Goal: Check status: Check status

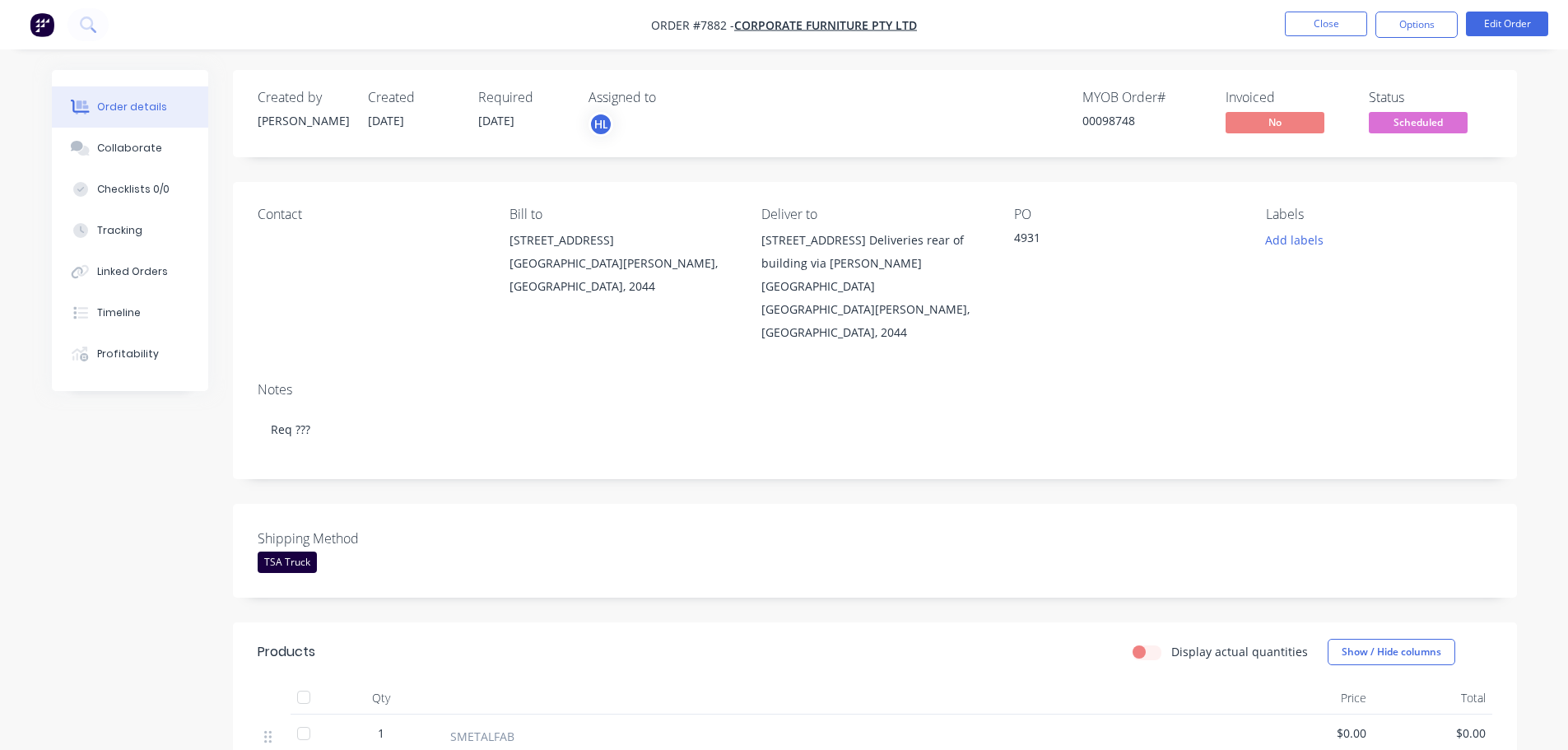
click at [1426, 118] on span "Scheduled" at bounding box center [1418, 122] width 99 height 20
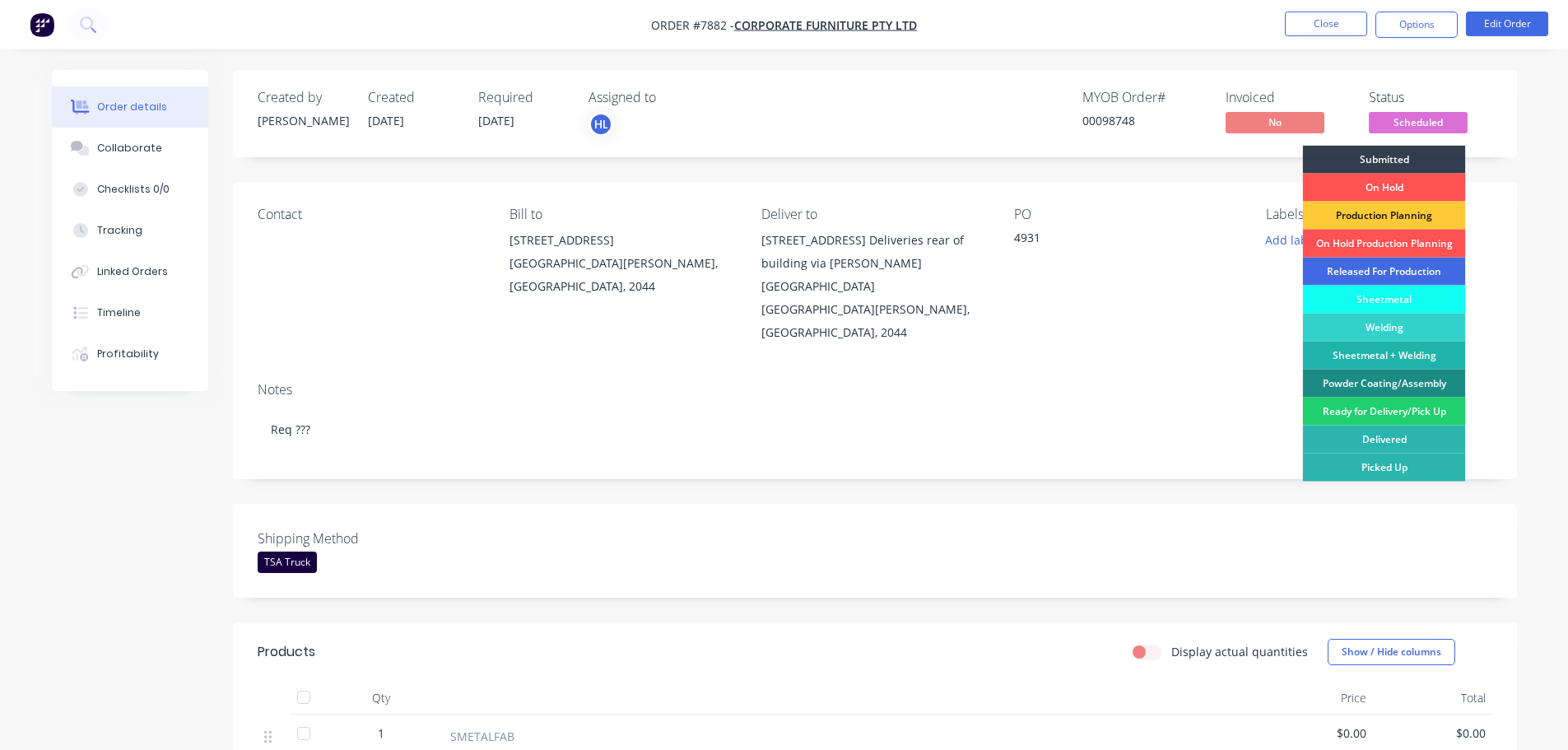
click at [1382, 268] on div "Released For Production" at bounding box center [1384, 271] width 163 height 28
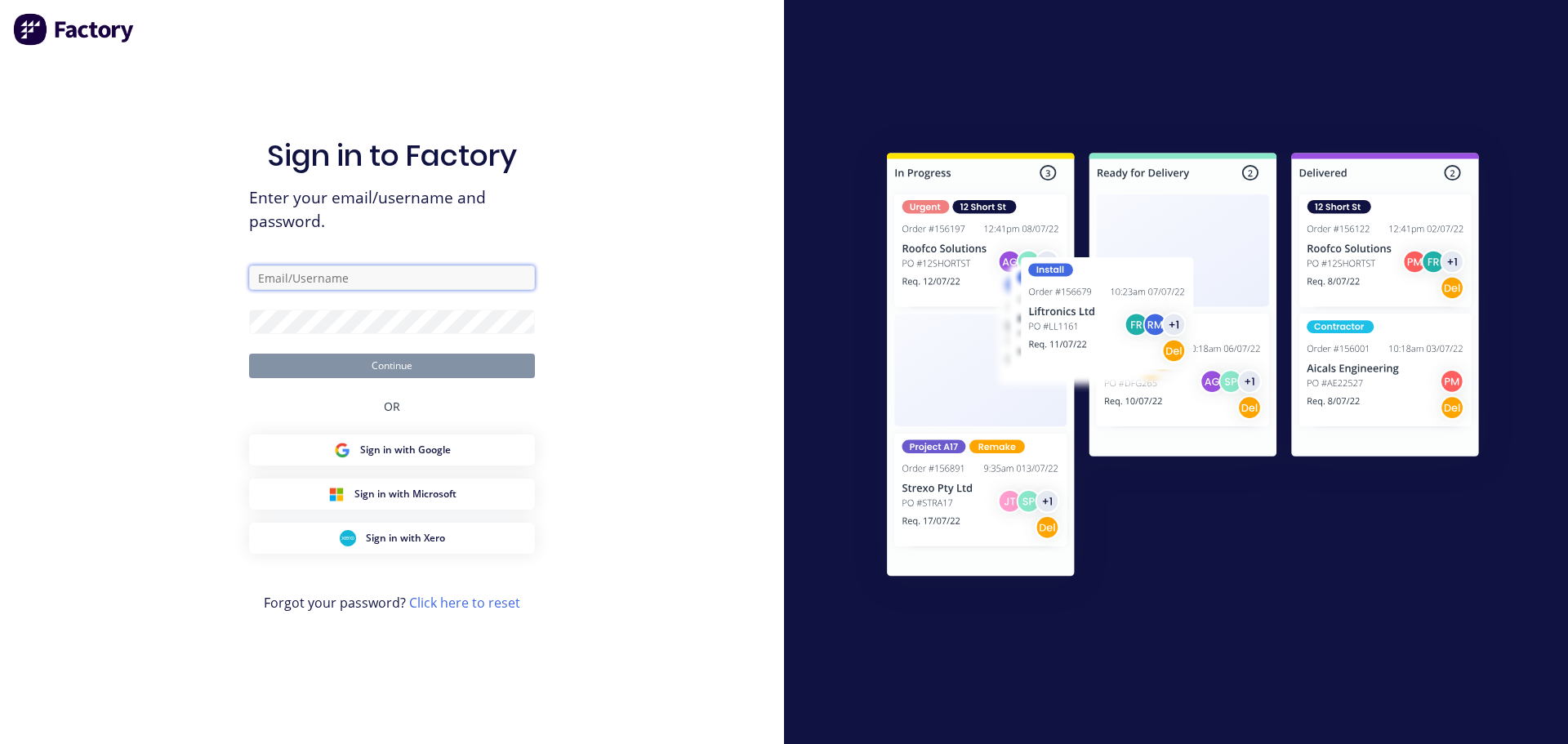
type input "hailey@tsametal.com.au"
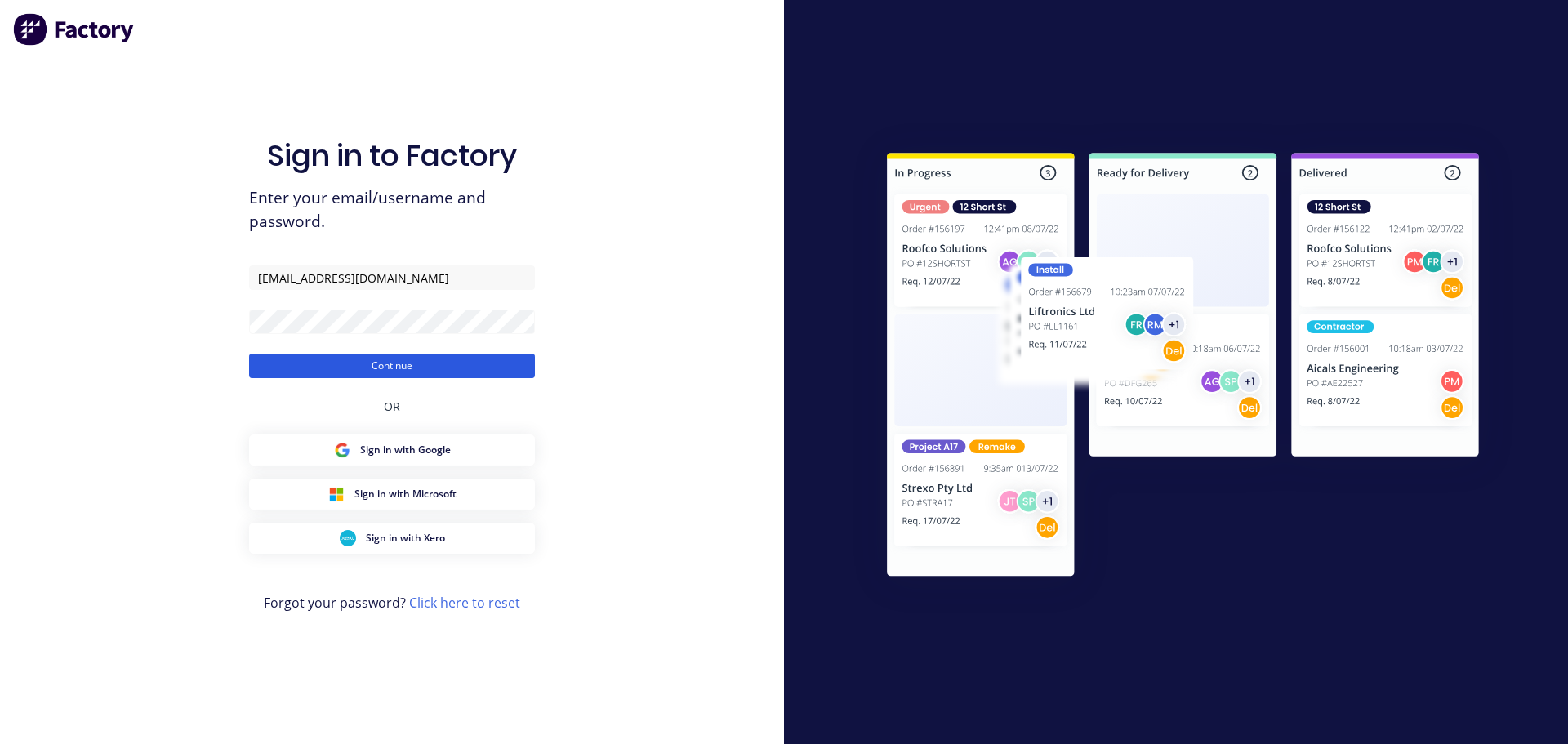
click at [427, 364] on button "Continue" at bounding box center [391, 365] width 286 height 24
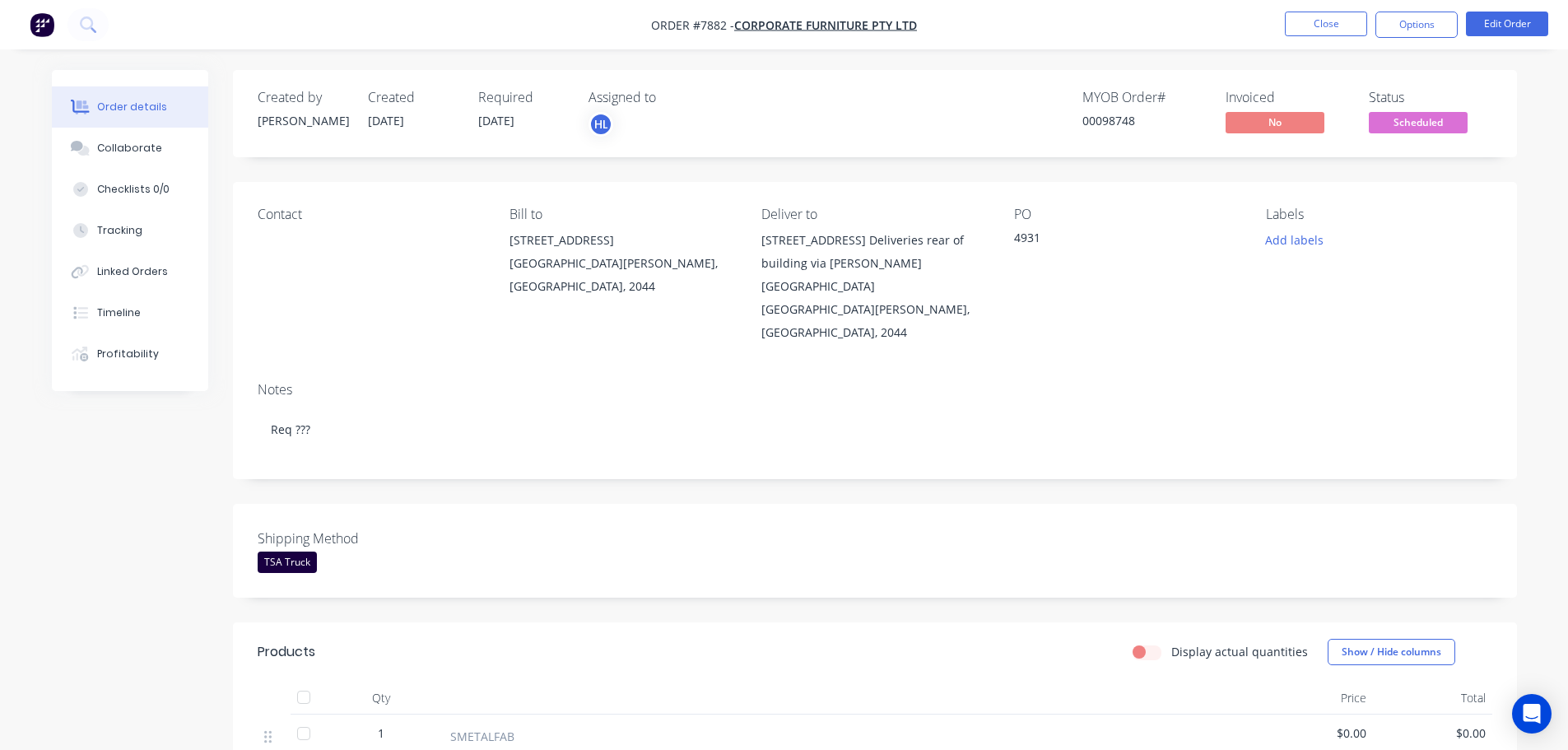
click at [1412, 120] on span "Scheduled" at bounding box center [1418, 122] width 99 height 20
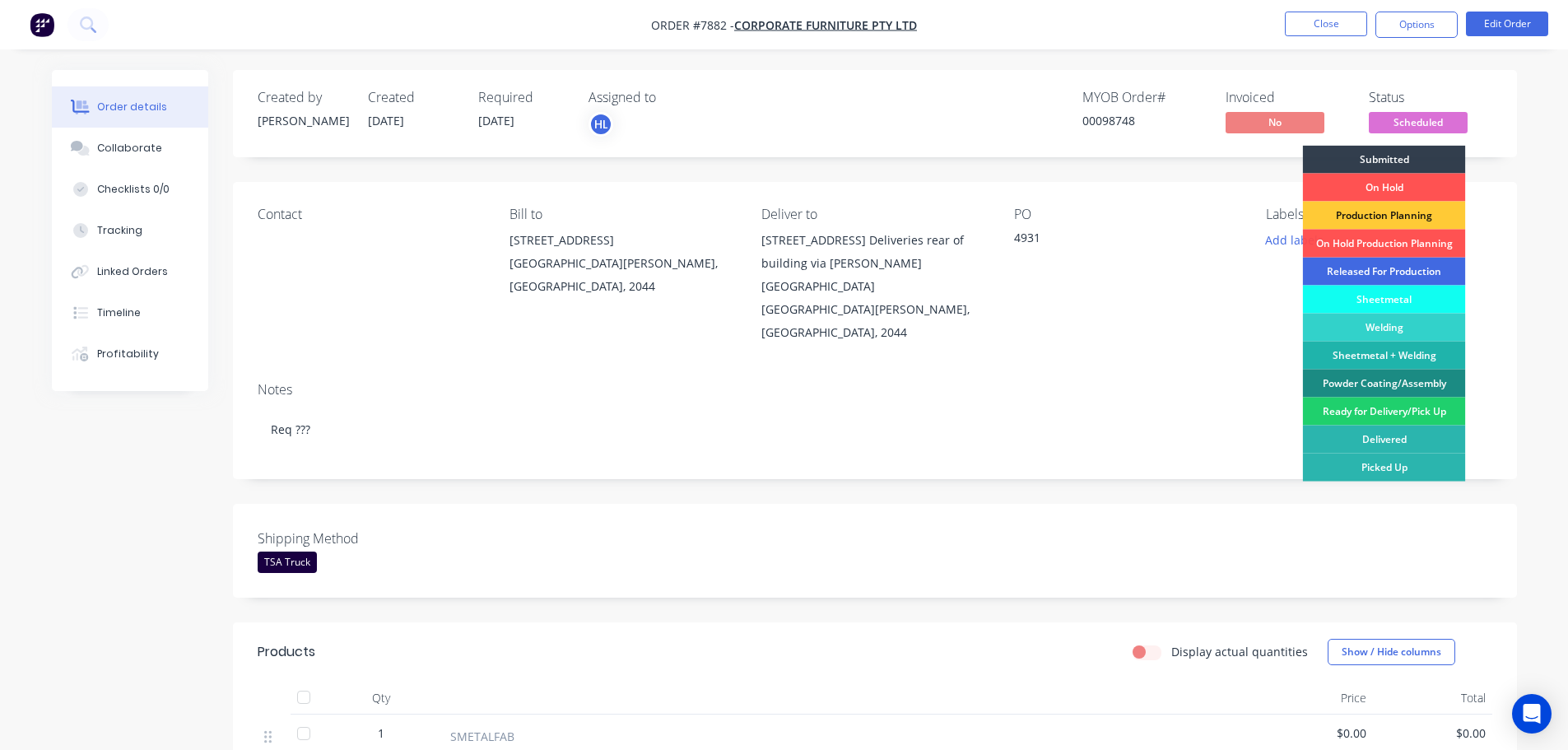
click at [1350, 270] on div "Released For Production" at bounding box center [1384, 271] width 163 height 28
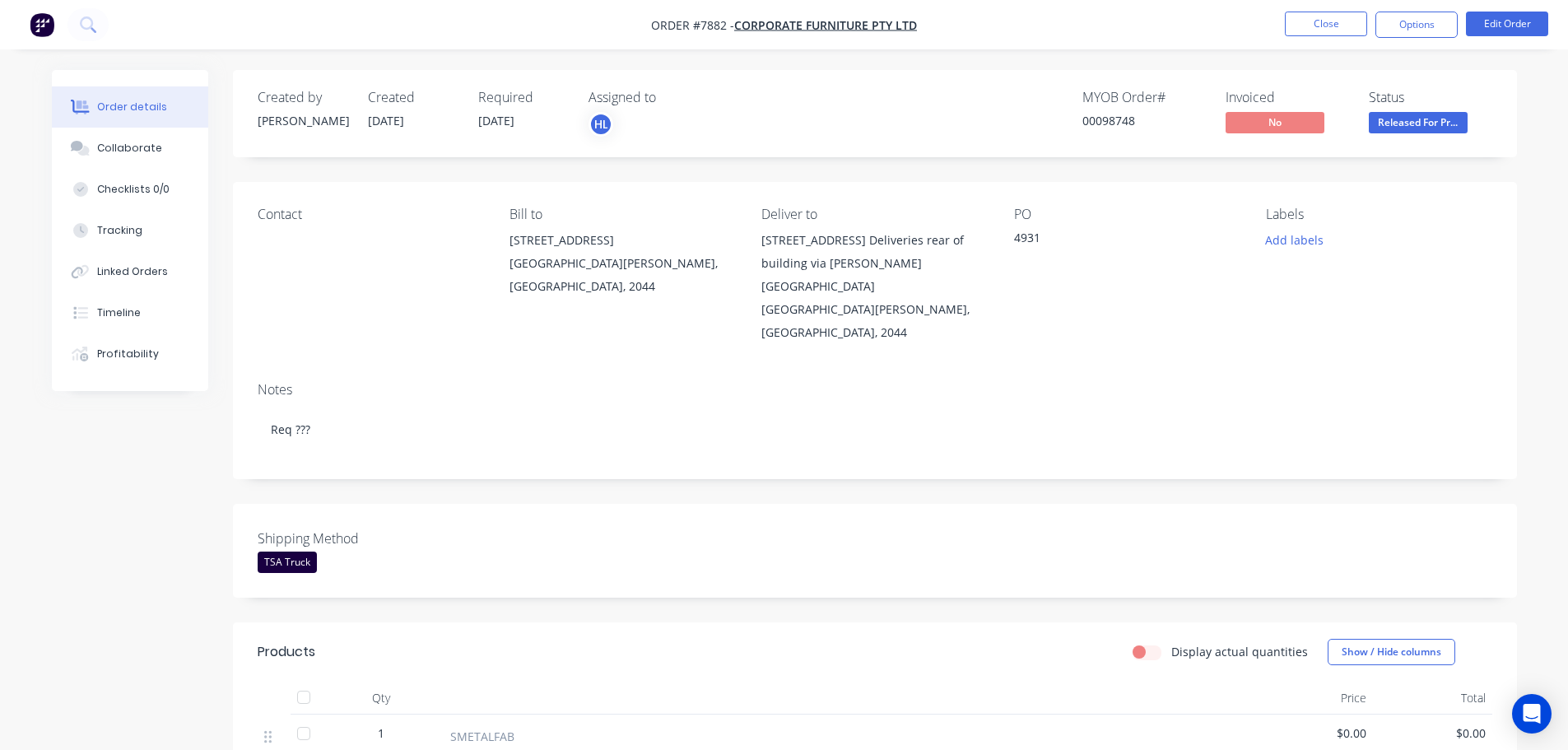
click at [52, 24] on img "button" at bounding box center [42, 25] width 25 height 25
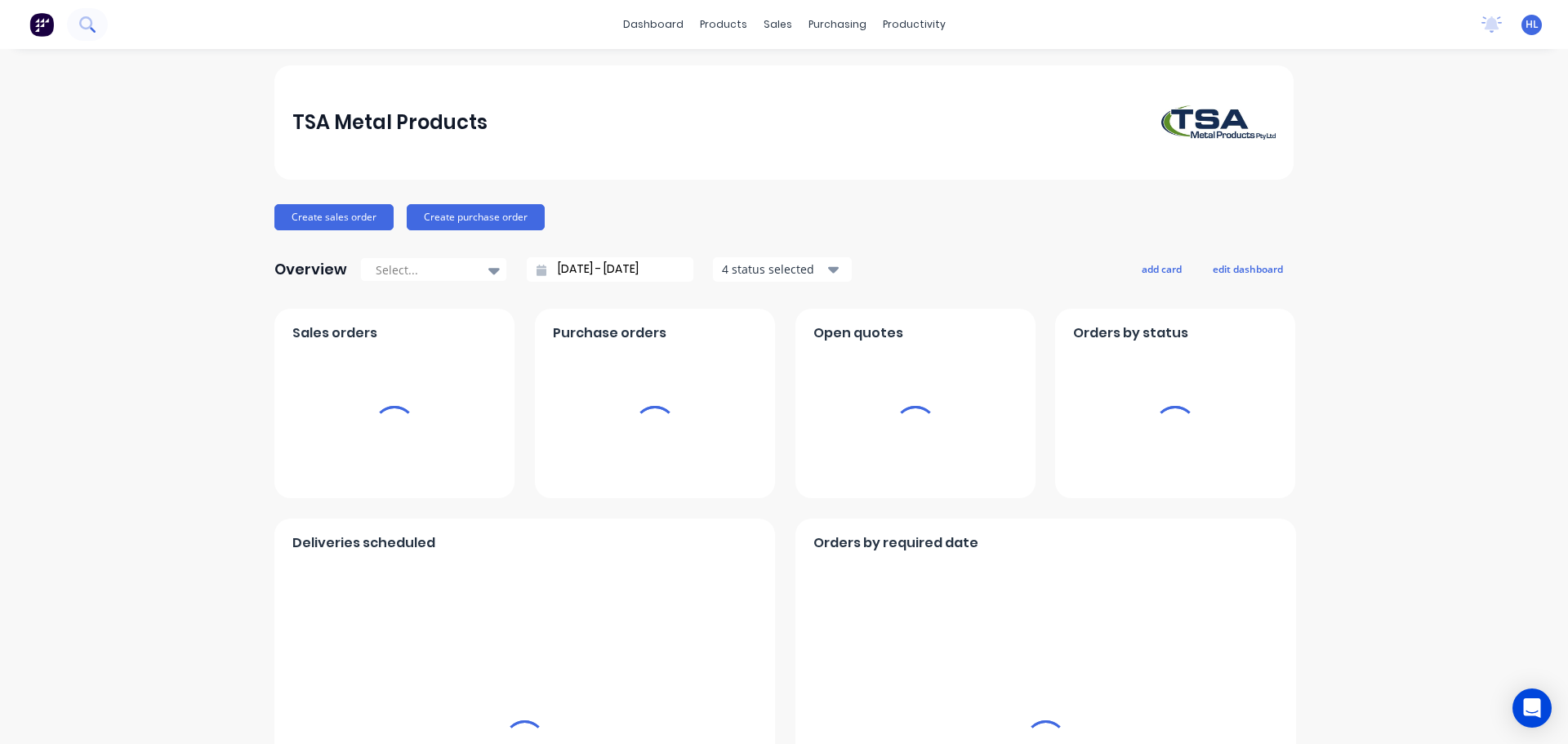
click at [86, 22] on icon at bounding box center [87, 24] width 15 height 15
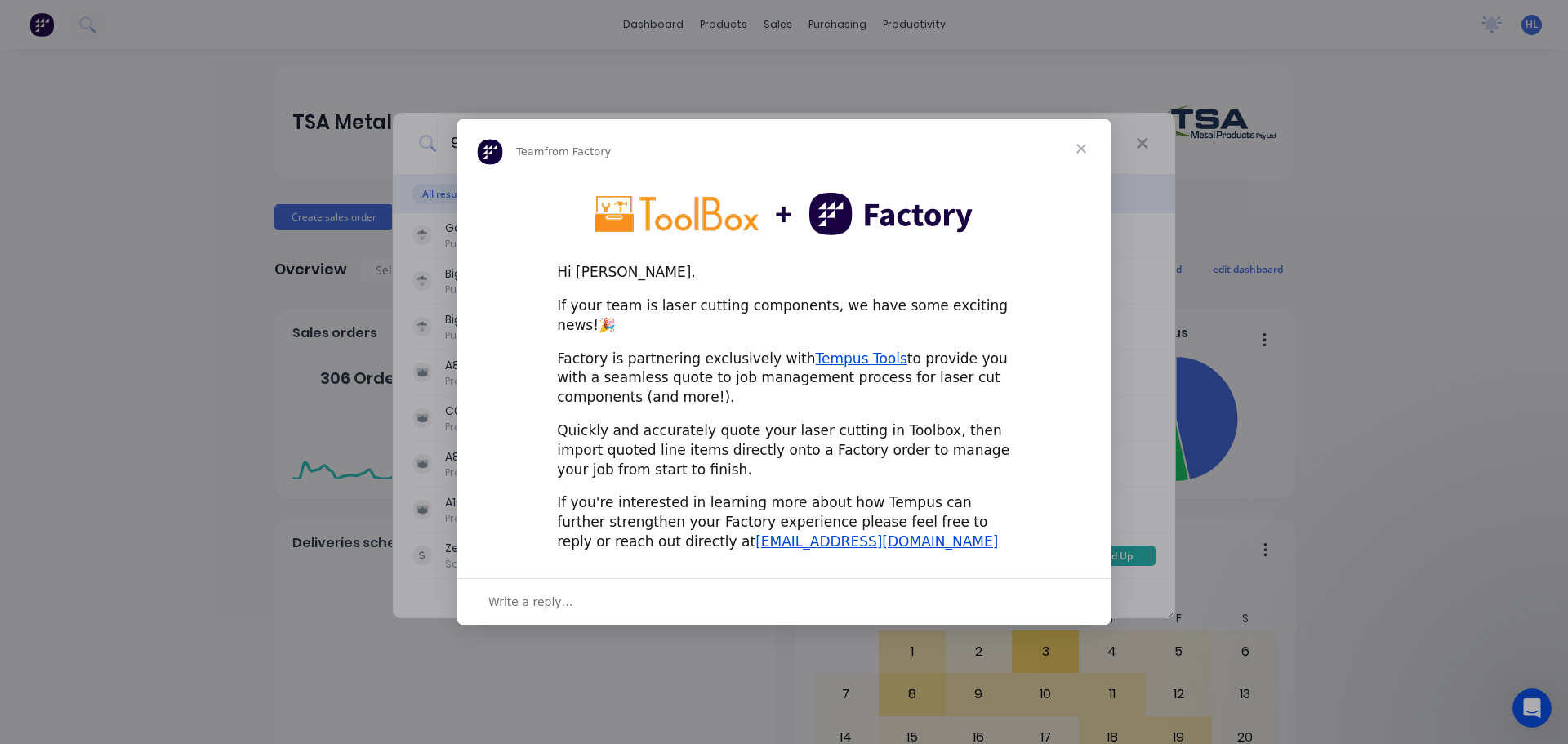
click at [1085, 160] on span "Close" at bounding box center [1081, 148] width 59 height 59
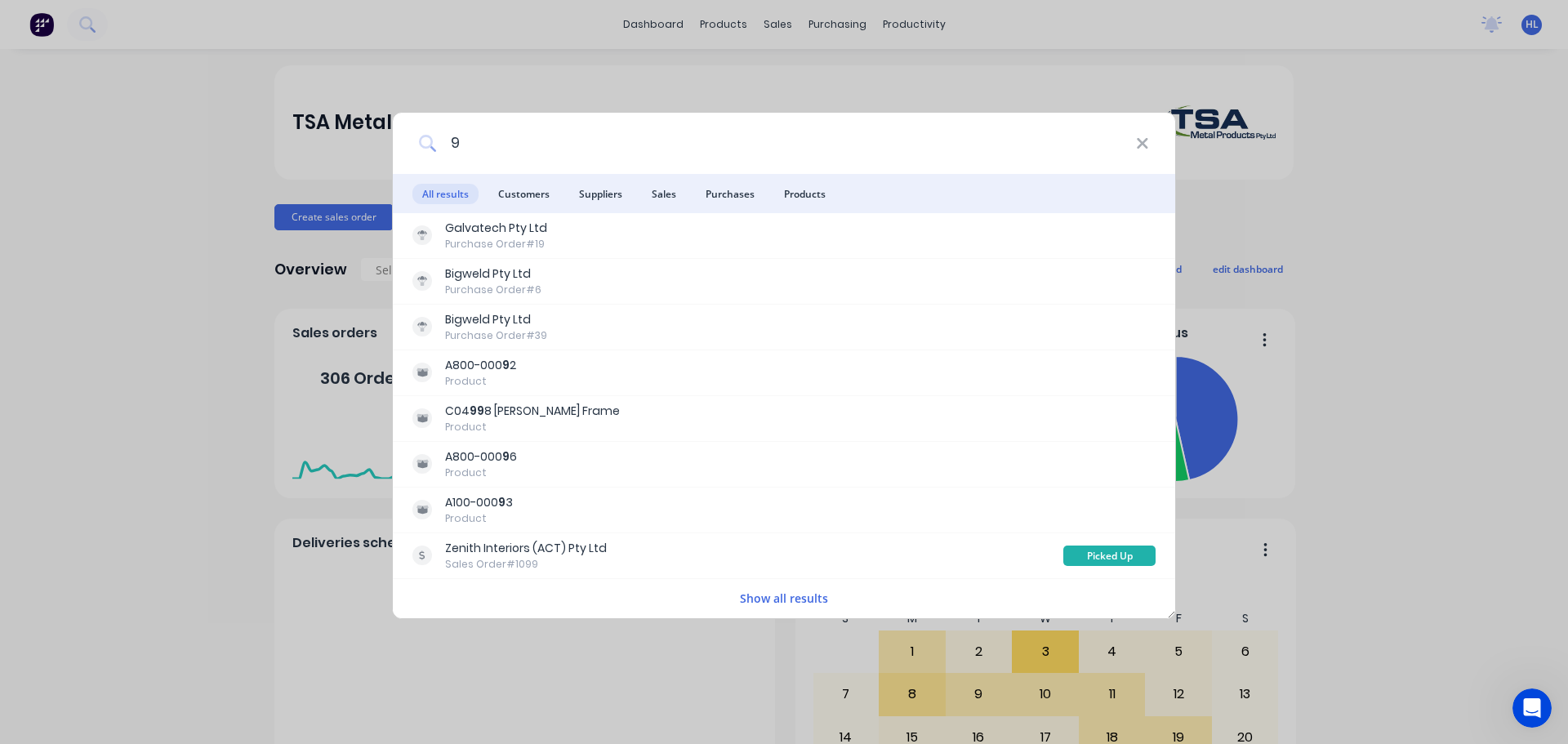
click at [488, 143] on input "9" at bounding box center [786, 143] width 699 height 62
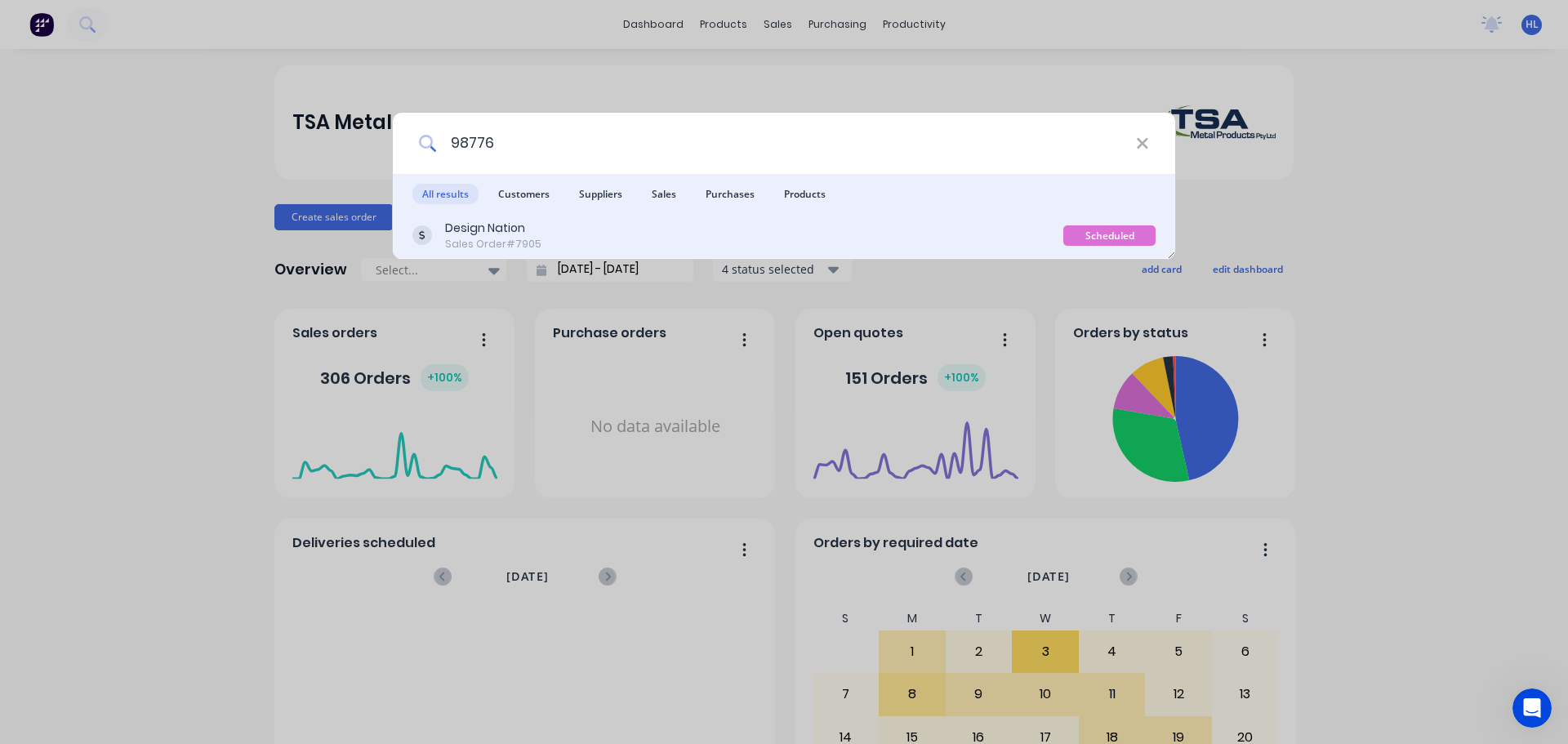
type input "98776"
click at [571, 228] on div "Design Nation Sales Order #7905" at bounding box center [738, 236] width 651 height 32
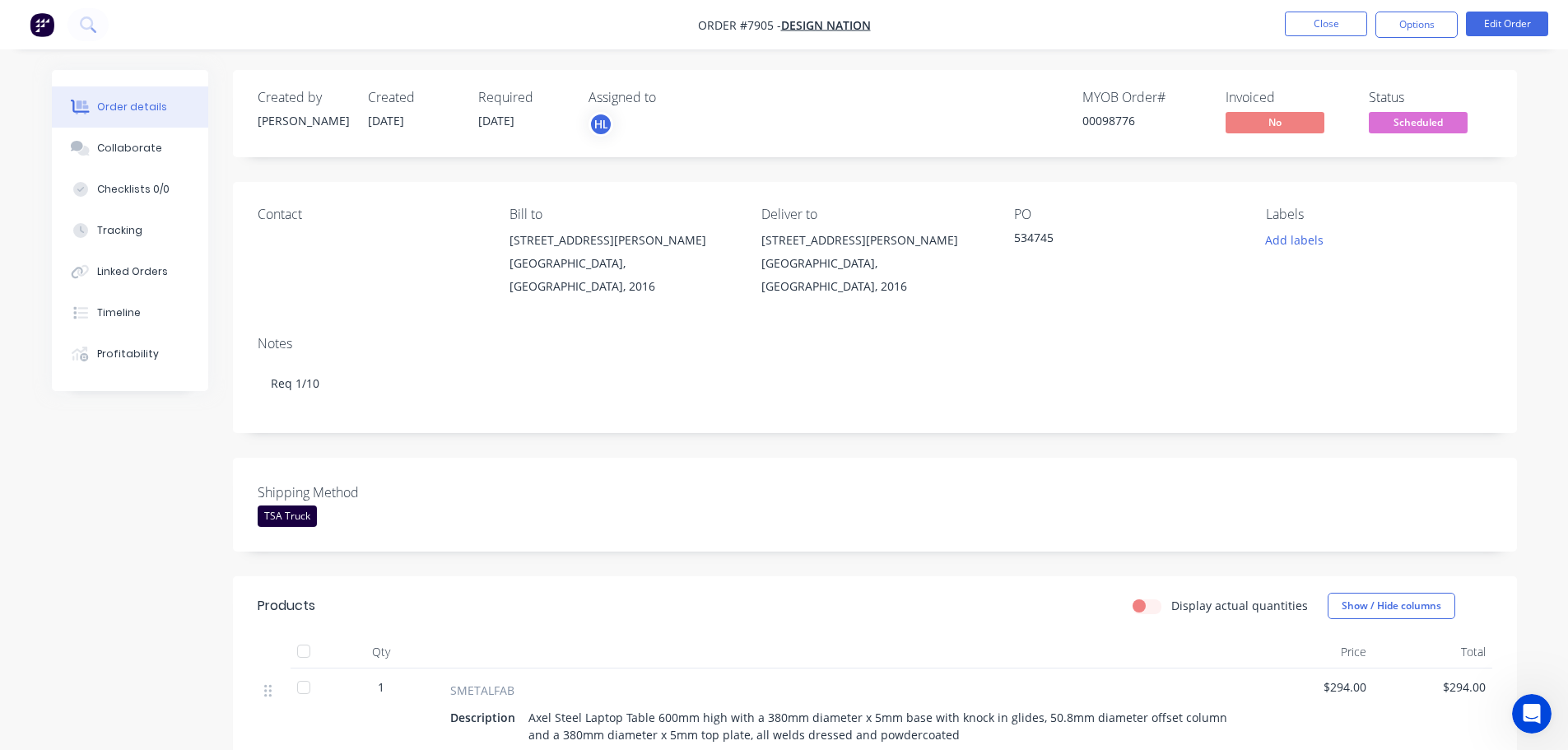
click at [1398, 118] on span "Scheduled" at bounding box center [1418, 122] width 99 height 20
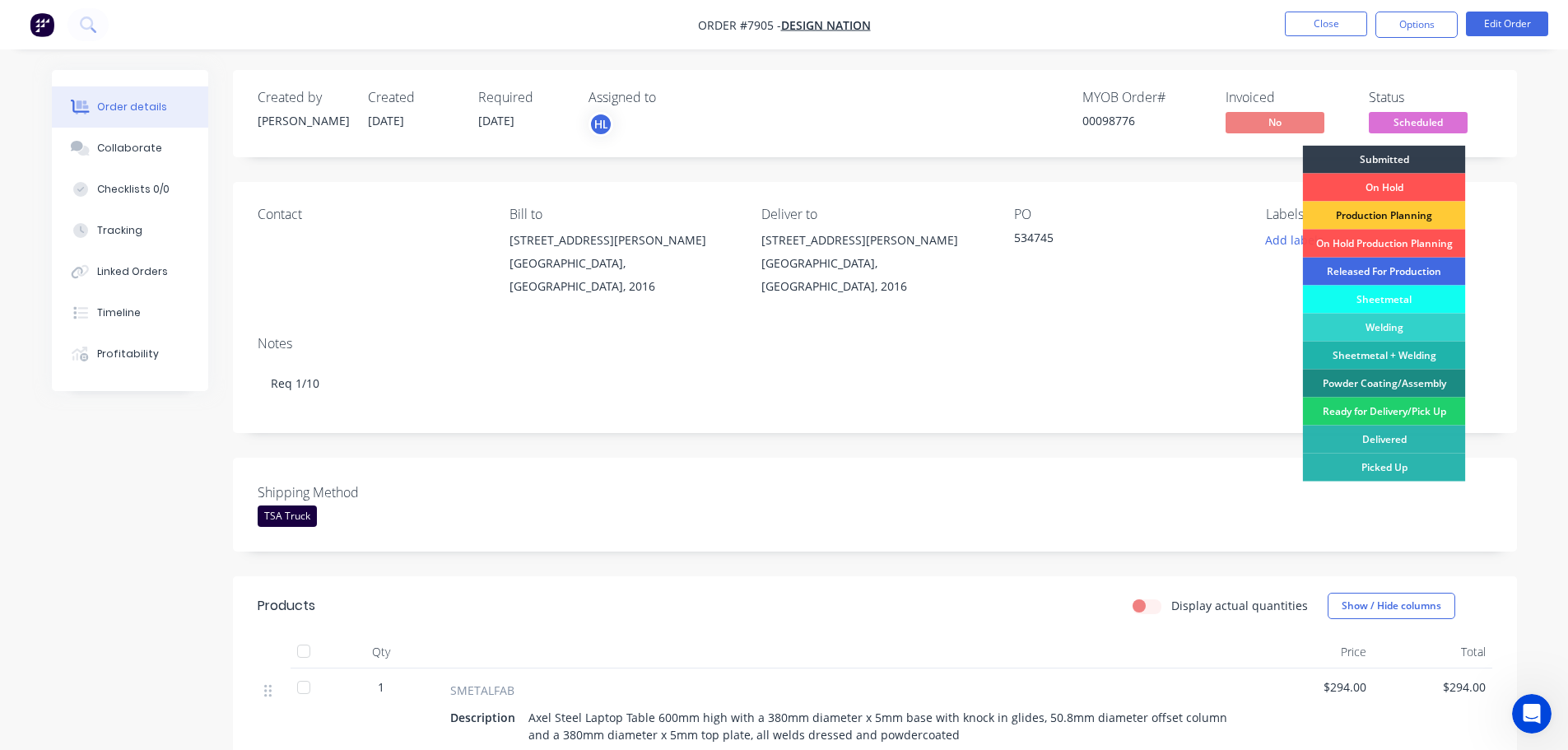
click at [1358, 270] on div "Released For Production" at bounding box center [1384, 271] width 163 height 28
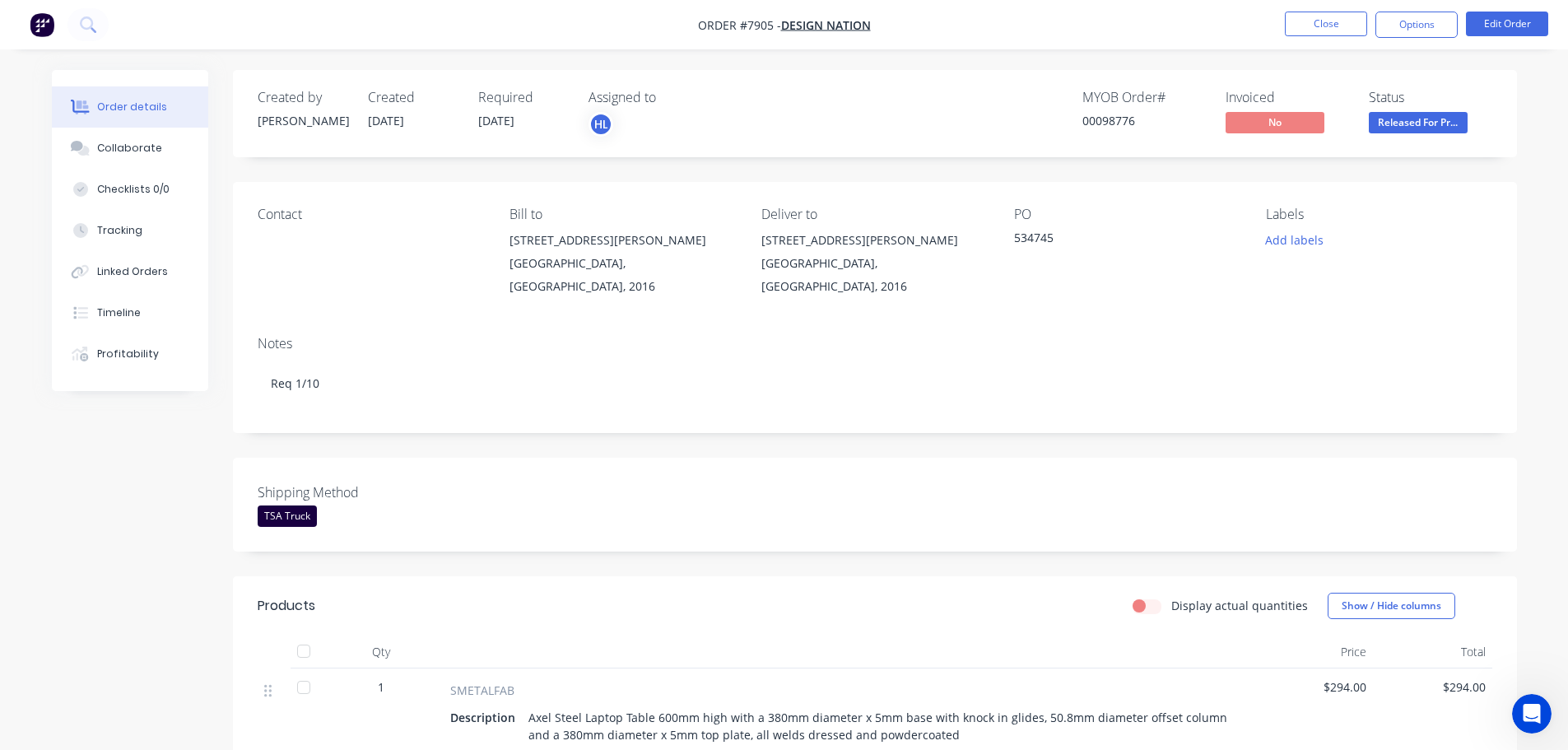
click at [112, 506] on div "Created by Allisa Created 01/09/25 Required 29/09/25 Assigned to HL MYOB Order …" at bounding box center [784, 649] width 1465 height 1159
click at [31, 25] on img "button" at bounding box center [42, 25] width 25 height 25
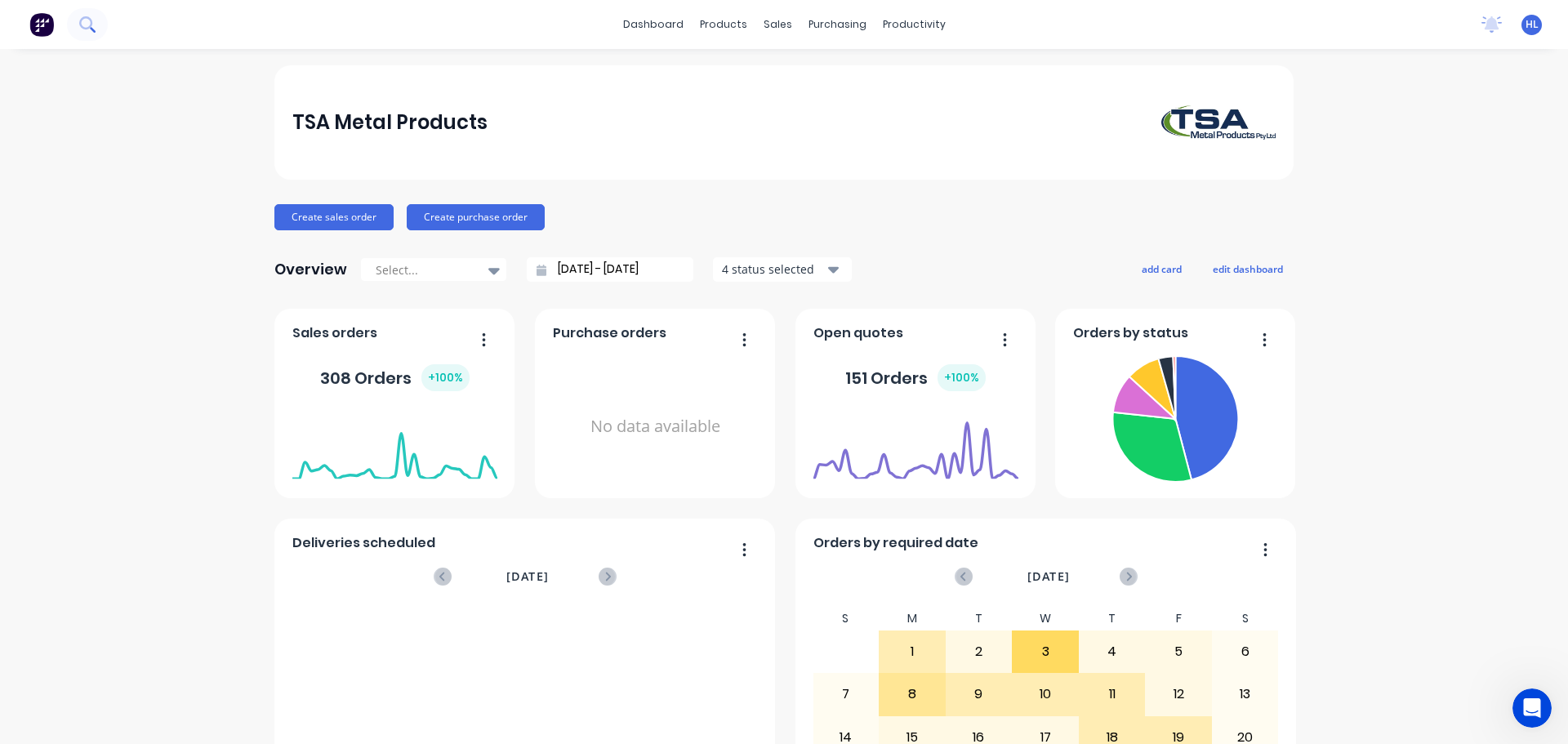
click at [89, 22] on icon at bounding box center [87, 24] width 15 height 15
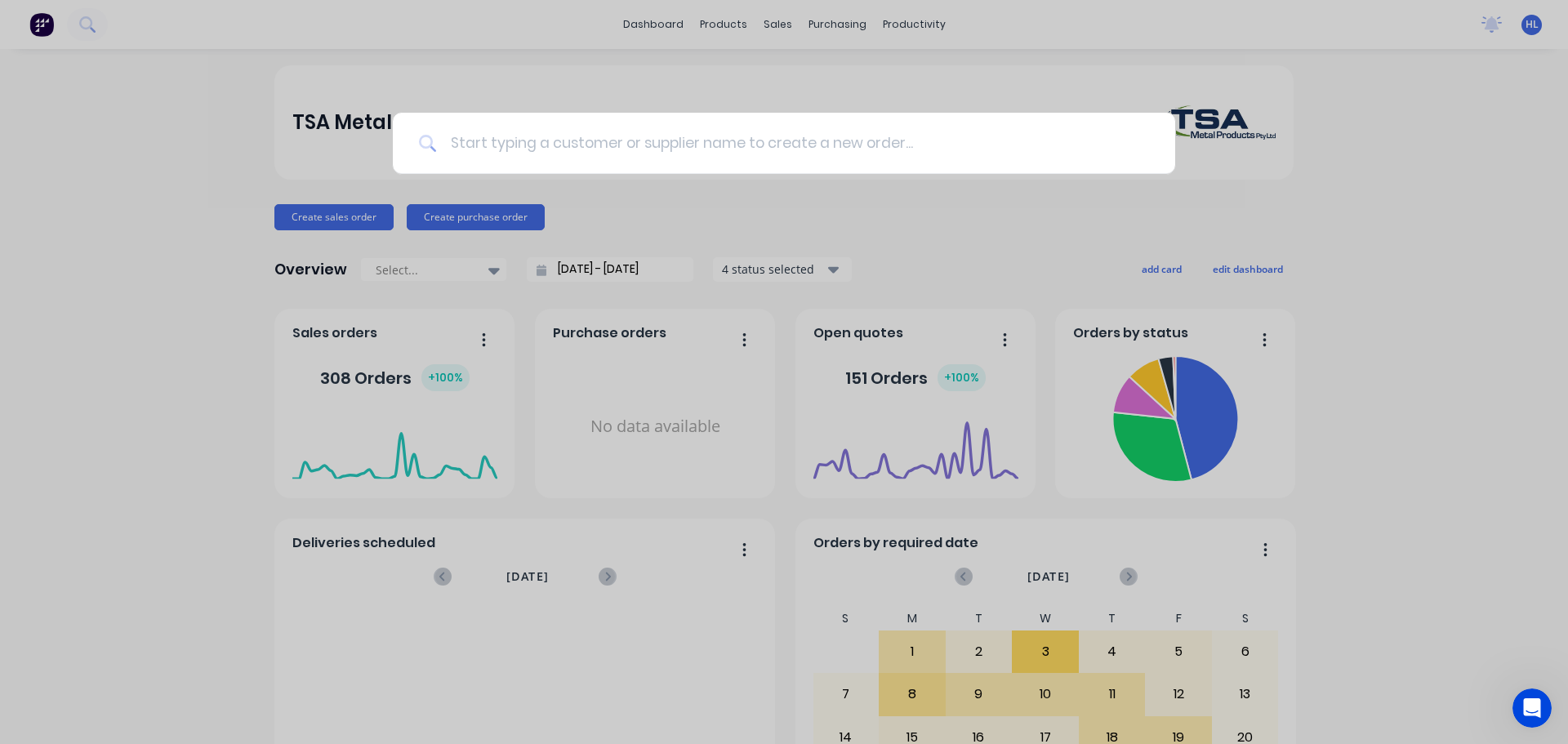
click at [505, 154] on input at bounding box center [792, 143] width 712 height 62
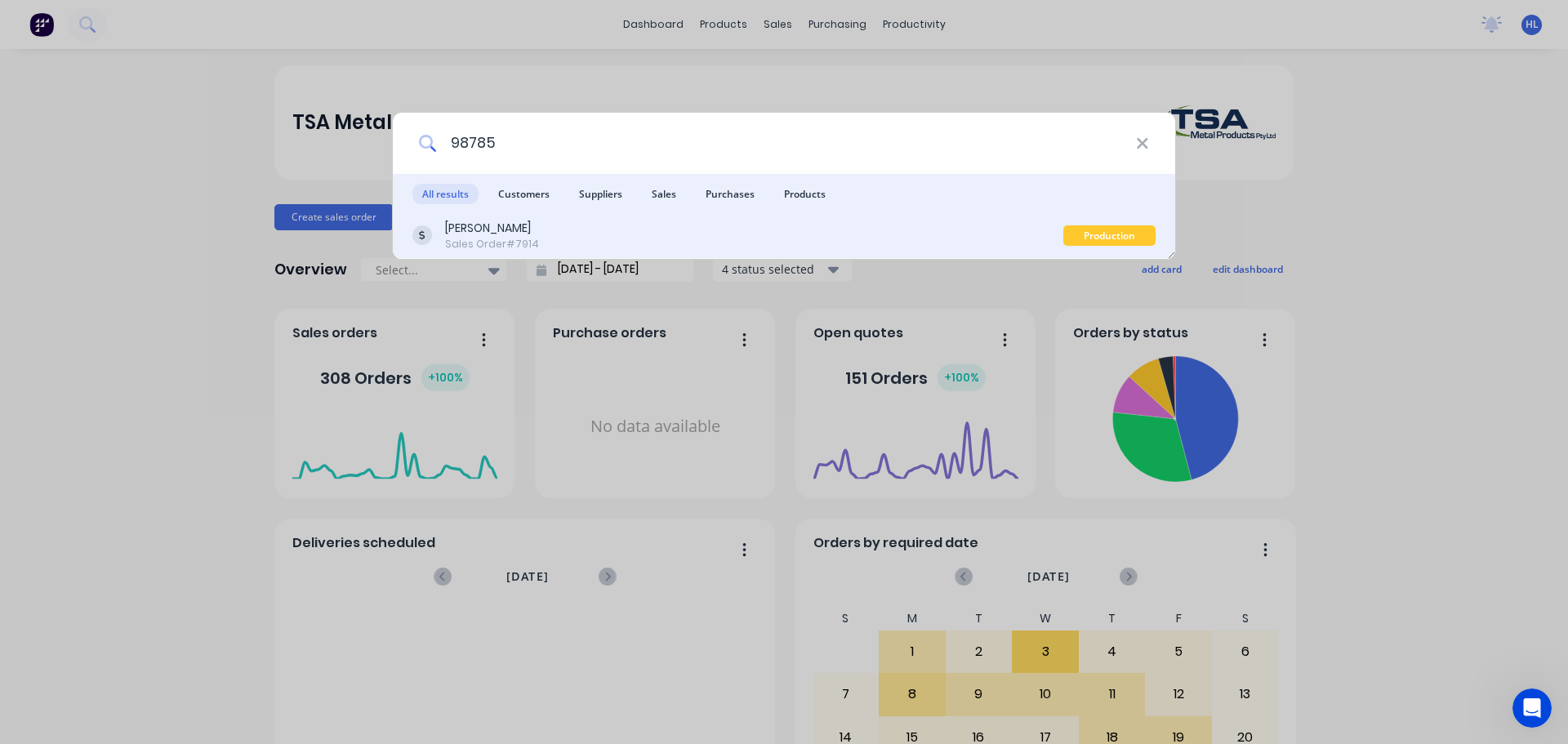
type input "98785"
click at [530, 236] on div "[PERSON_NAME]" at bounding box center [491, 229] width 94 height 17
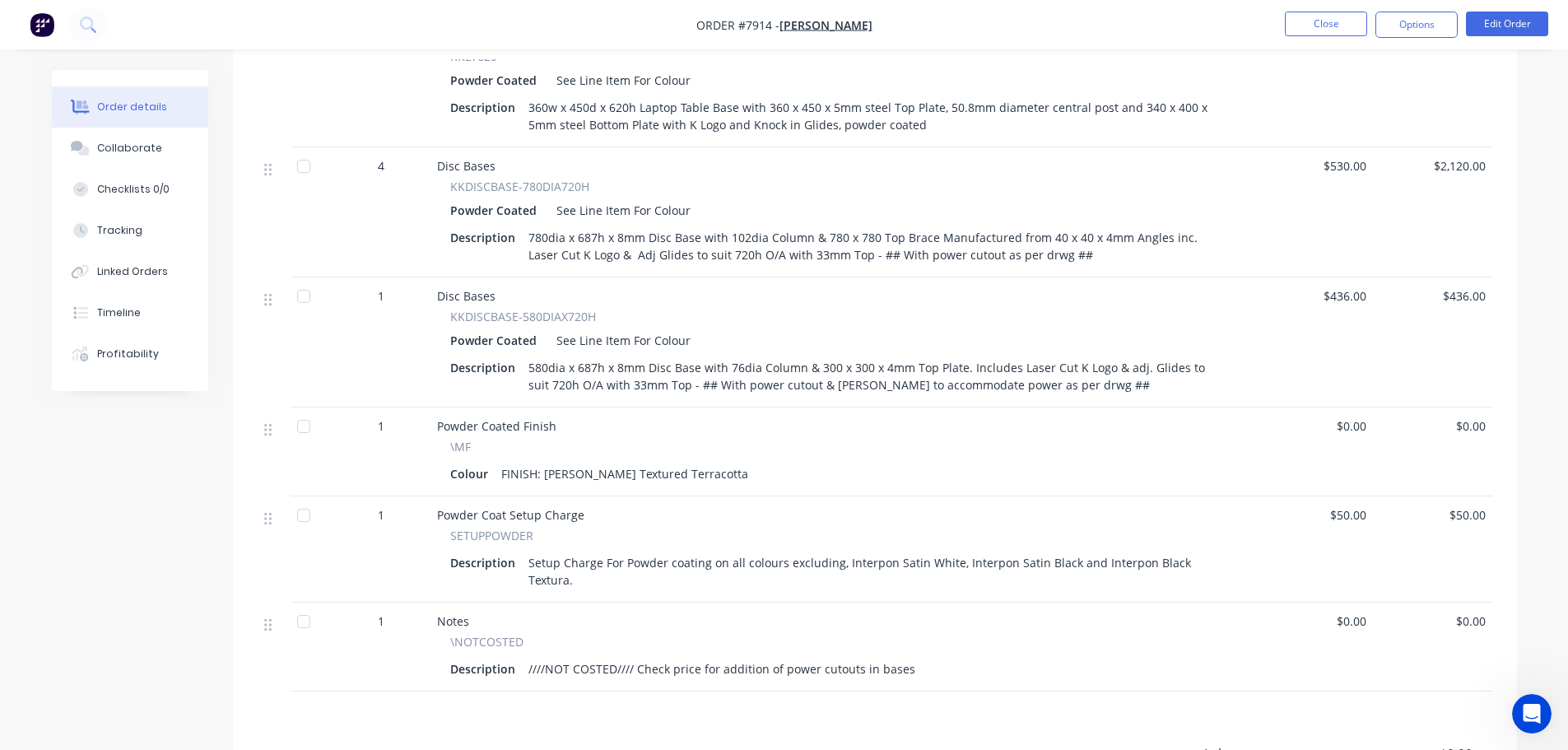
scroll to position [569, 0]
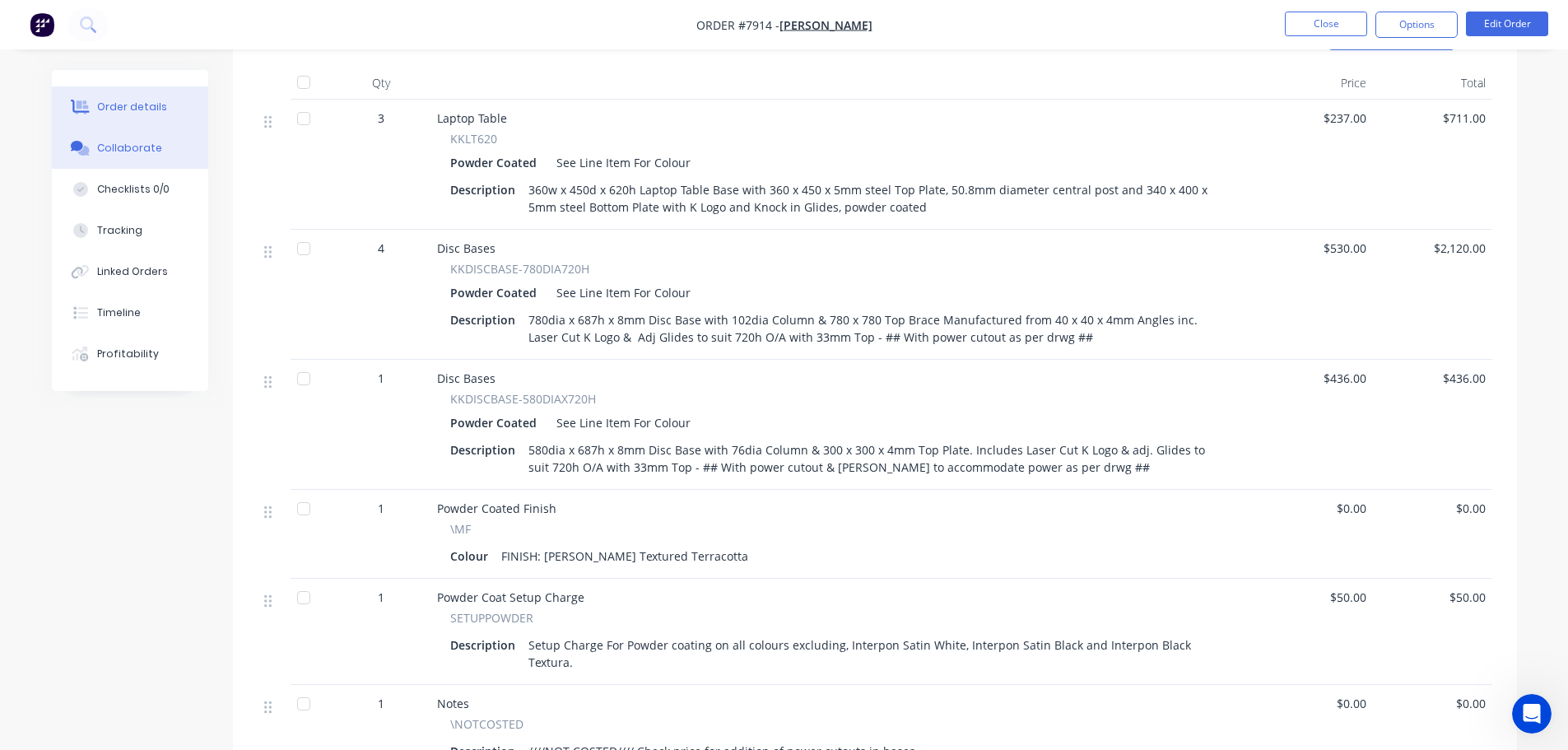
click at [126, 145] on div "Collaborate" at bounding box center [129, 148] width 65 height 14
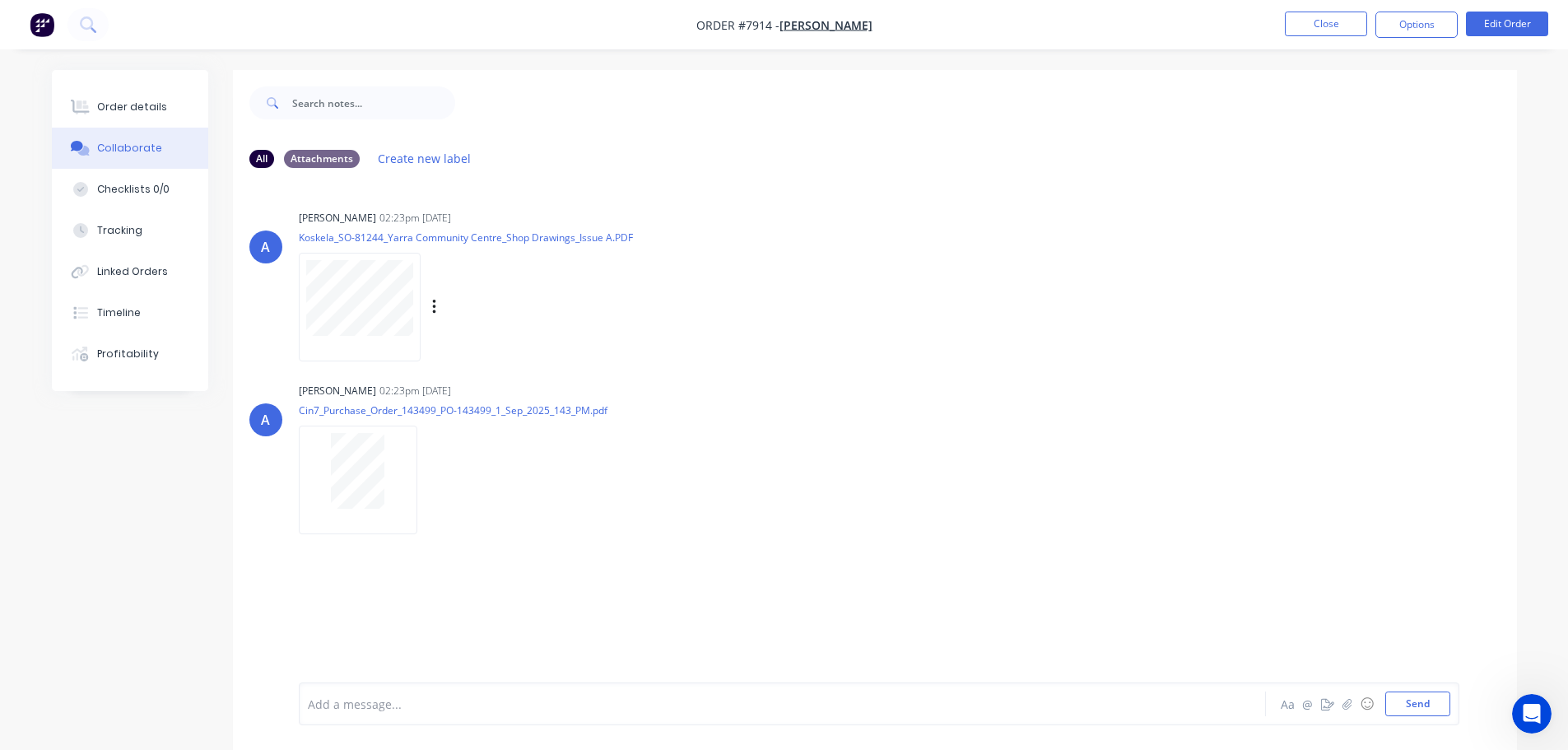
click at [431, 309] on div "Labels Download" at bounding box center [520, 308] width 185 height 24
click at [433, 308] on icon "button" at bounding box center [433, 307] width 3 height 14
click at [499, 347] on button "Download" at bounding box center [542, 351] width 185 height 37
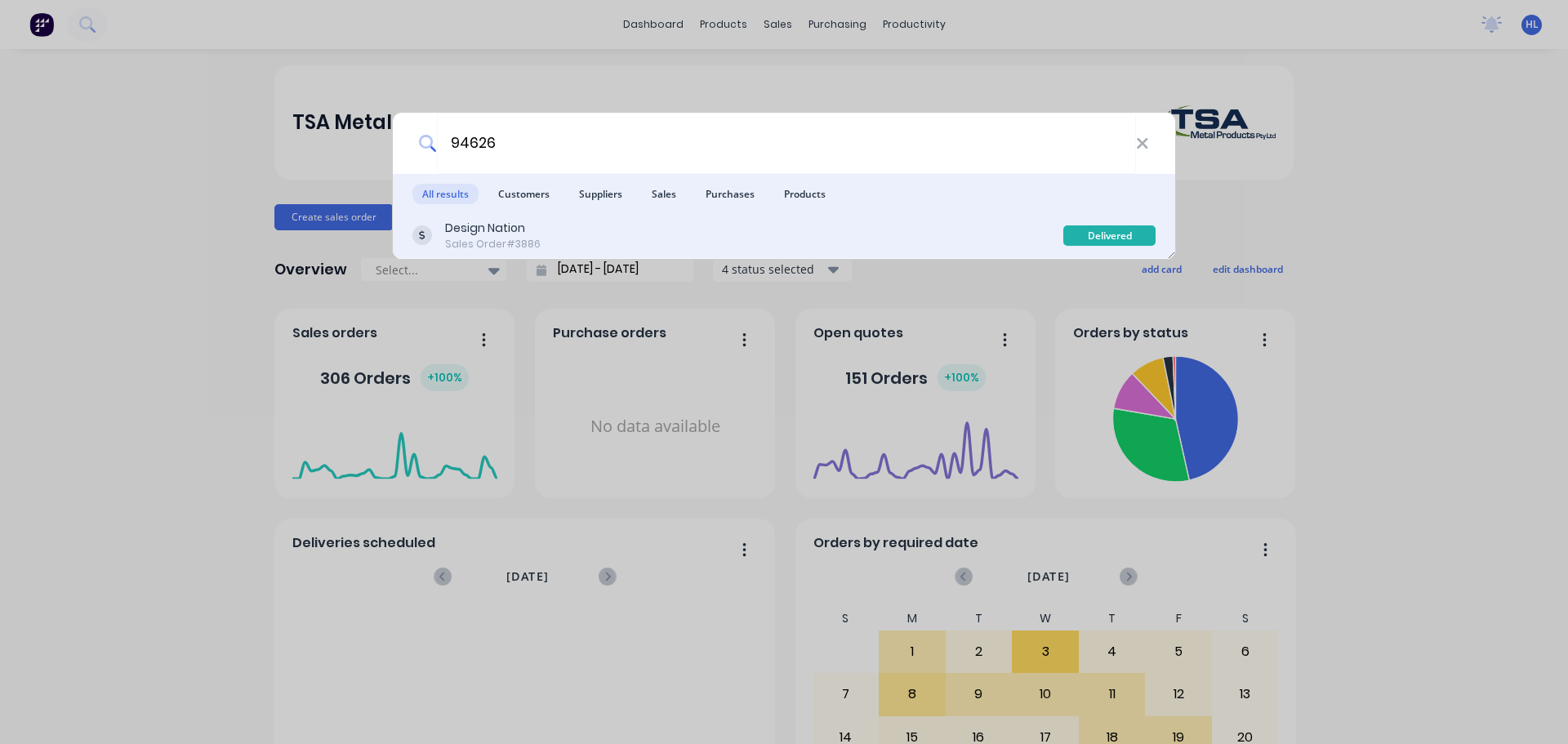
type input "94626"
click at [565, 241] on div "Design Nation Sales Order #3886" at bounding box center [738, 236] width 651 height 32
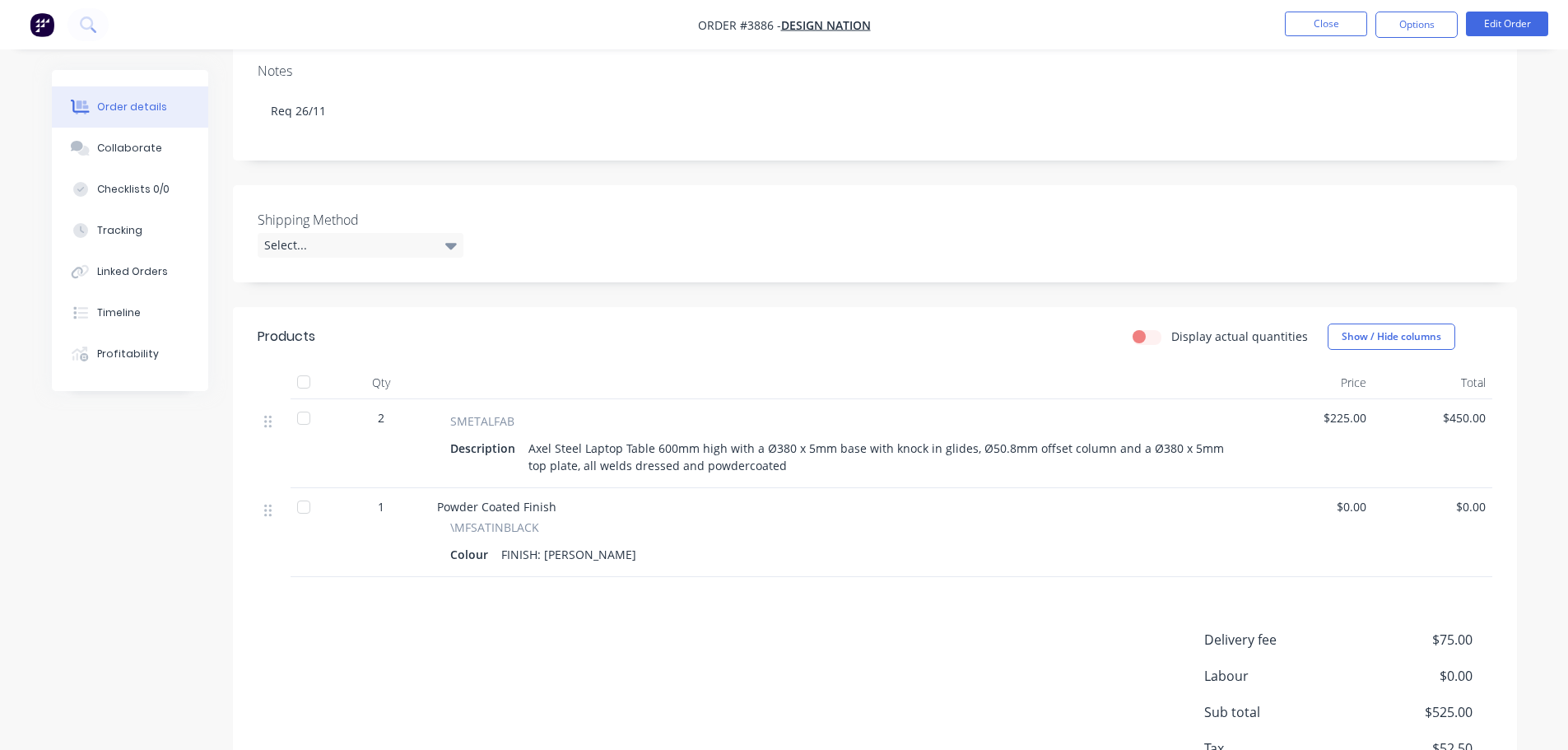
scroll to position [329, 0]
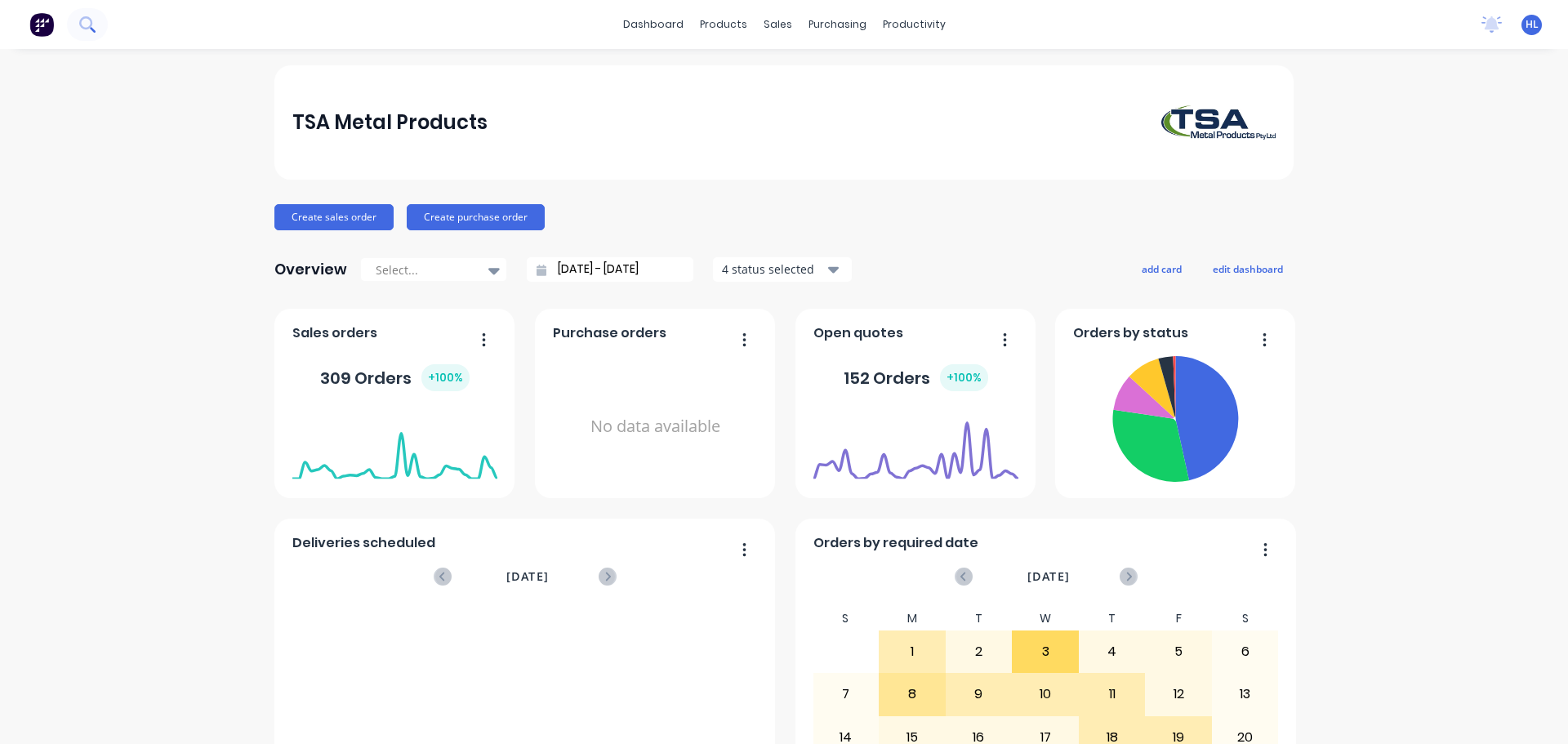
click at [98, 27] on button at bounding box center [87, 24] width 40 height 33
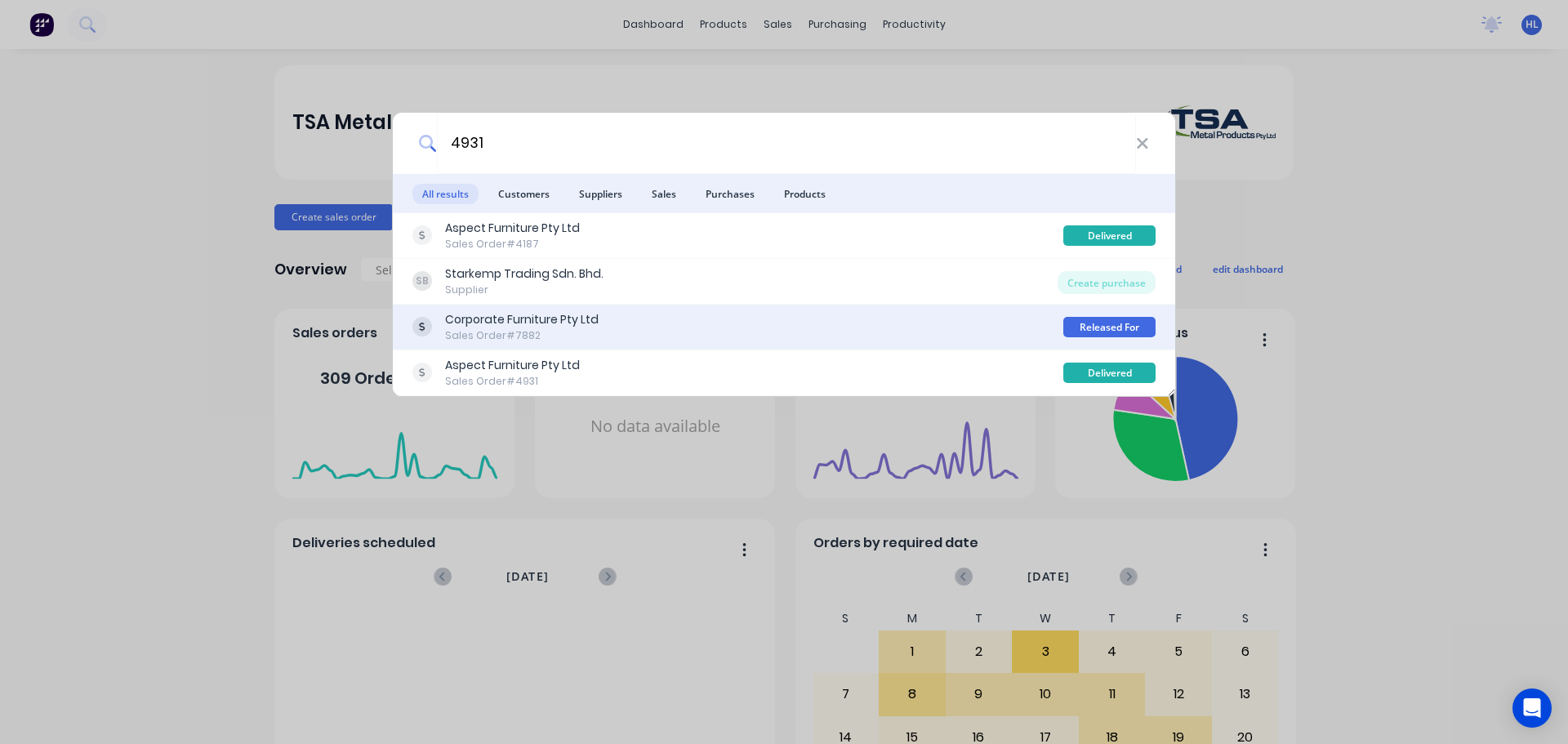
type input "4931"
click at [558, 316] on div "Corporate Furniture Pty Ltd" at bounding box center [522, 320] width 153 height 17
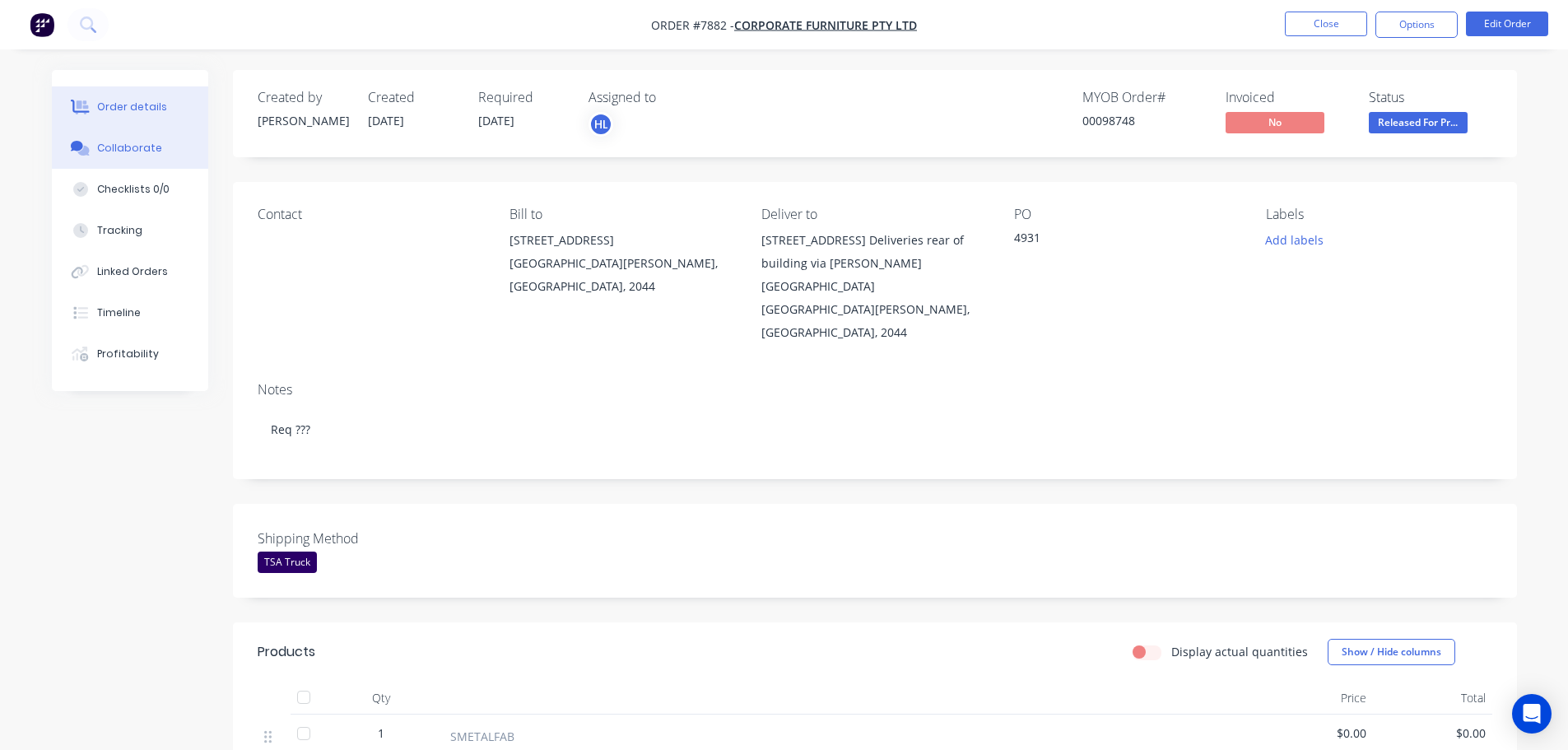
click at [122, 157] on button "Collaborate" at bounding box center [130, 148] width 156 height 41
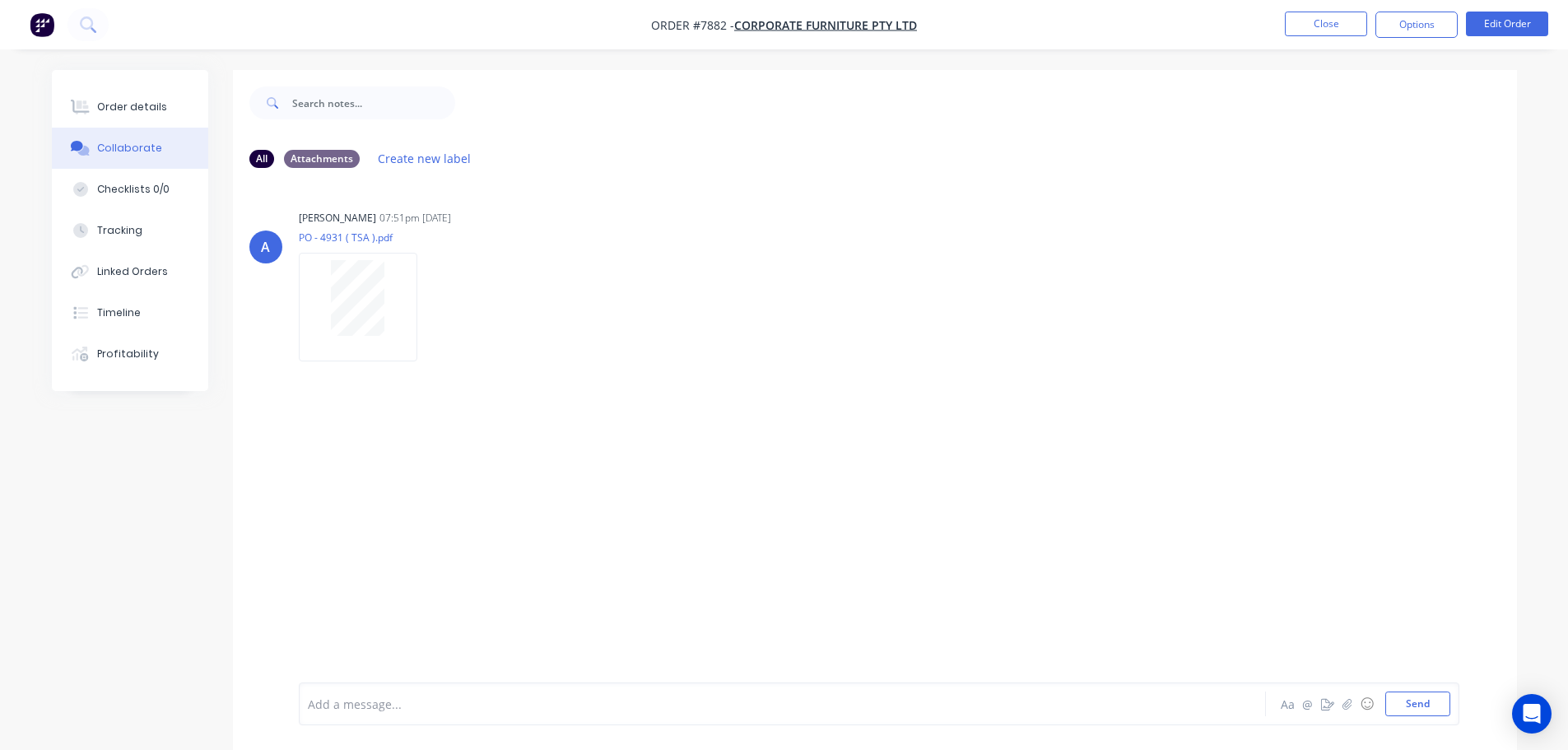
click at [412, 718] on div "Add a message... Aa @ ☺ Send" at bounding box center [880, 704] width 1161 height 43
click at [370, 708] on div at bounding box center [736, 704] width 856 height 17
click at [339, 706] on div at bounding box center [736, 704] width 856 height 17
click at [1405, 704] on button "Send" at bounding box center [1418, 704] width 65 height 25
click at [1430, 711] on button "Send" at bounding box center [1418, 704] width 65 height 25
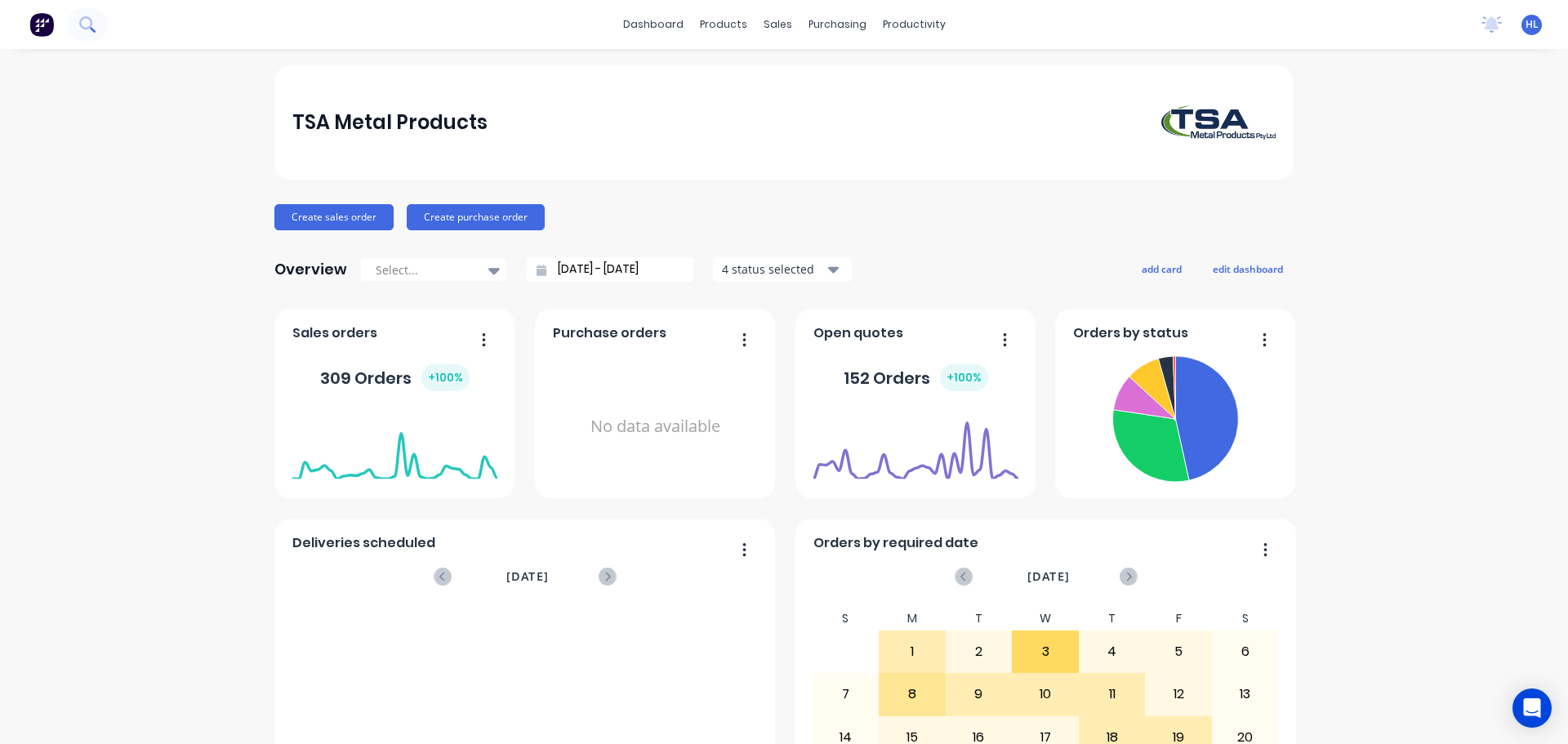
click at [86, 30] on icon at bounding box center [87, 24] width 15 height 15
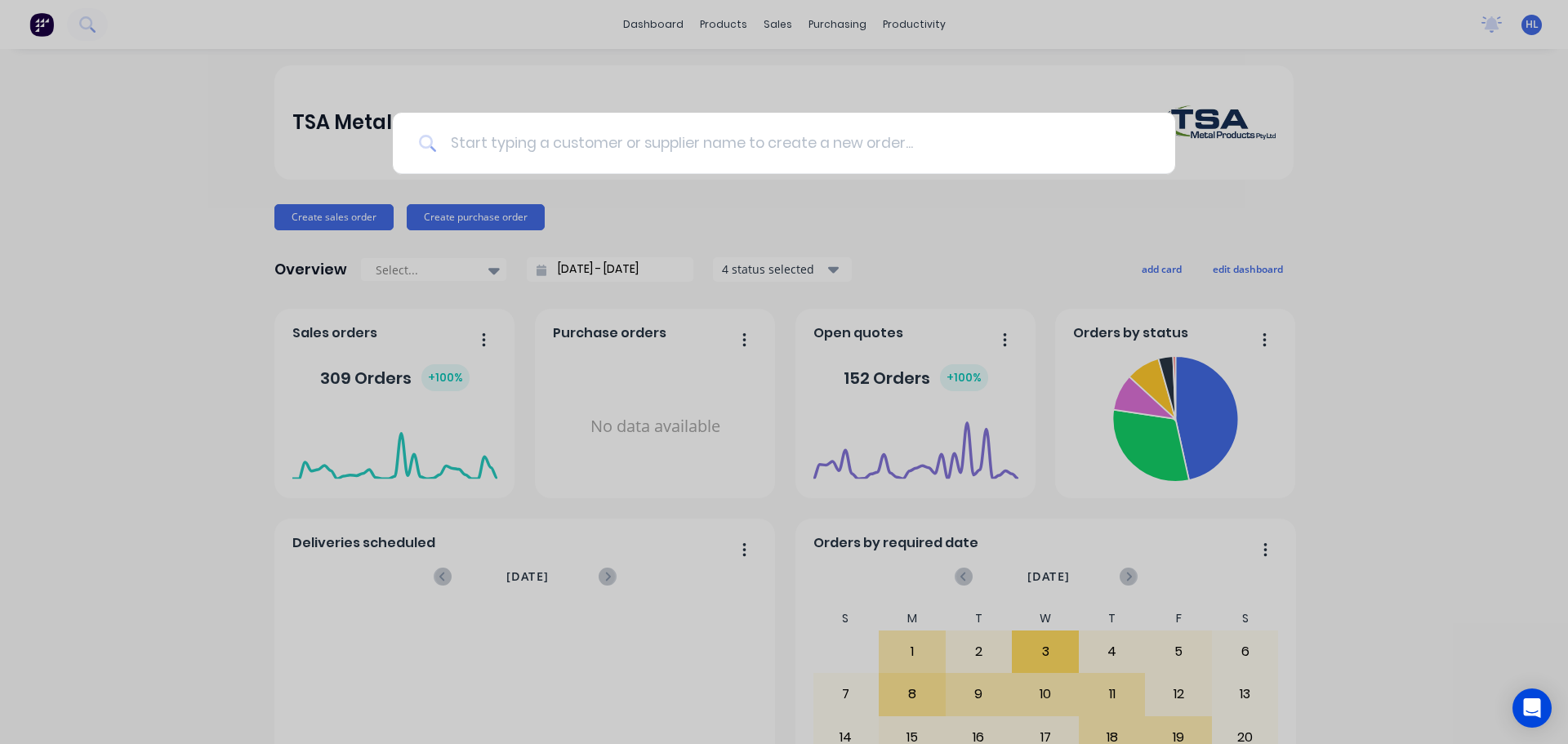
click at [597, 147] on input at bounding box center [792, 143] width 712 height 62
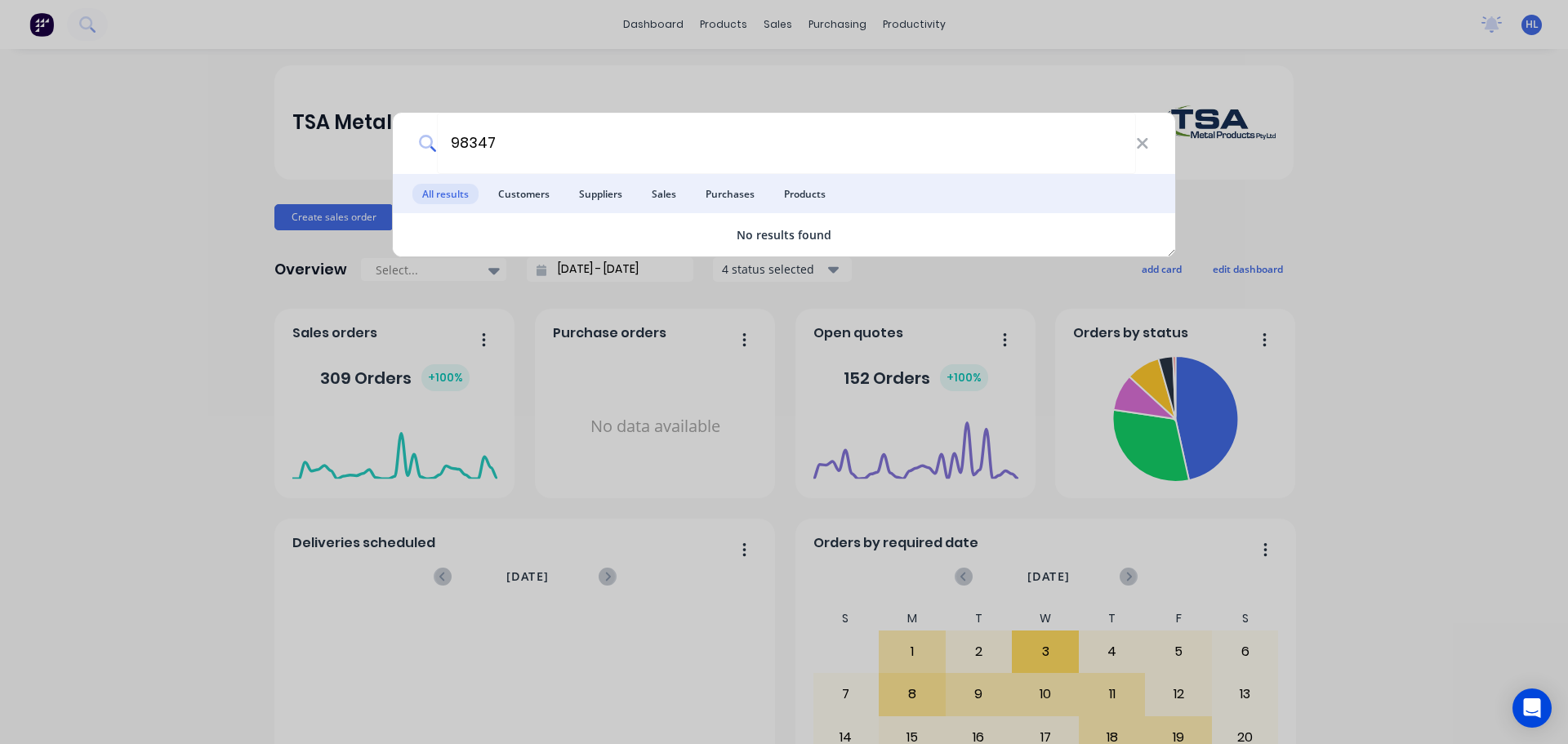
drag, startPoint x: 518, startPoint y: 148, endPoint x: 421, endPoint y: 150, distance: 97.0
click at [421, 150] on div "98347" at bounding box center [784, 143] width 782 height 62
type input "98055"
click at [54, 314] on div "98055 All results Customers Suppliers Sales Purchases Products No results found" at bounding box center [784, 372] width 1568 height 744
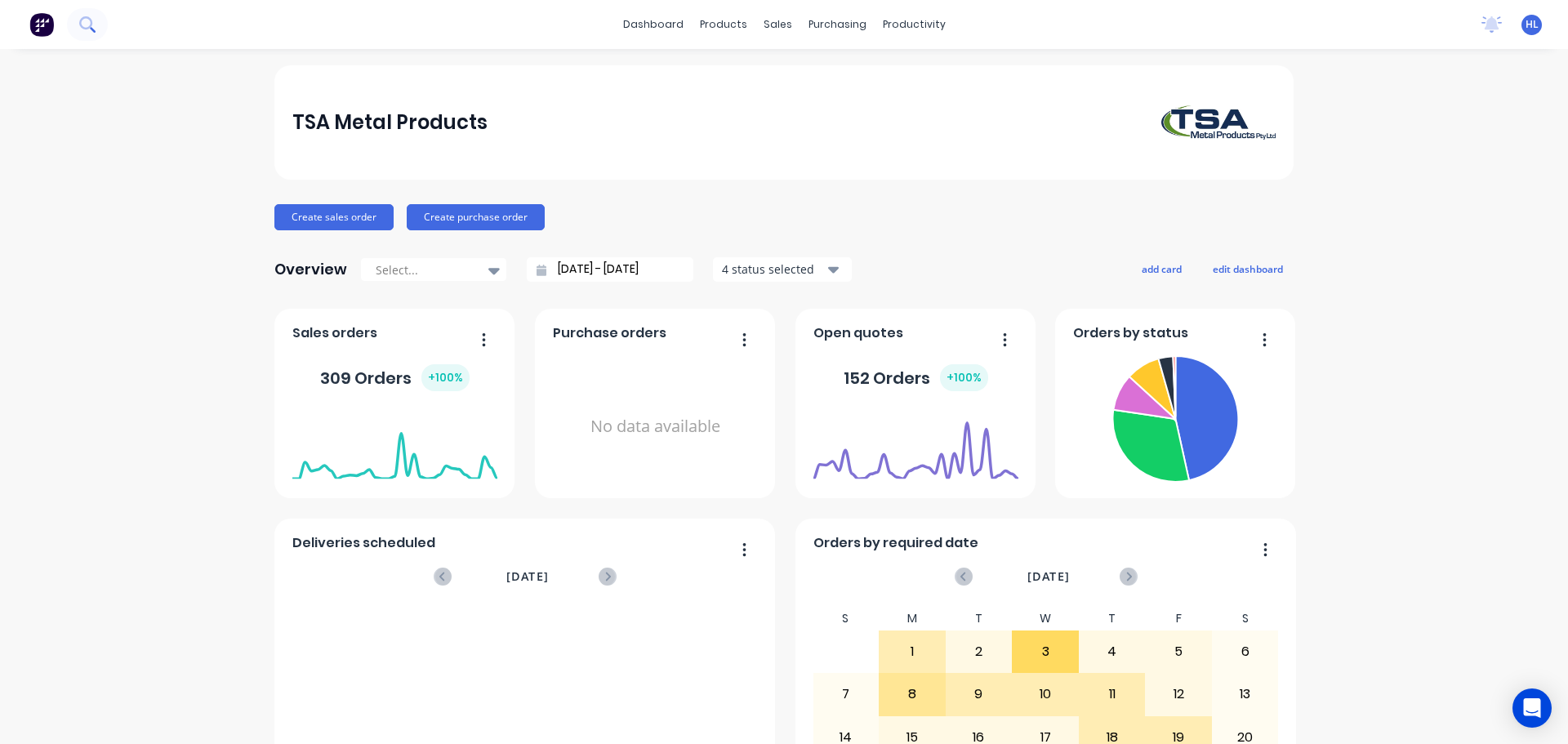
click at [90, 24] on icon at bounding box center [87, 24] width 15 height 15
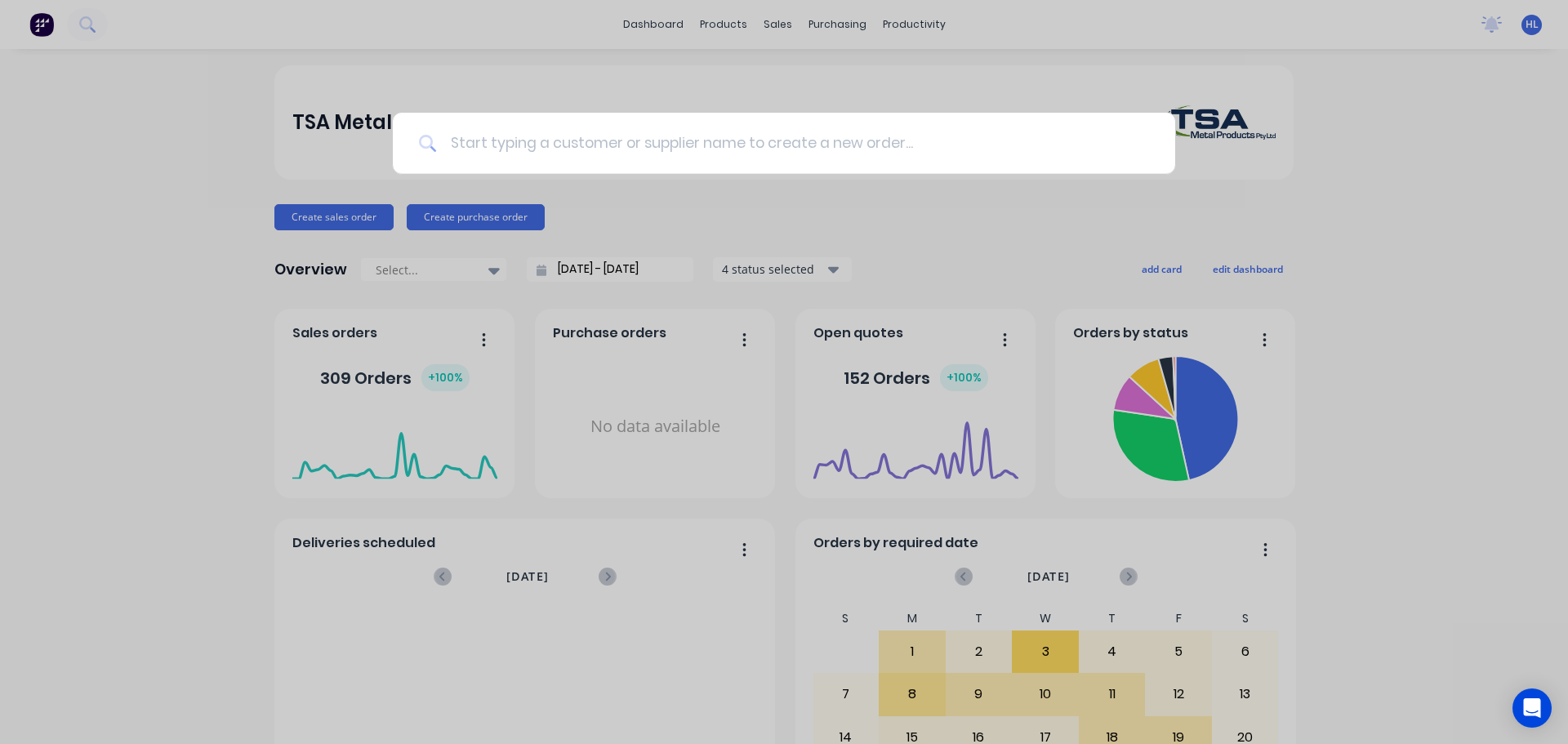
click at [561, 159] on input at bounding box center [792, 143] width 712 height 62
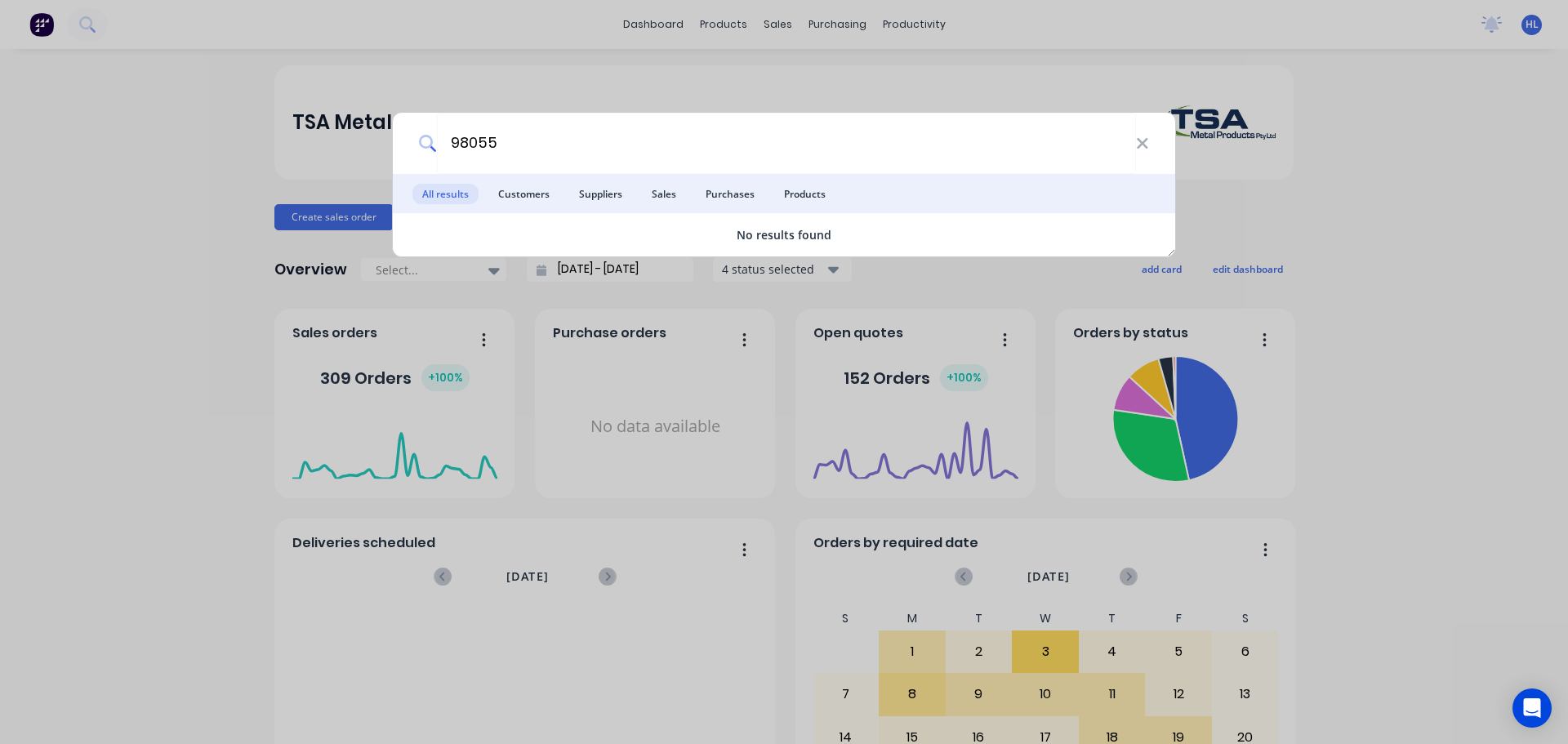
type input "98055"
click at [189, 139] on div "98055 All results Customers Suppliers Sales Purchases Products No results found" at bounding box center [784, 372] width 1568 height 744
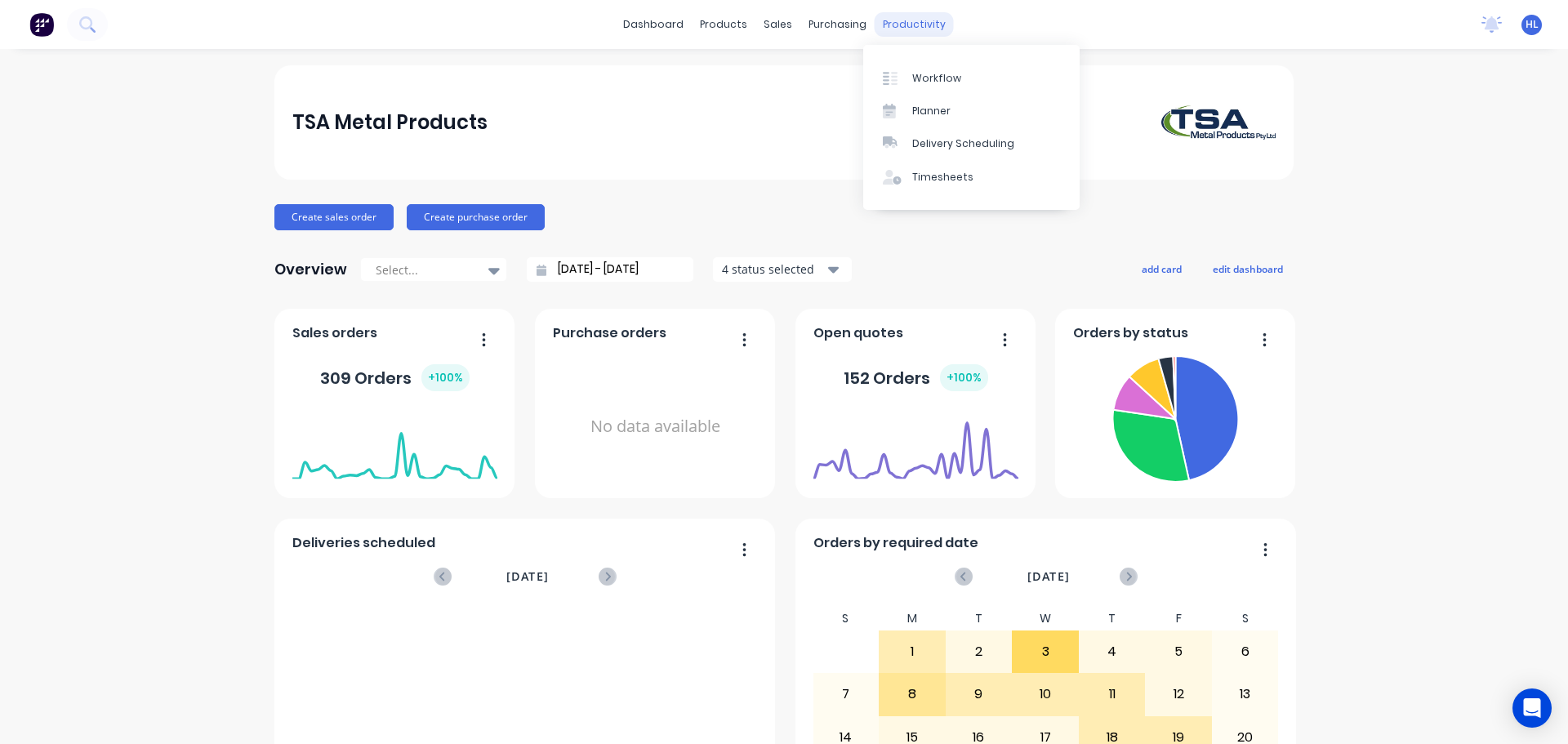
click at [905, 13] on div "productivity" at bounding box center [914, 24] width 79 height 24
click at [812, 80] on div "Sales Orders" at bounding box center [831, 78] width 67 height 14
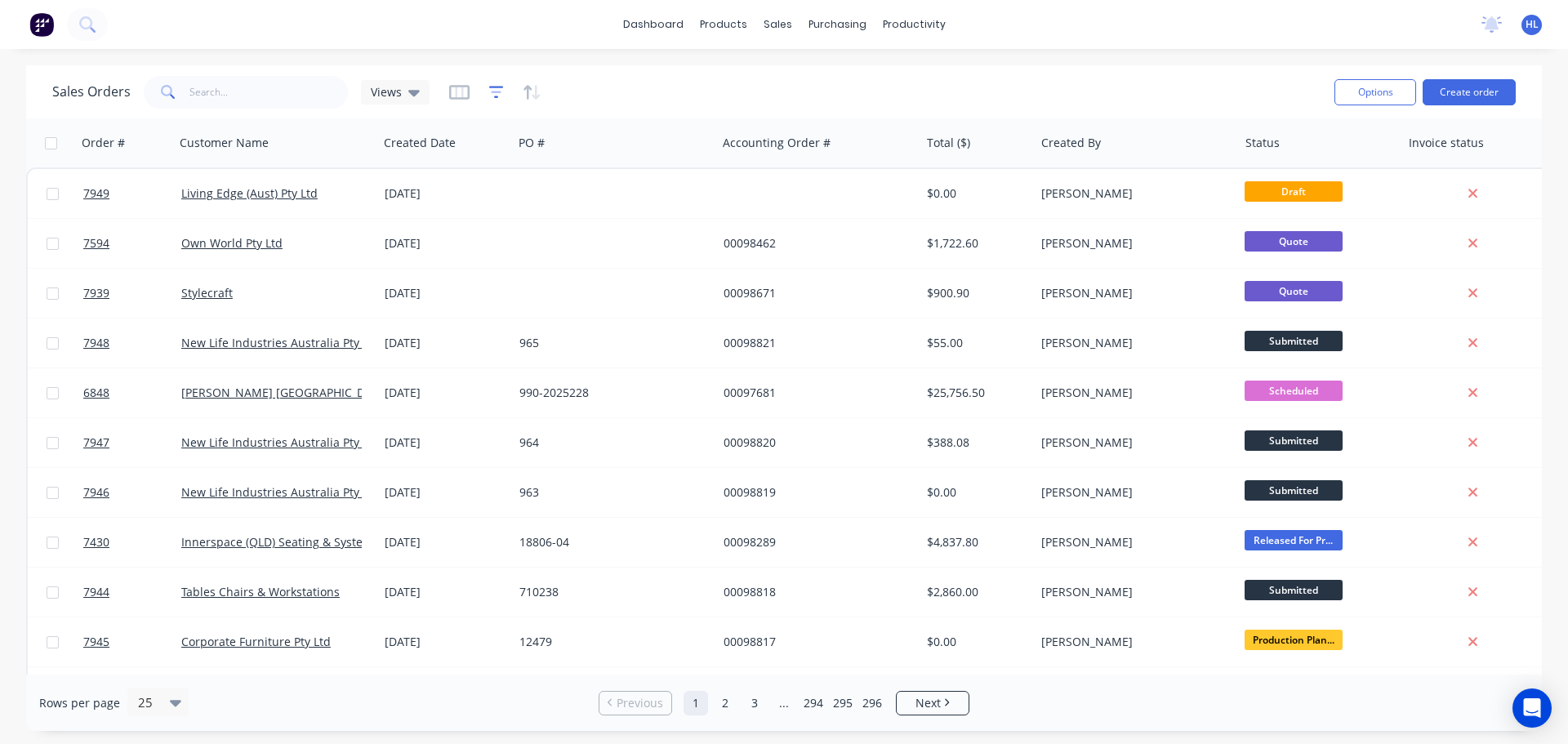
click at [494, 92] on icon "button" at bounding box center [496, 92] width 11 height 3
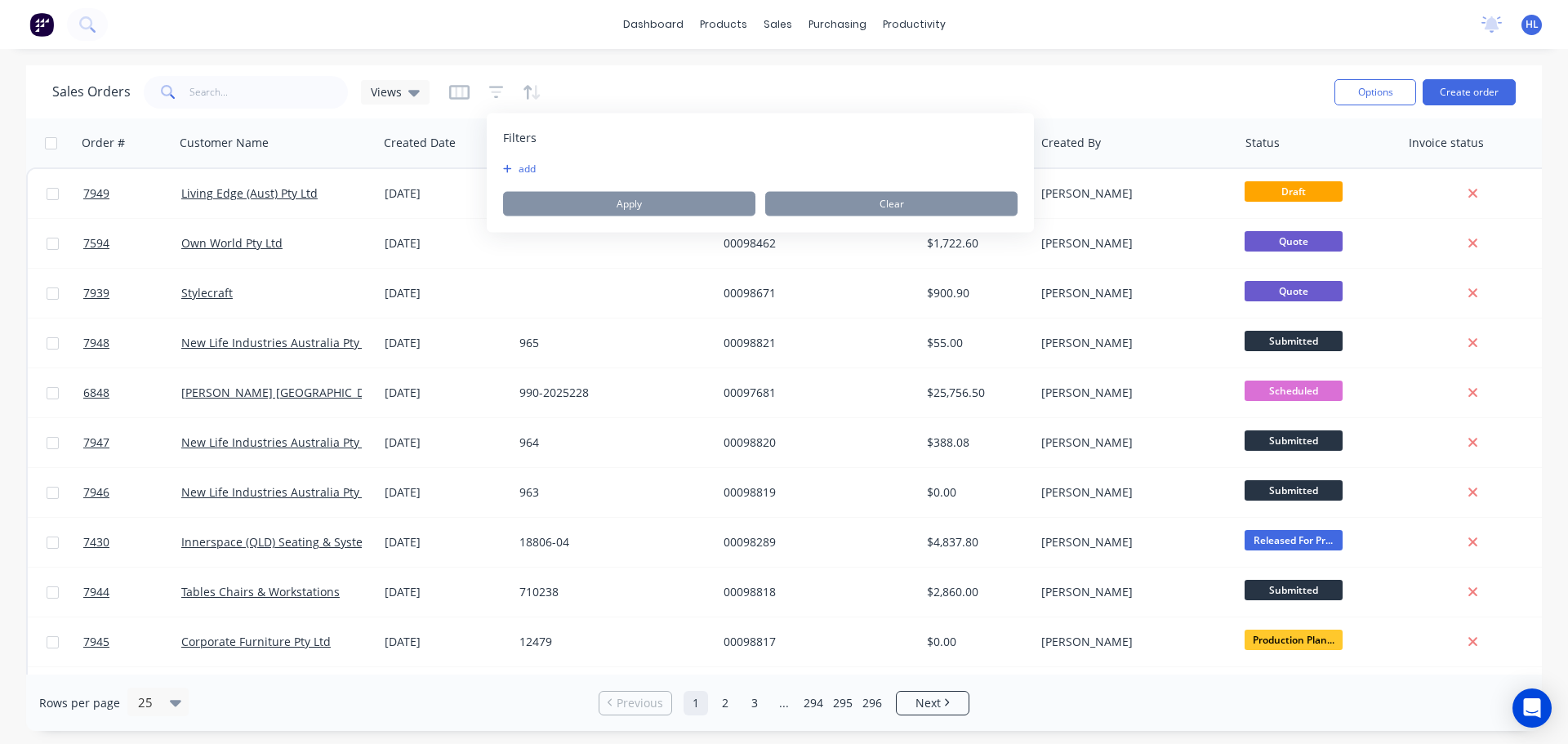
click at [518, 169] on button "add" at bounding box center [524, 169] width 40 height 13
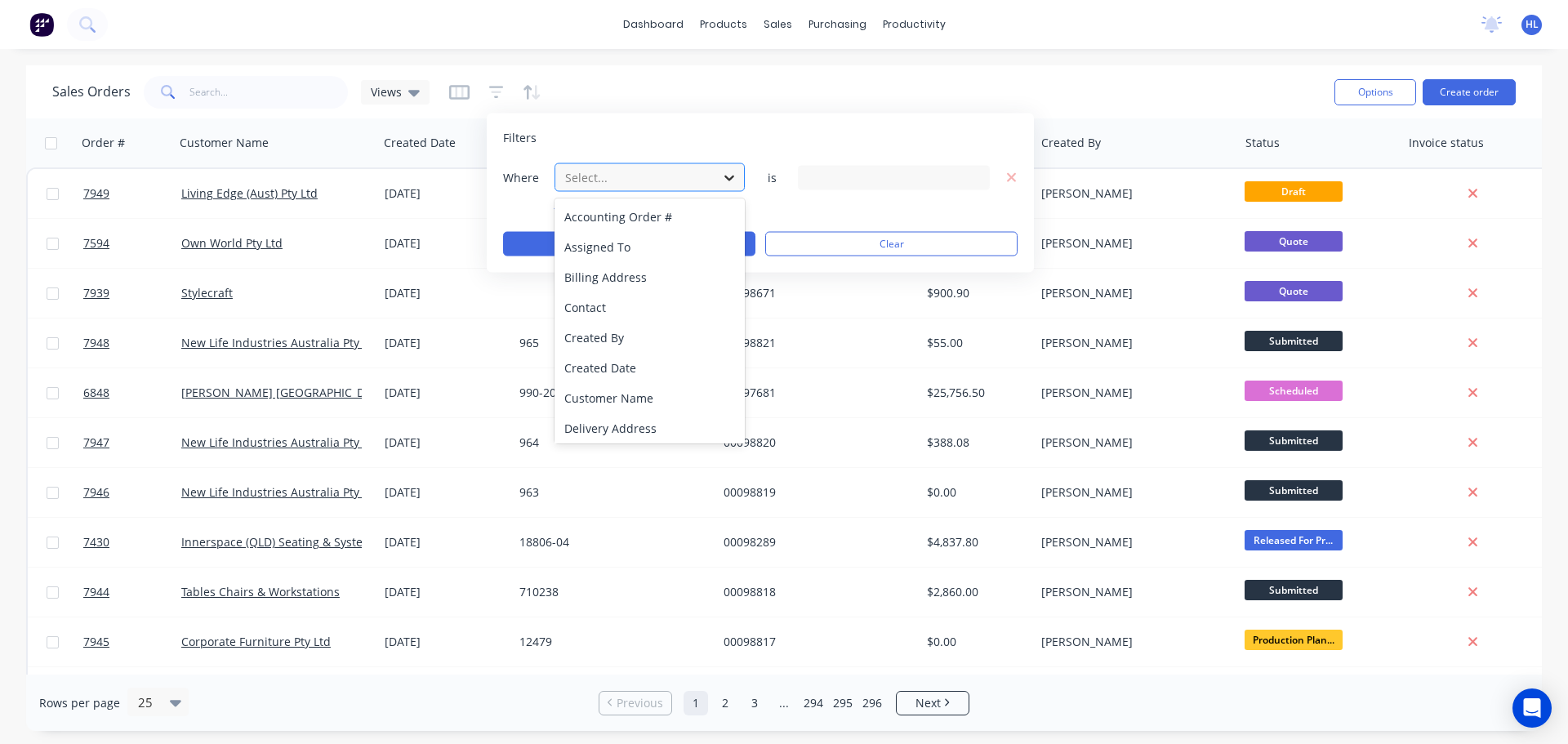
click at [731, 174] on icon at bounding box center [728, 176] width 16 height 16
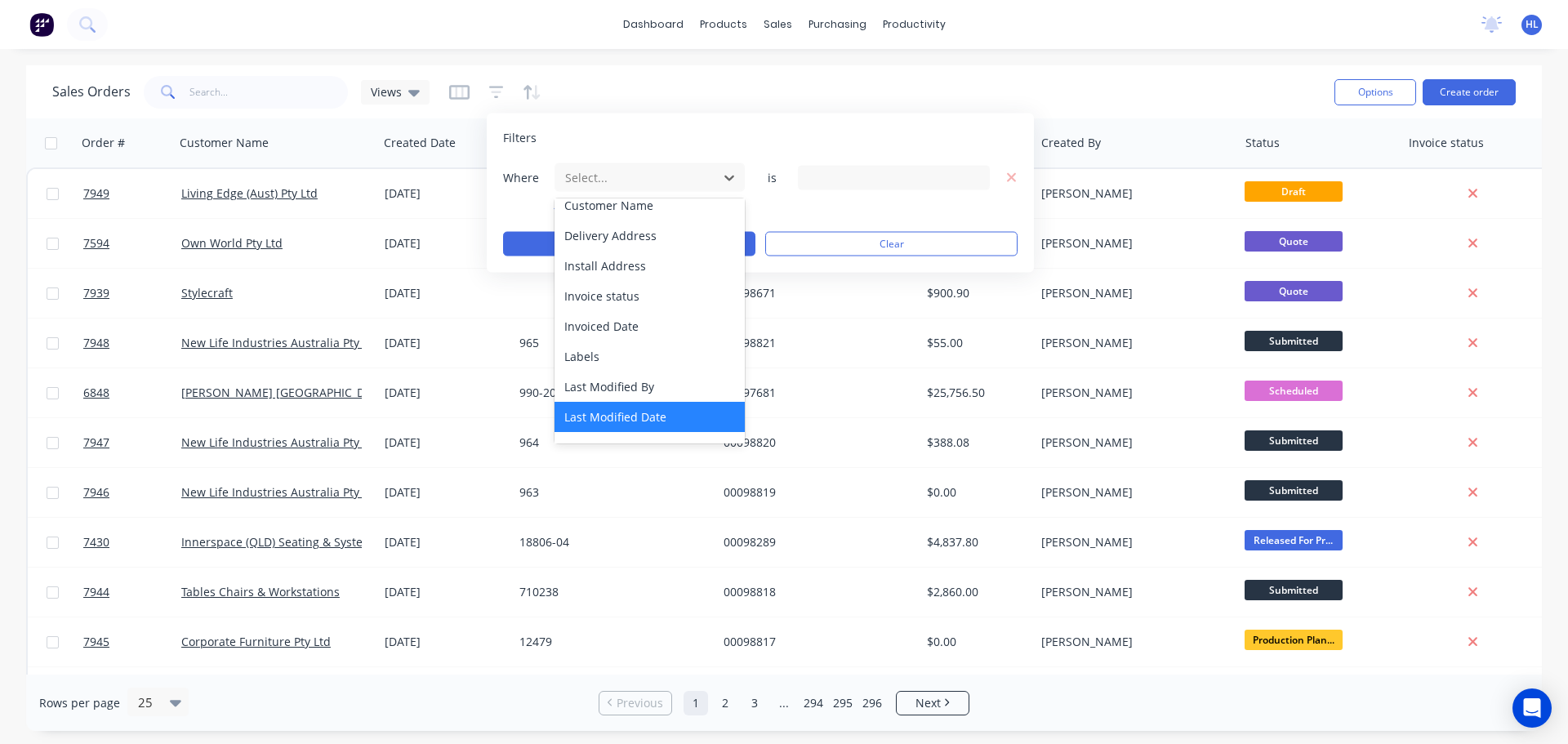
scroll to position [164, 0]
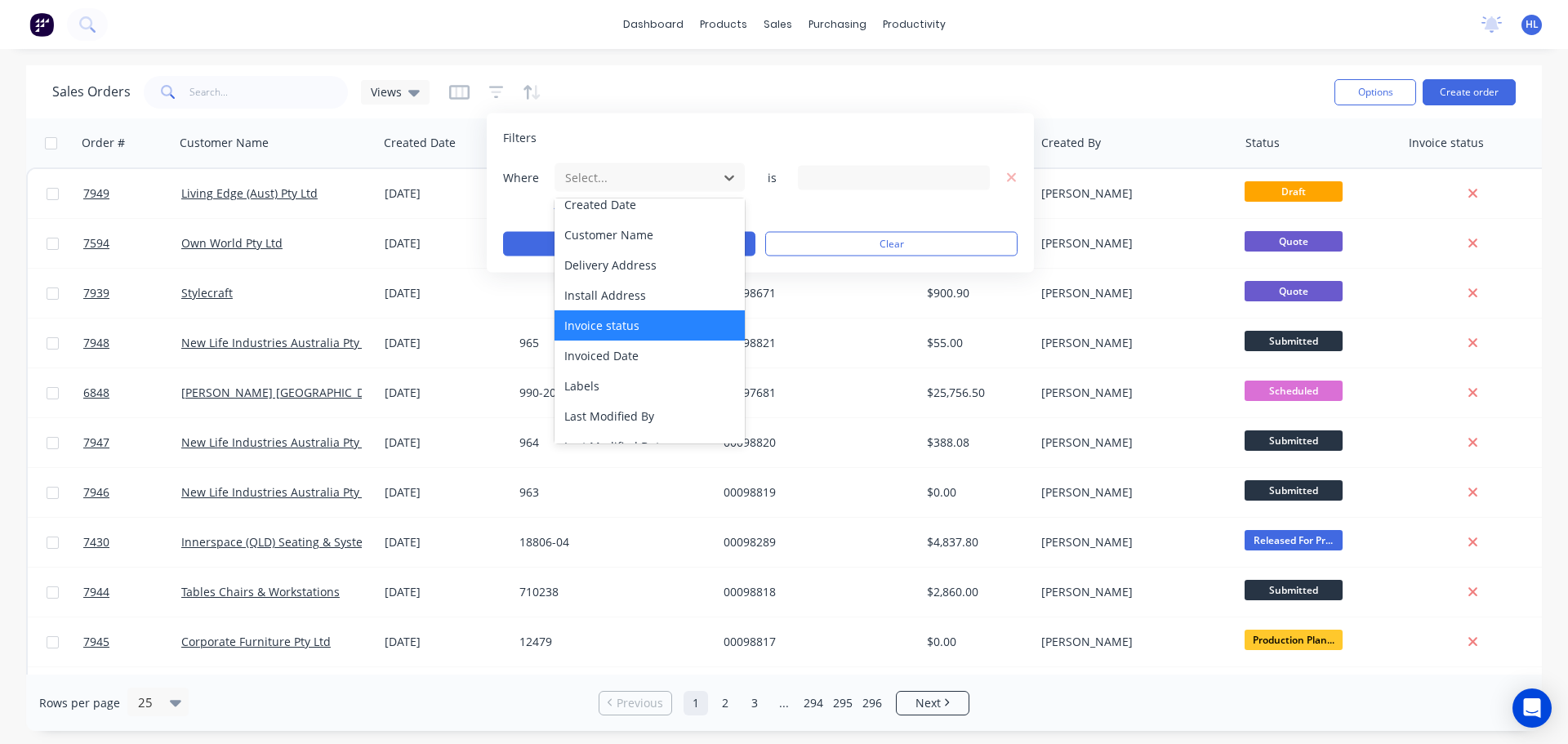
click at [632, 326] on div "Invoice status" at bounding box center [650, 326] width 191 height 30
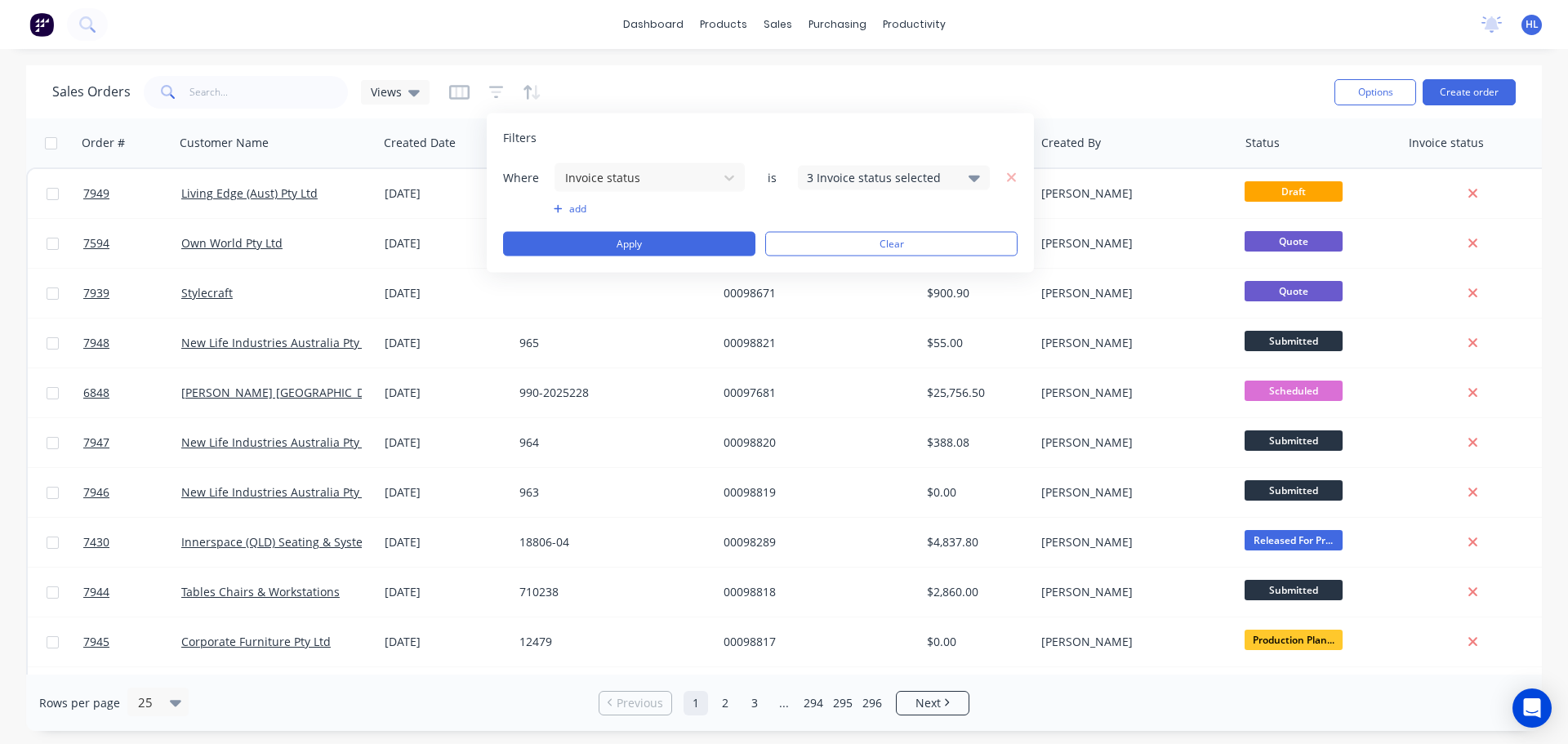
click at [972, 177] on icon at bounding box center [975, 178] width 12 height 7
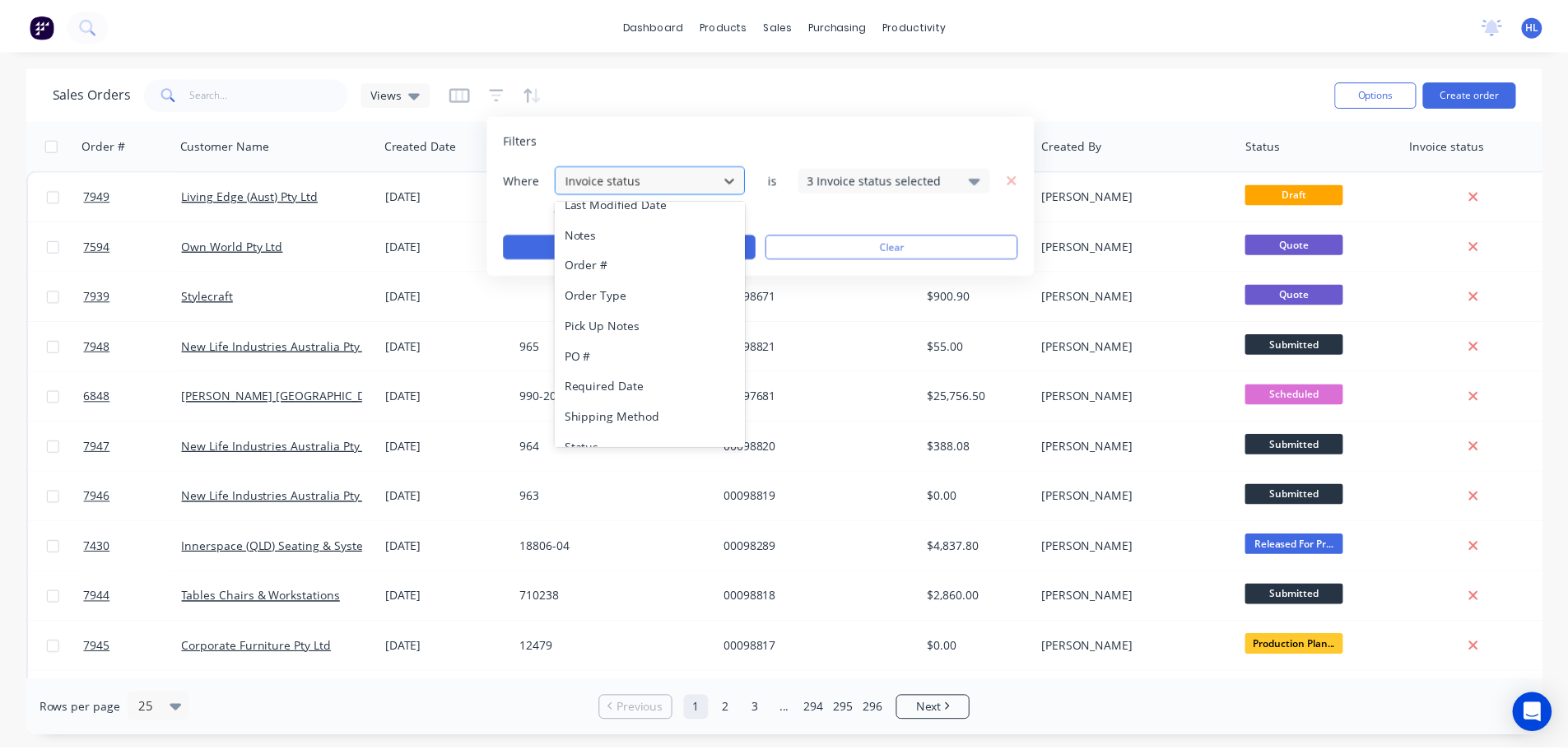
scroll to position [430, 0]
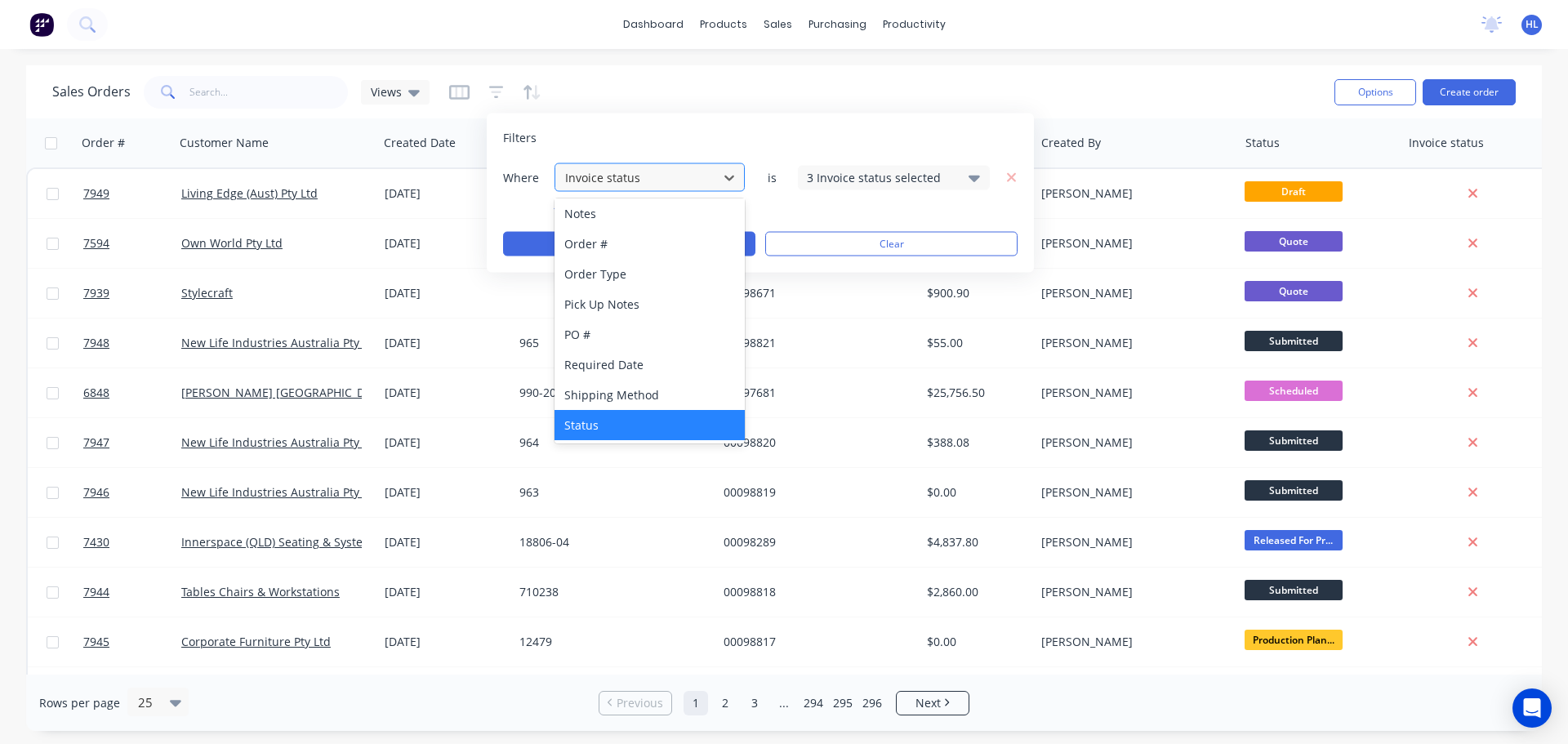
click at [604, 429] on div "Status" at bounding box center [650, 425] width 191 height 30
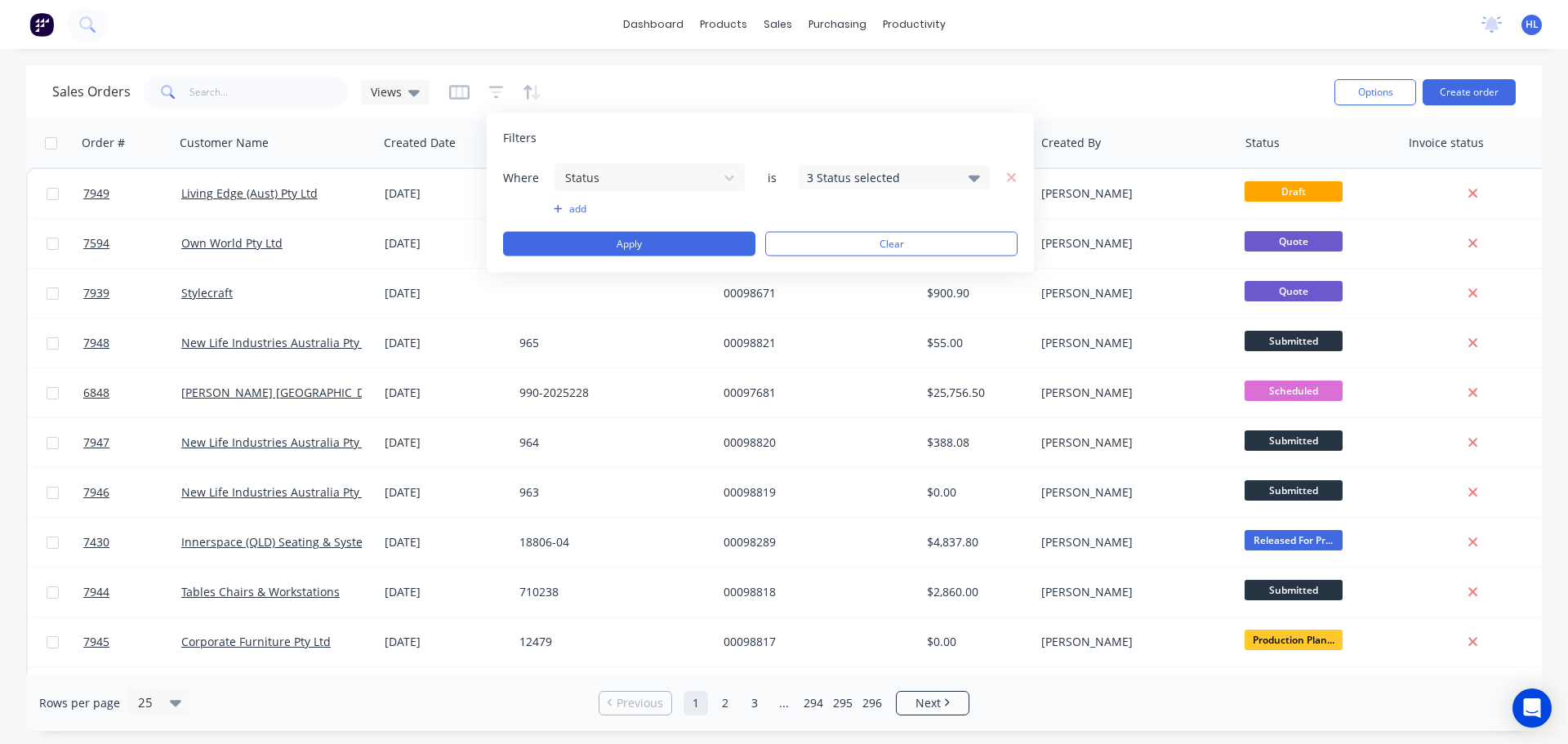
click at [972, 171] on icon at bounding box center [975, 177] width 12 height 18
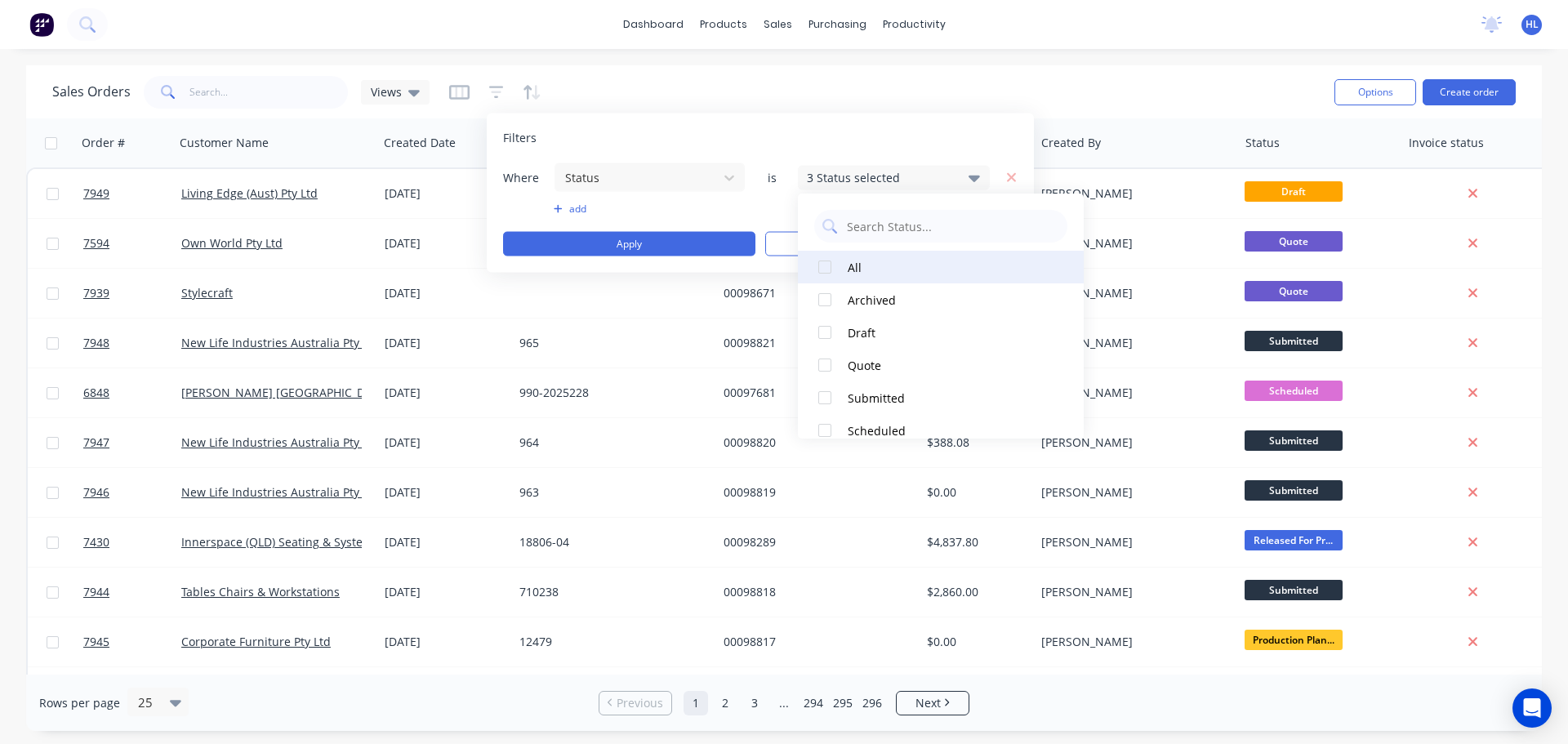
click at [828, 268] on div at bounding box center [824, 267] width 33 height 33
click at [1058, 107] on div "Sales Orders Views" at bounding box center [686, 91] width 1269 height 40
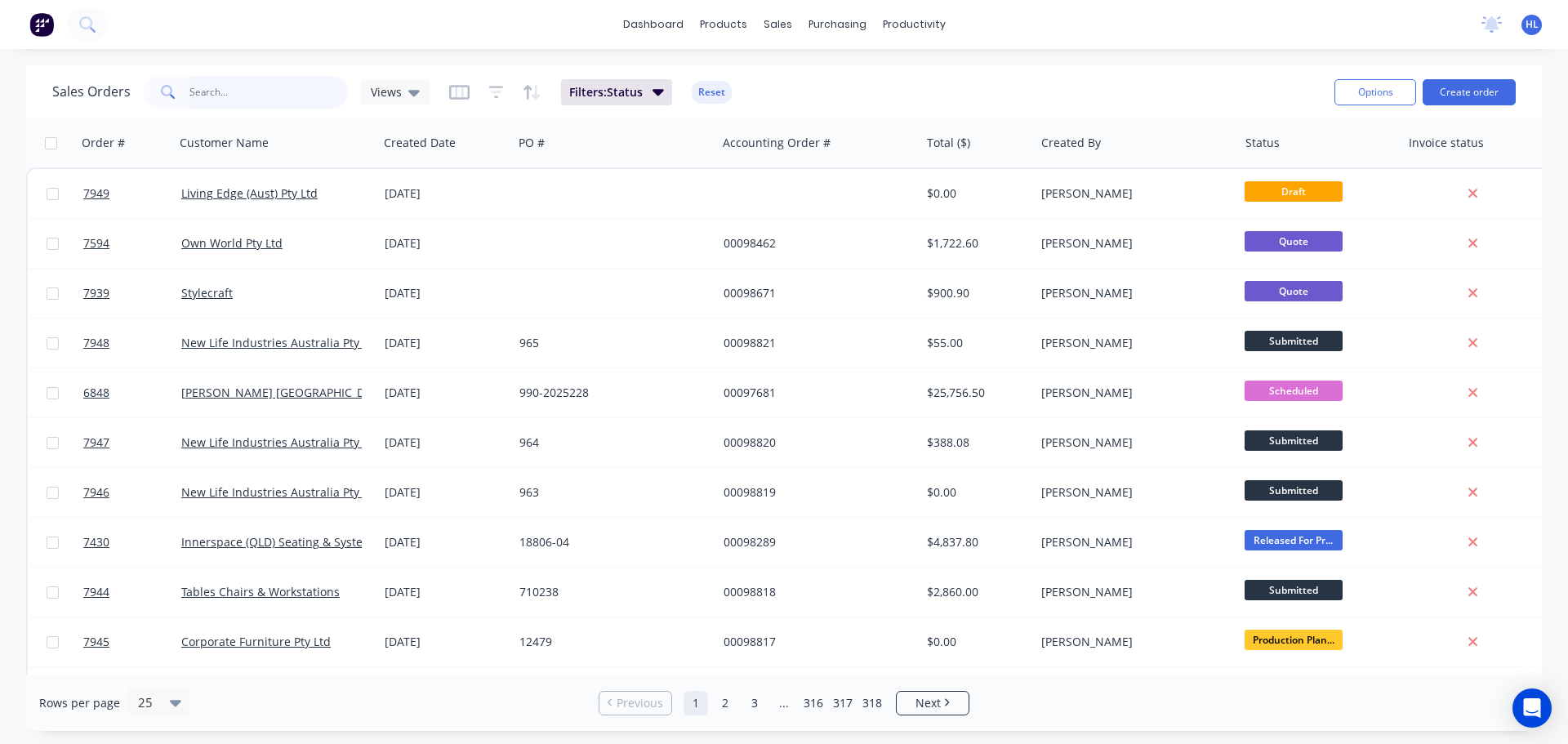
click at [205, 99] on input "text" at bounding box center [269, 92] width 159 height 33
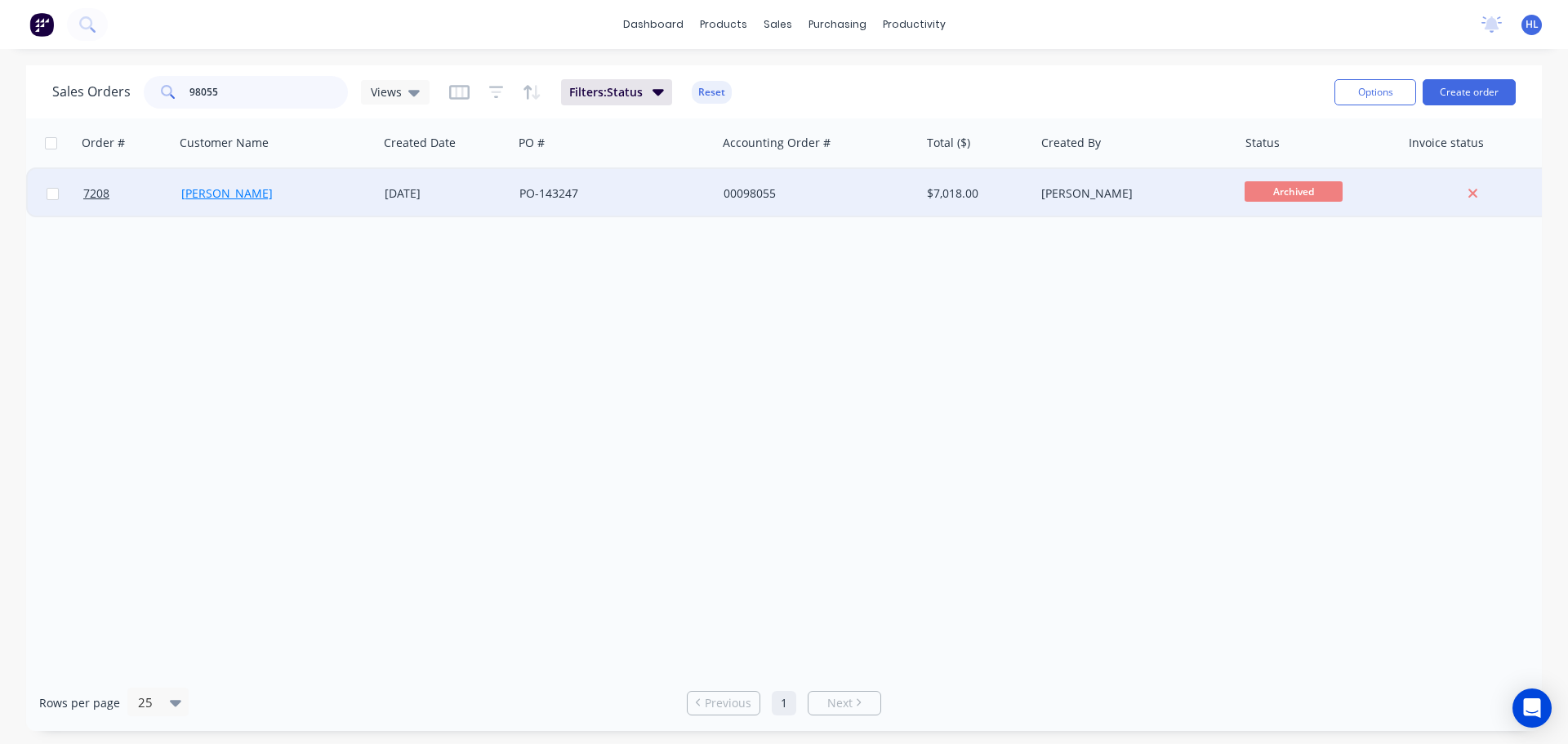
type input "98055"
click at [214, 194] on link "[PERSON_NAME]" at bounding box center [227, 193] width 91 height 15
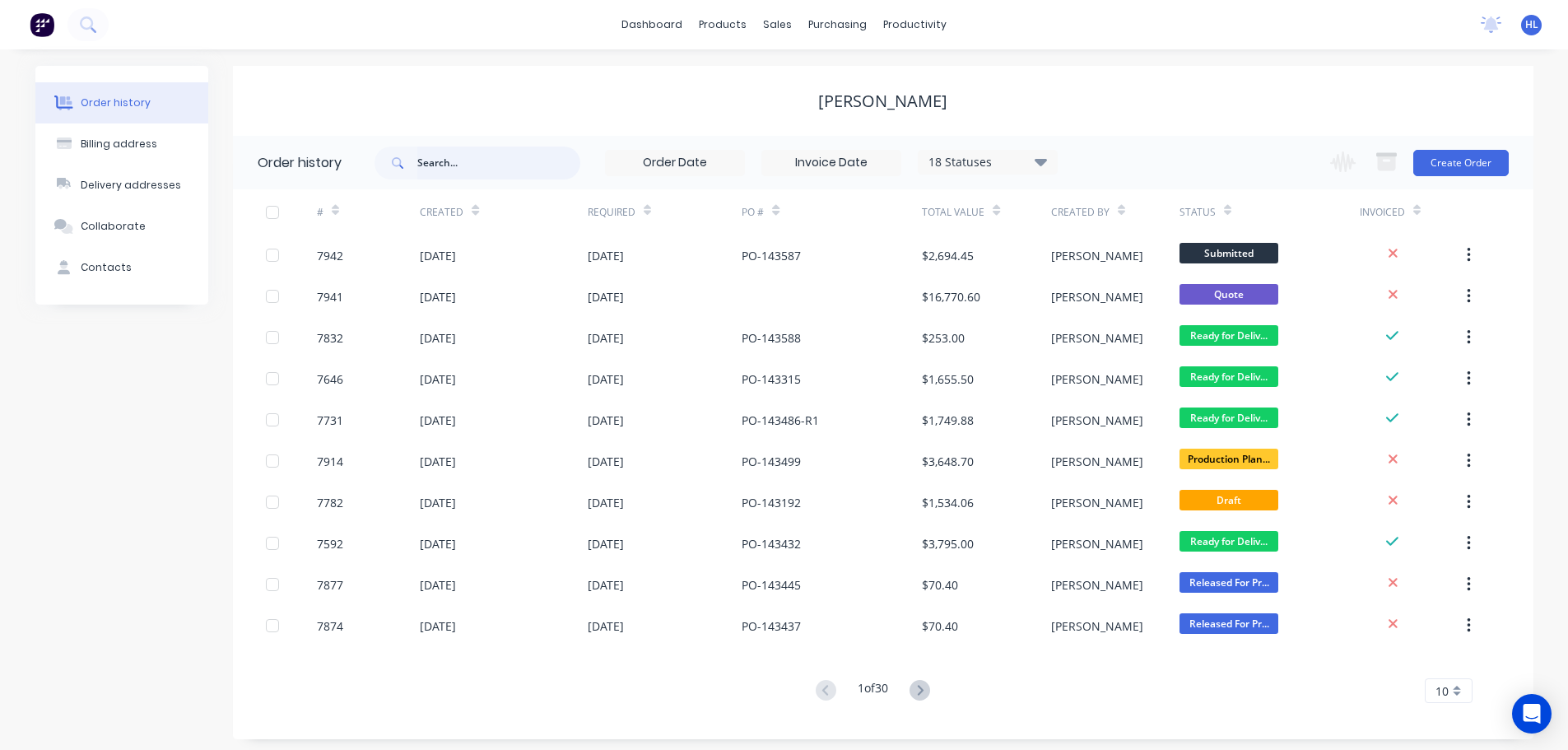
click at [435, 161] on input "text" at bounding box center [499, 162] width 163 height 33
type input "98055"
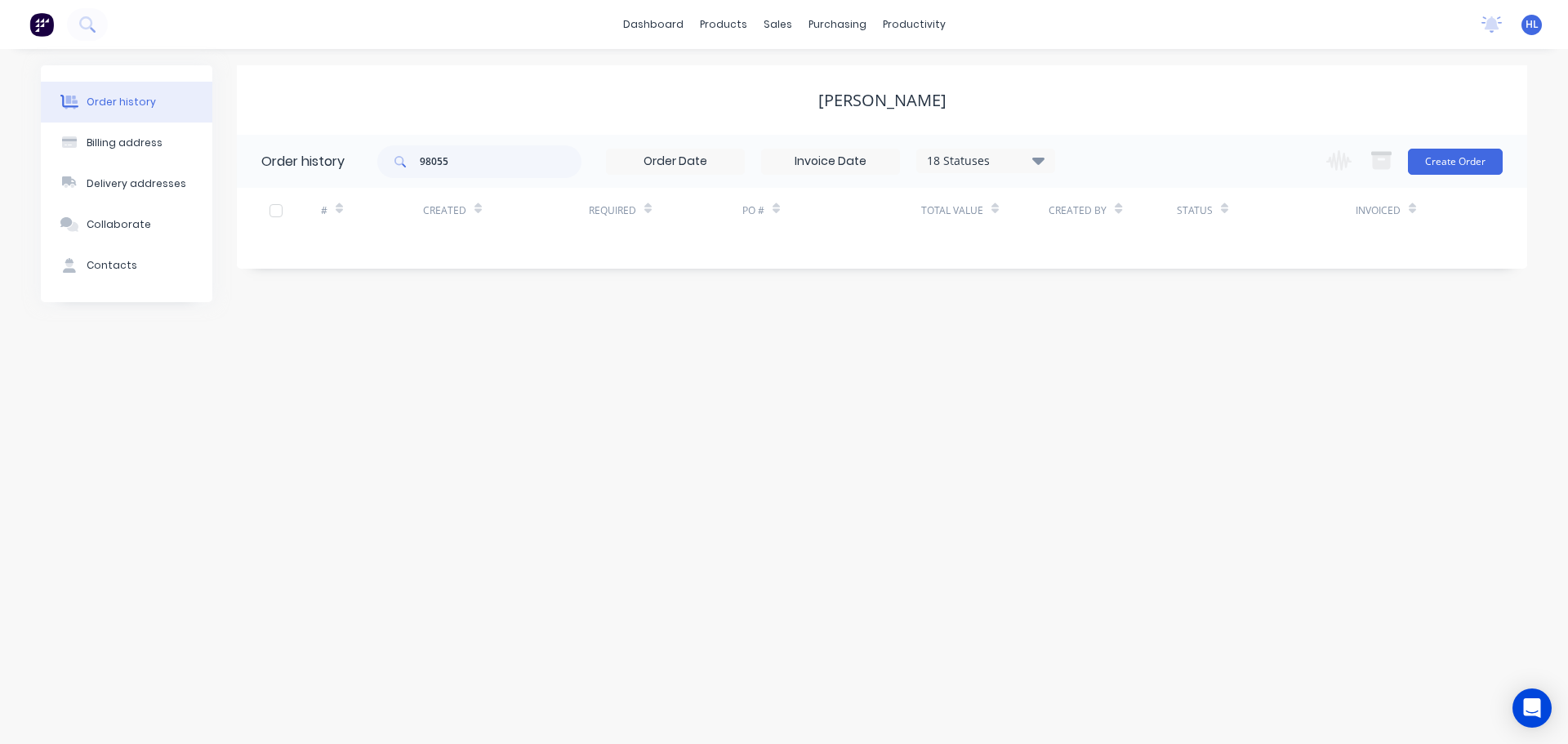
click at [1045, 165] on div "18 Statuses" at bounding box center [985, 160] width 137 height 18
click at [1120, 349] on label at bounding box center [1120, 349] width 0 height 0
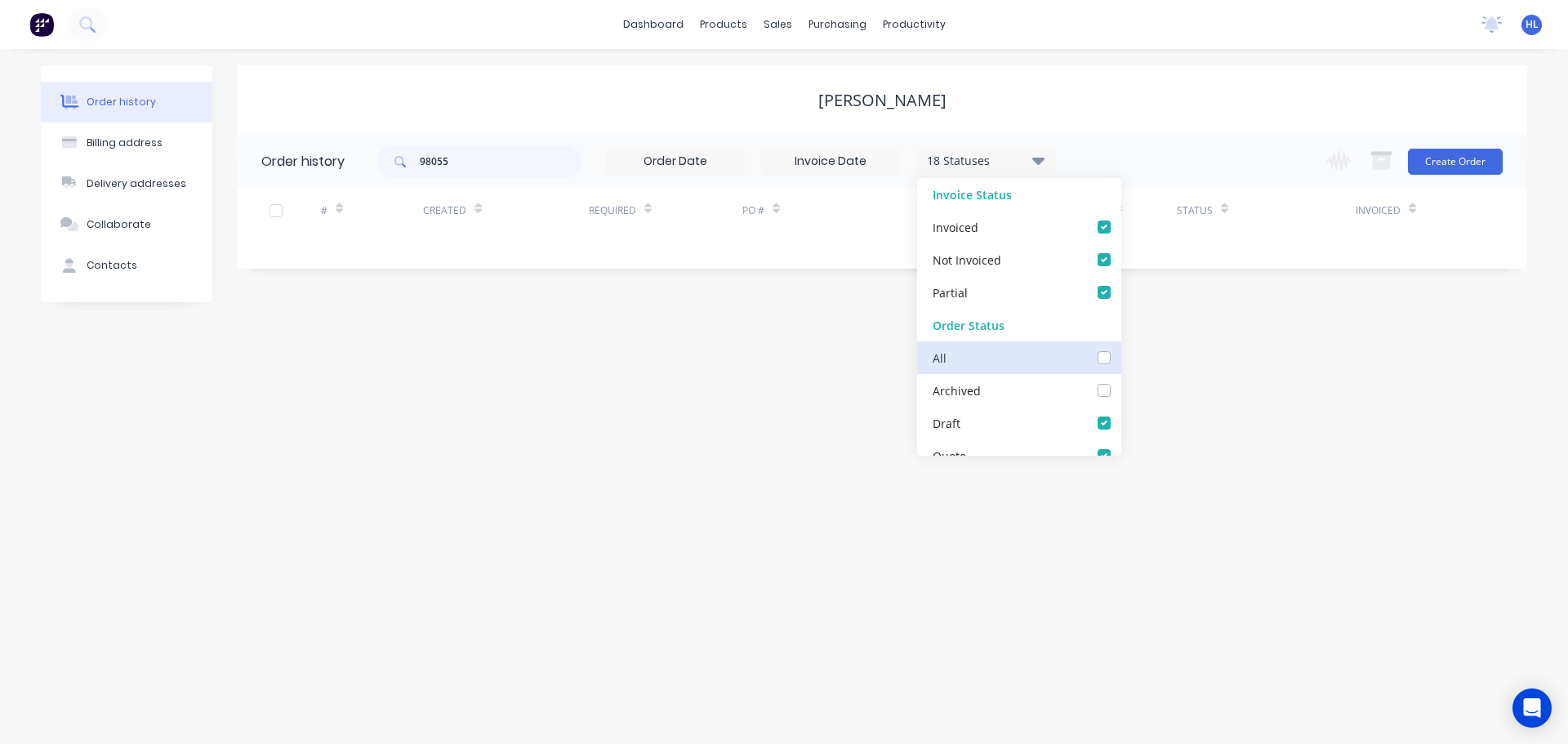
click at [1120, 359] on input "checkbox" at bounding box center [1126, 357] width 13 height 15
checkbox input "true"
click at [848, 346] on div "Order history Billing address Delivery addresses Collaborate Contacts Koskela O…" at bounding box center [784, 396] width 1568 height 695
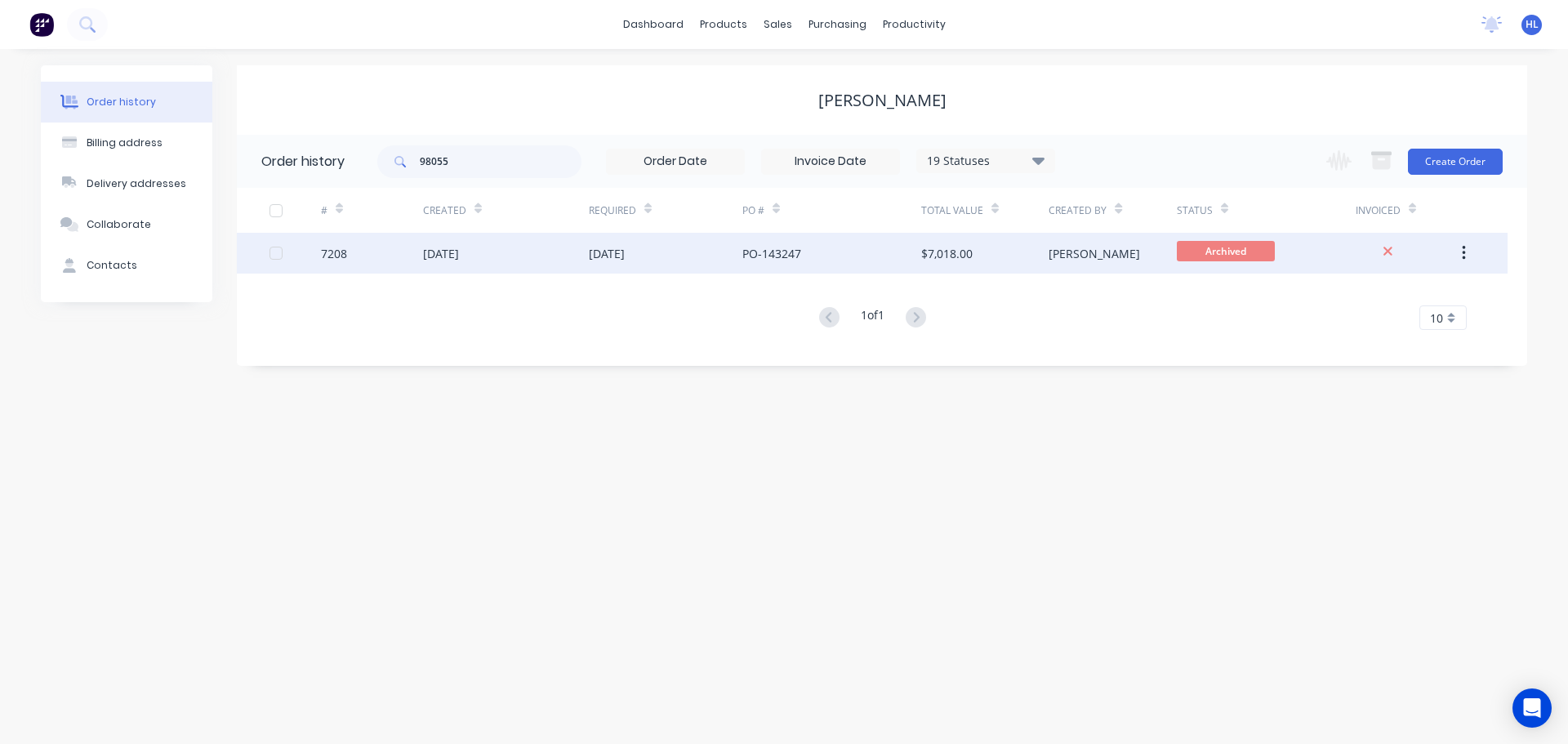
click at [355, 256] on div "7208" at bounding box center [372, 253] width 102 height 40
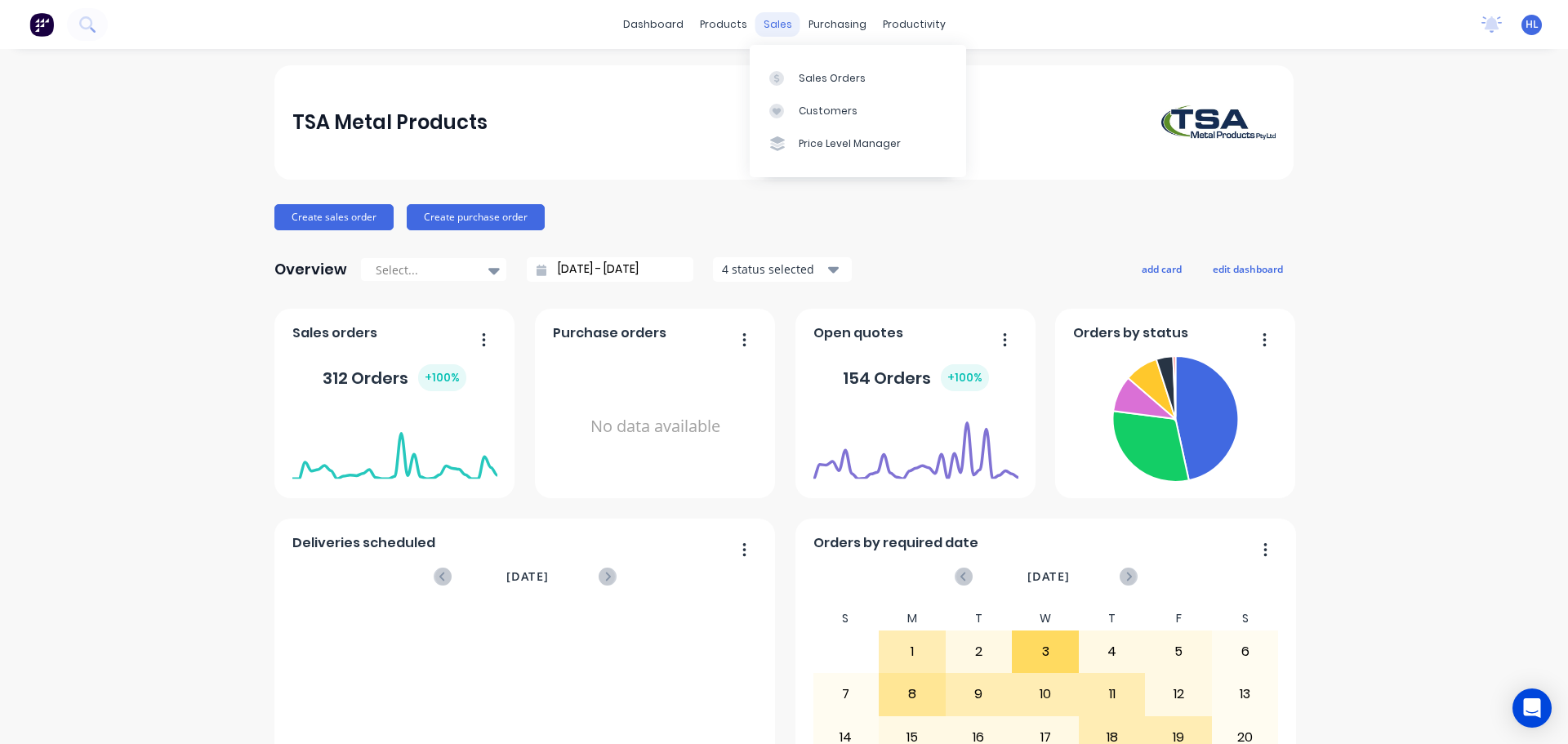
click at [769, 24] on div "sales" at bounding box center [777, 24] width 45 height 24
click at [808, 71] on div "Sales Orders" at bounding box center [831, 78] width 67 height 14
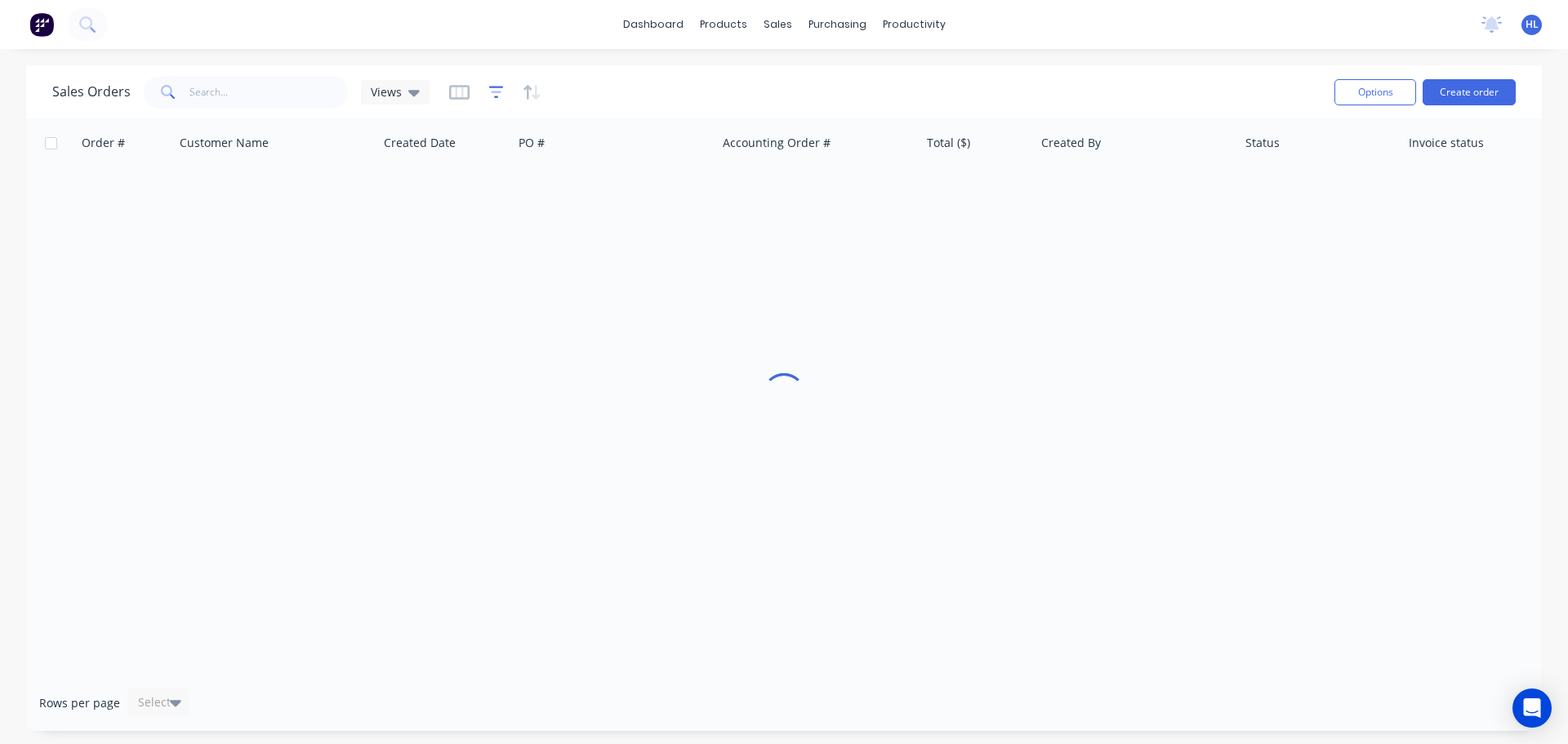
click at [491, 91] on icon "button" at bounding box center [496, 92] width 11 height 3
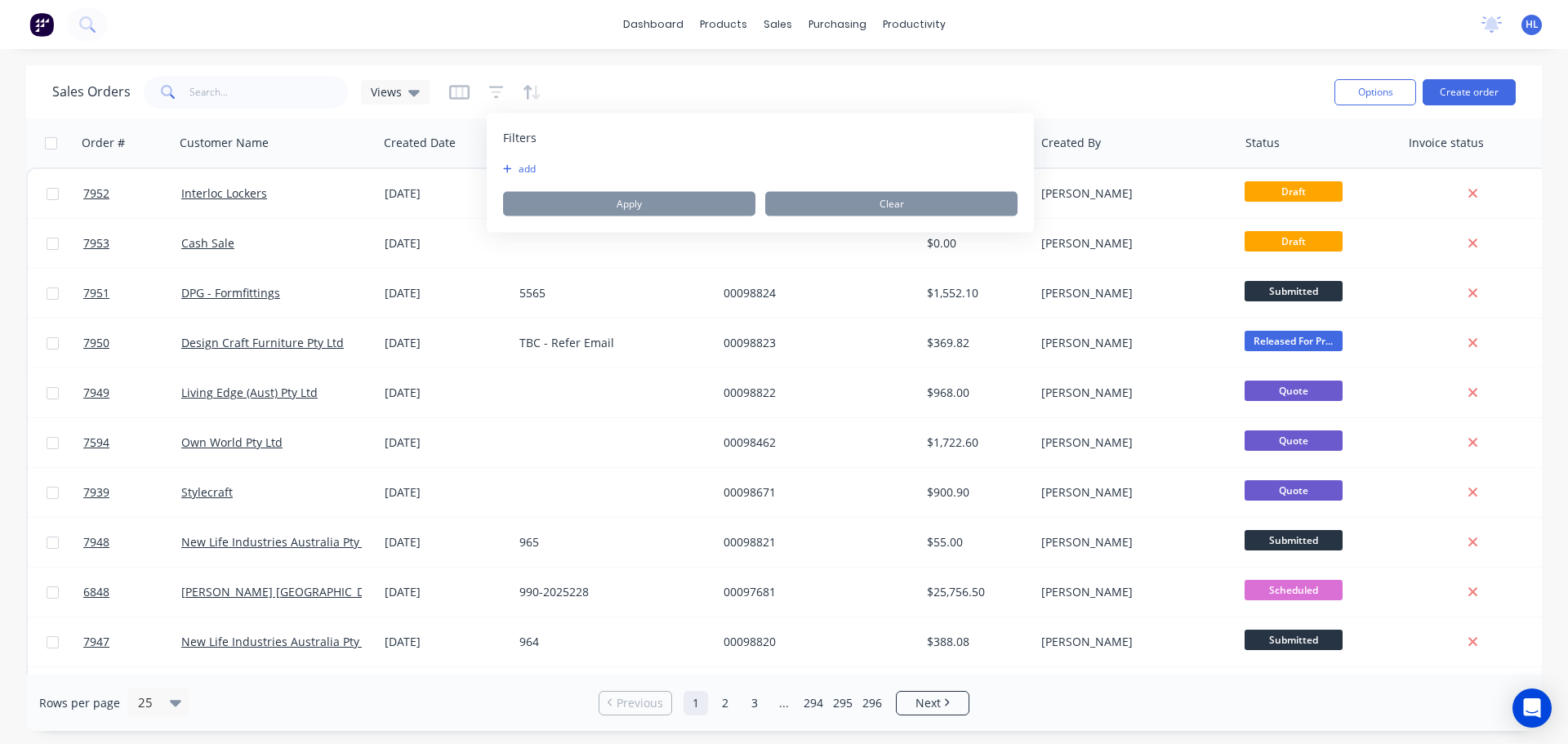
click at [517, 166] on button "add" at bounding box center [524, 169] width 40 height 13
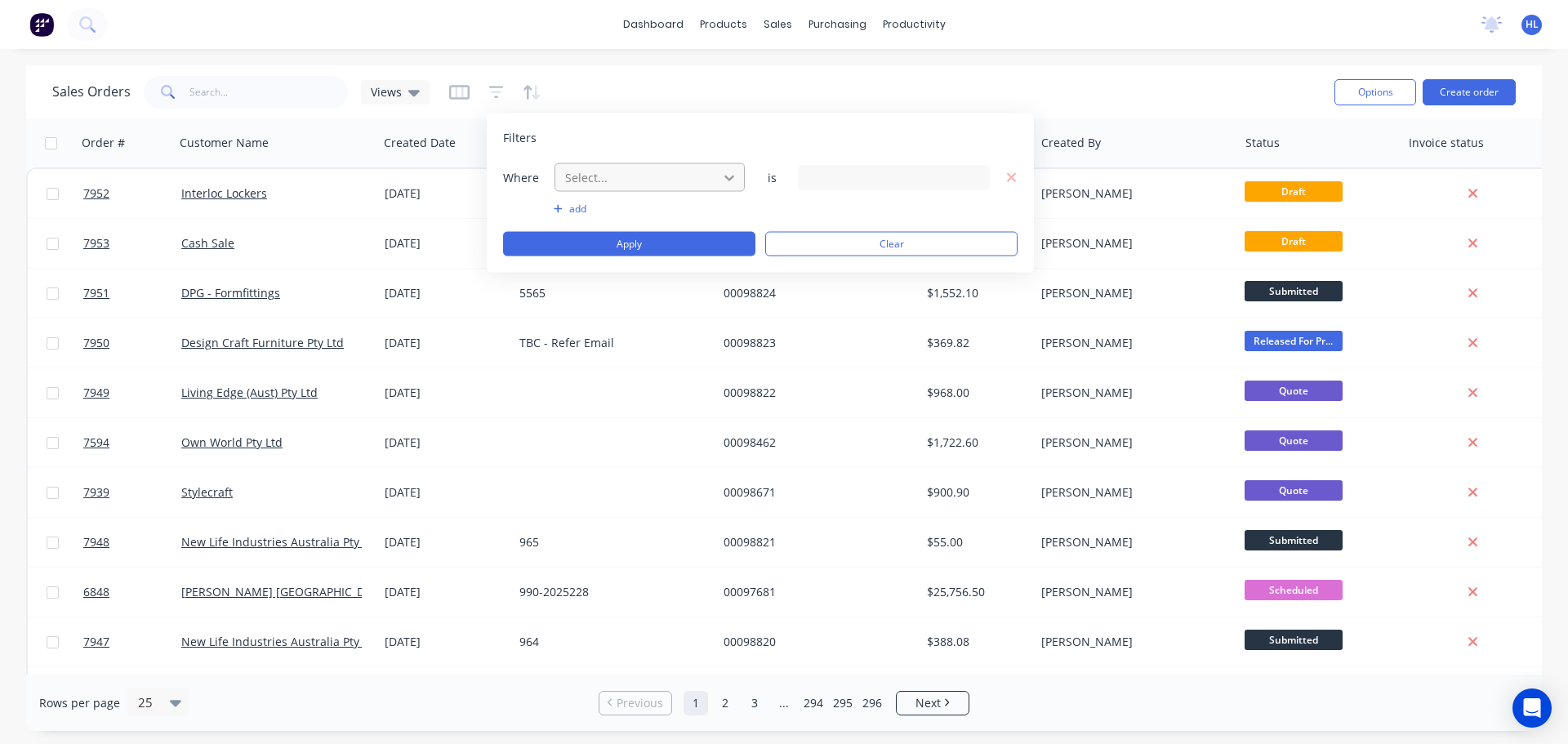
click at [727, 184] on icon at bounding box center [728, 176] width 16 height 16
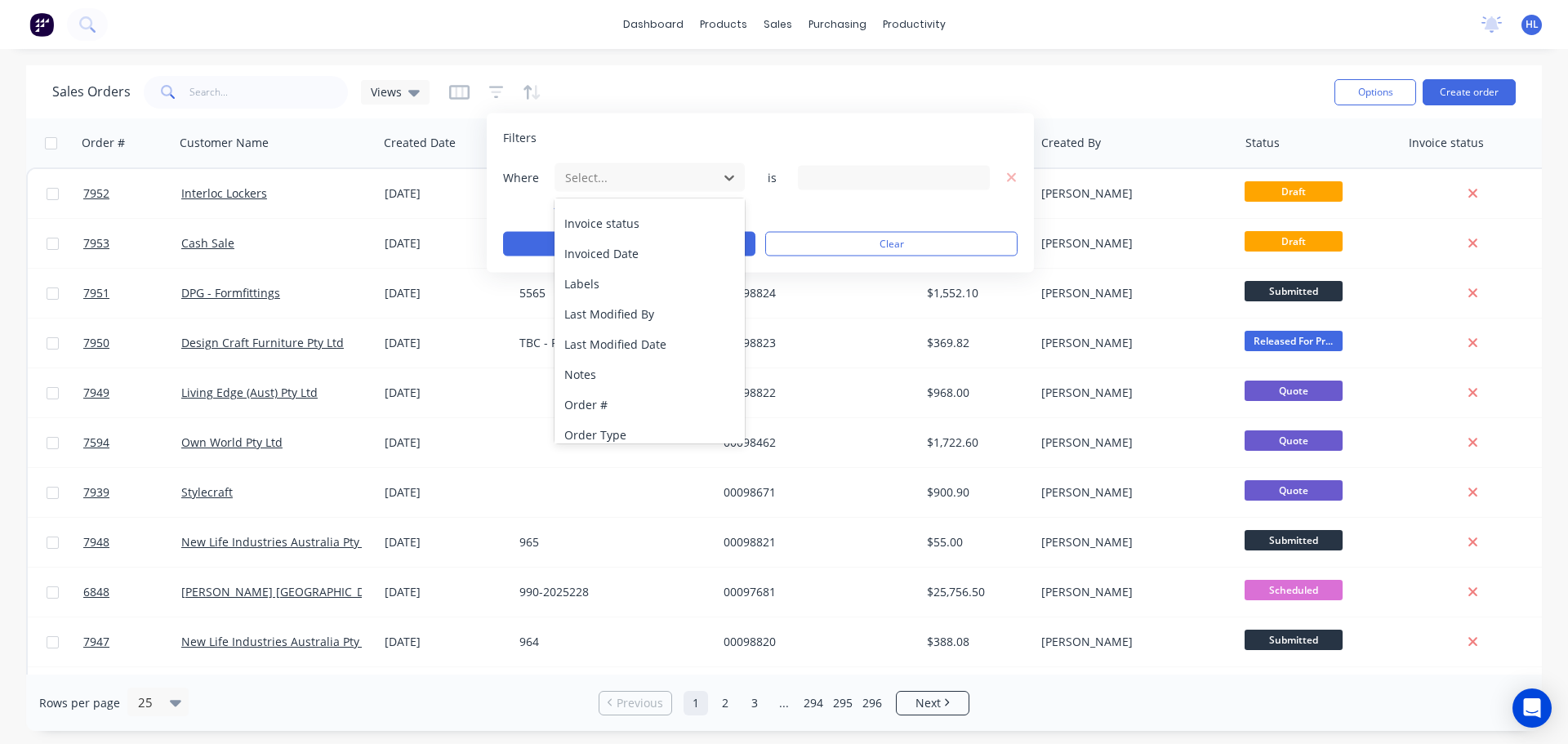
scroll to position [427, 0]
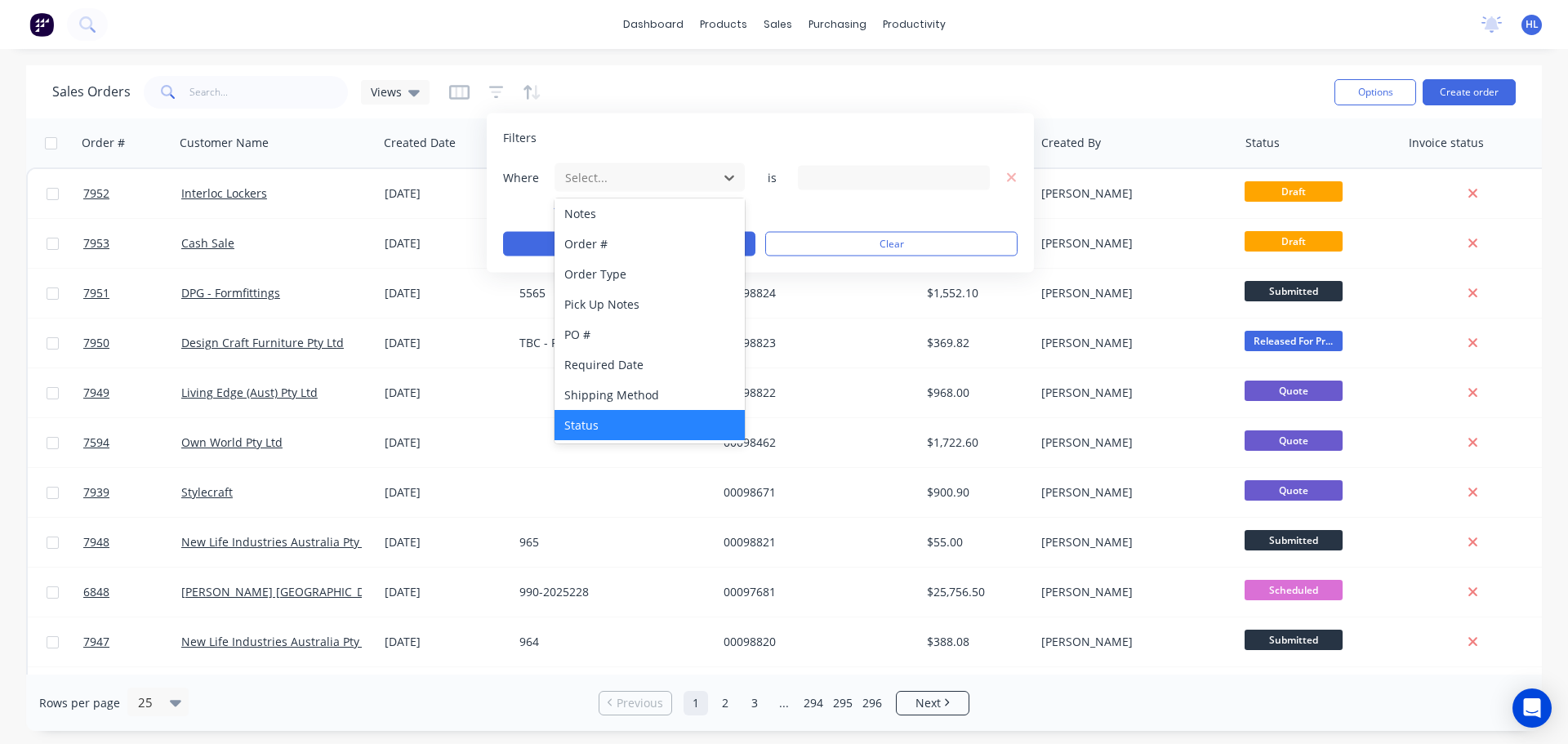
click at [588, 425] on div "Status" at bounding box center [650, 425] width 191 height 30
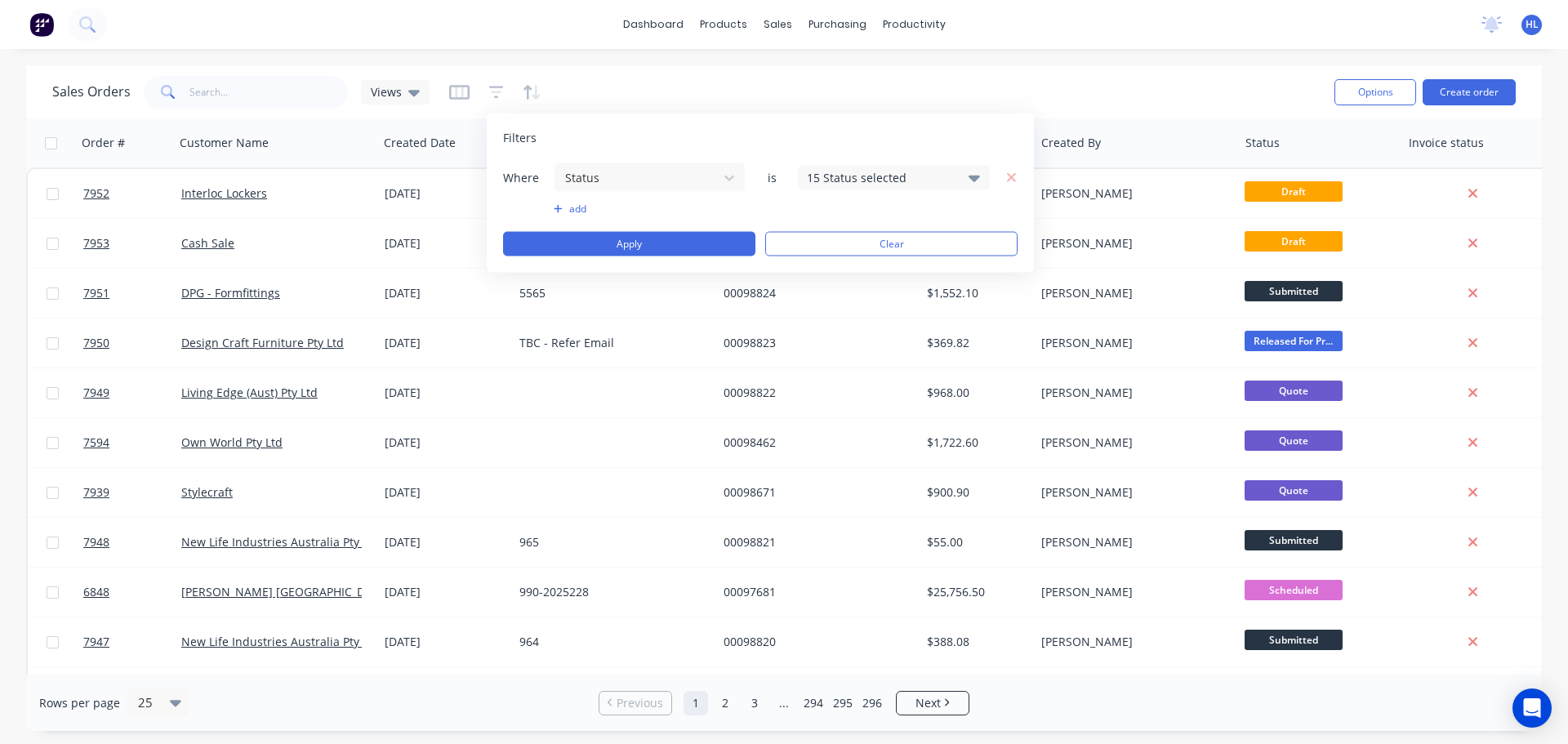
click at [977, 175] on icon at bounding box center [975, 177] width 12 height 18
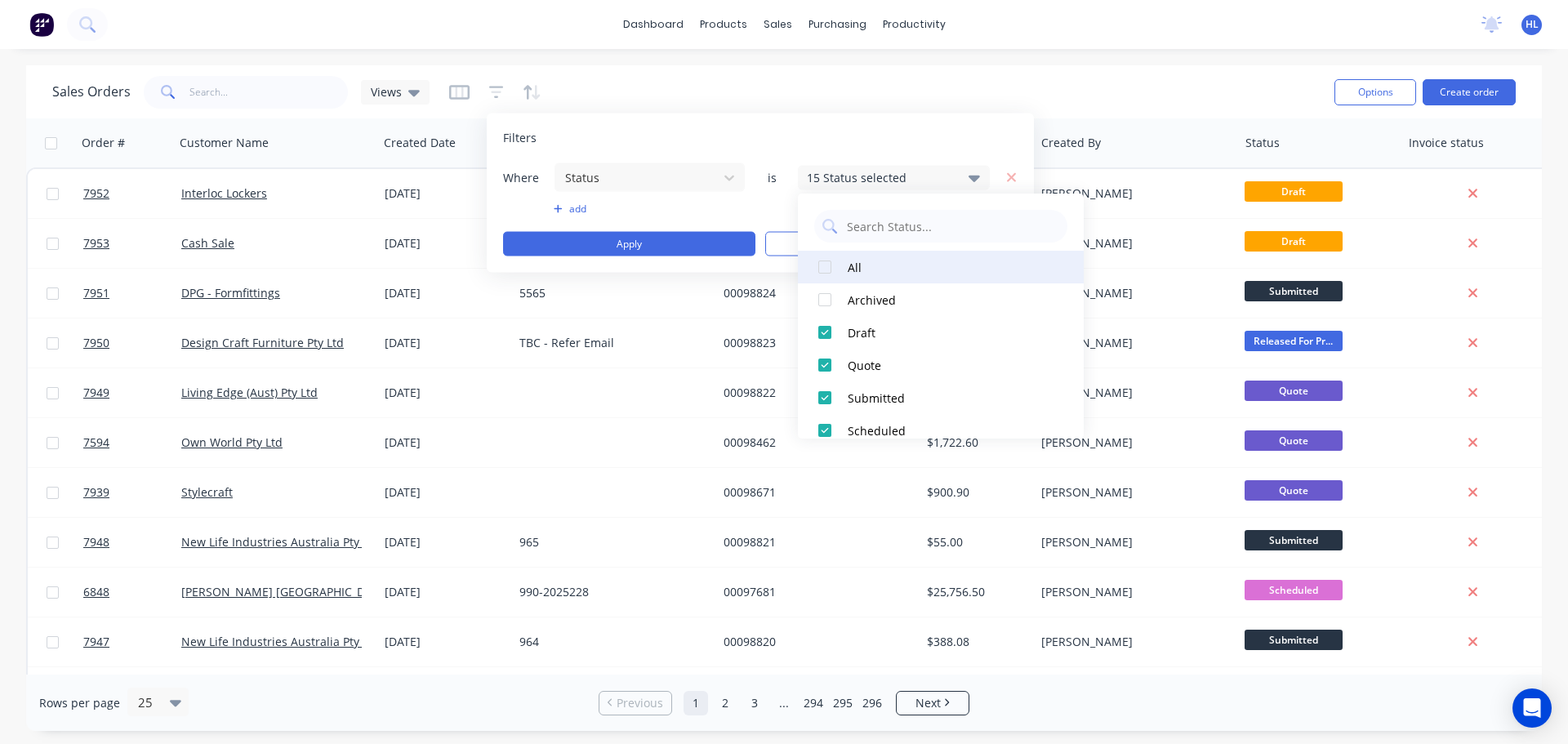
click at [822, 266] on div at bounding box center [824, 267] width 33 height 33
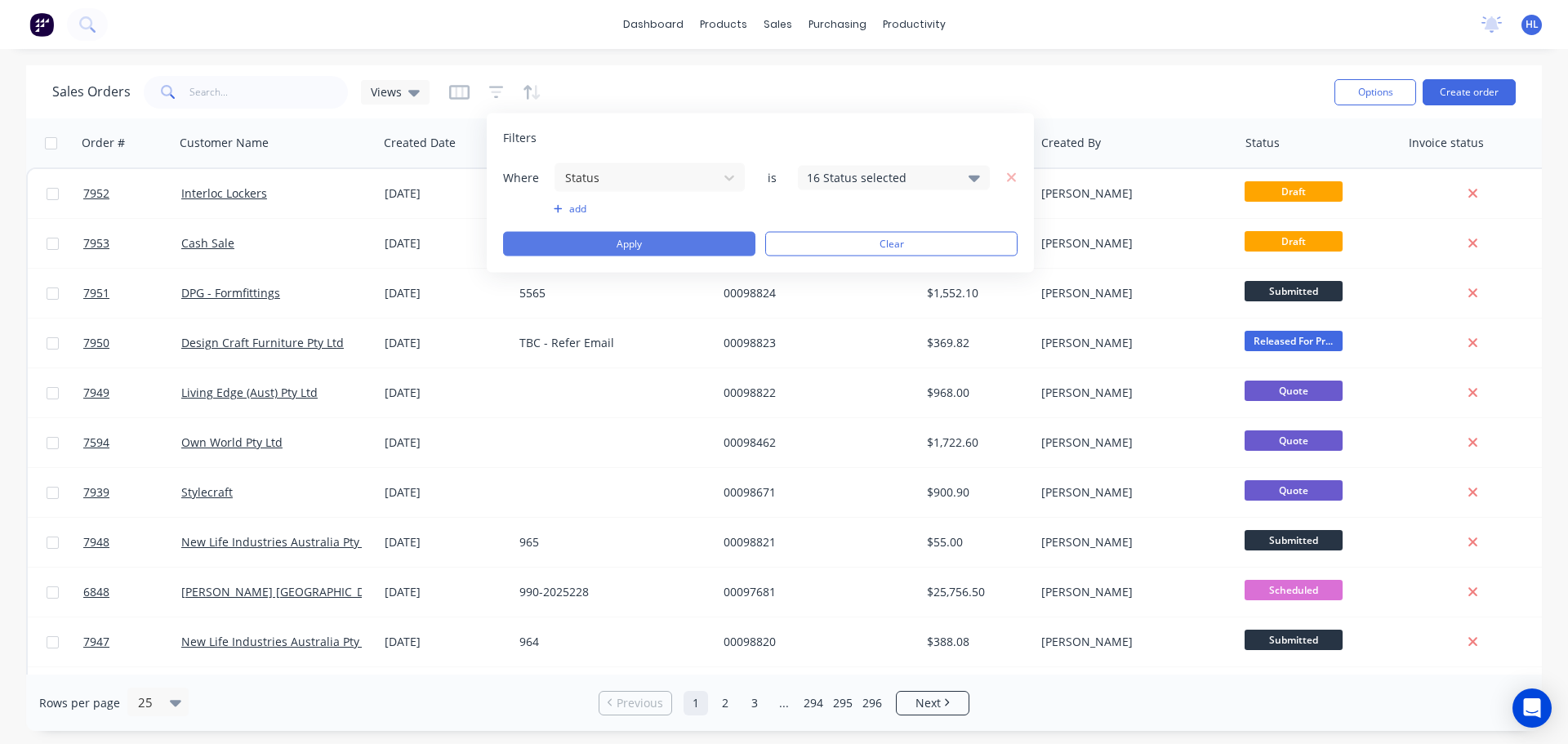
click at [617, 247] on button "Apply" at bounding box center [629, 244] width 252 height 24
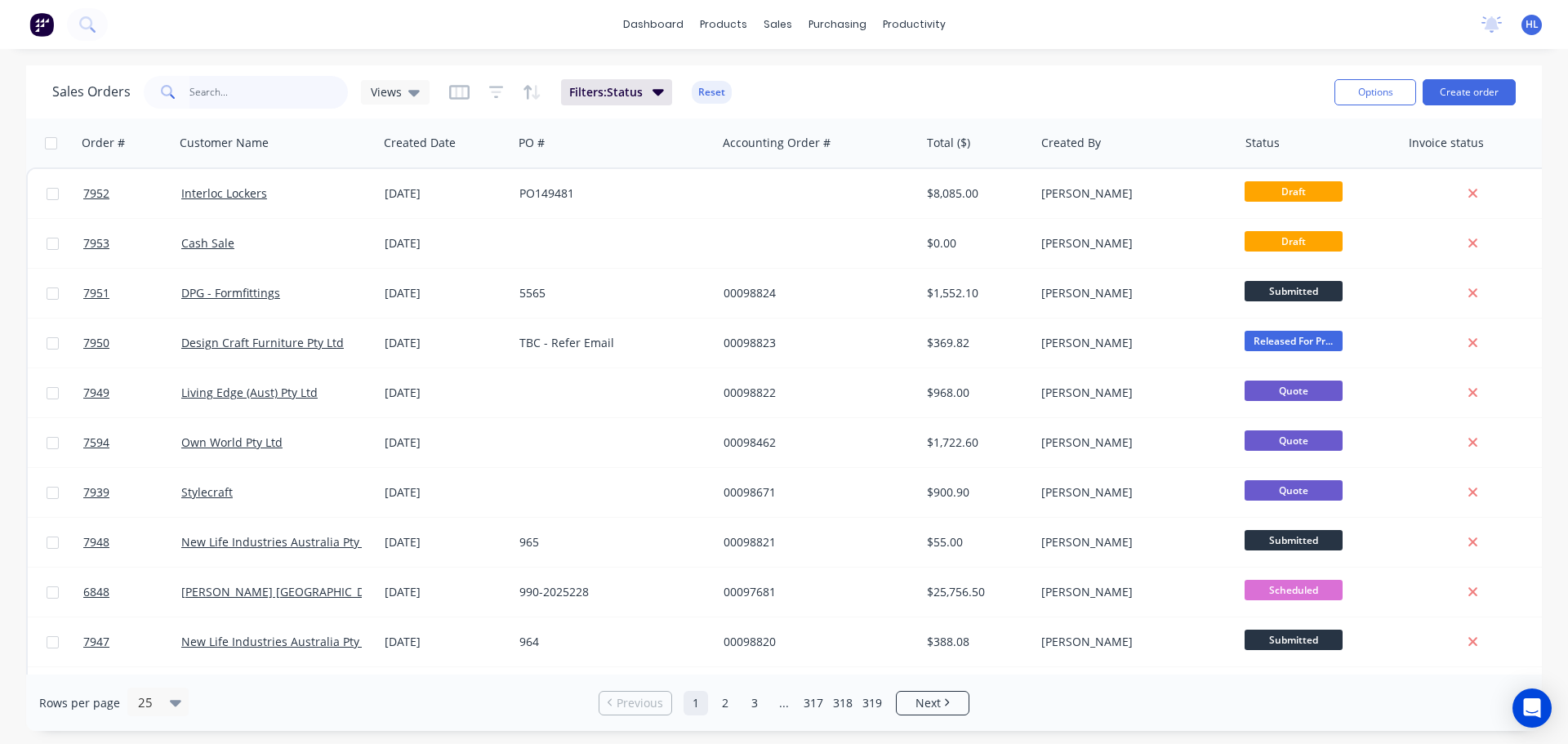
click at [244, 91] on input "text" at bounding box center [269, 92] width 159 height 33
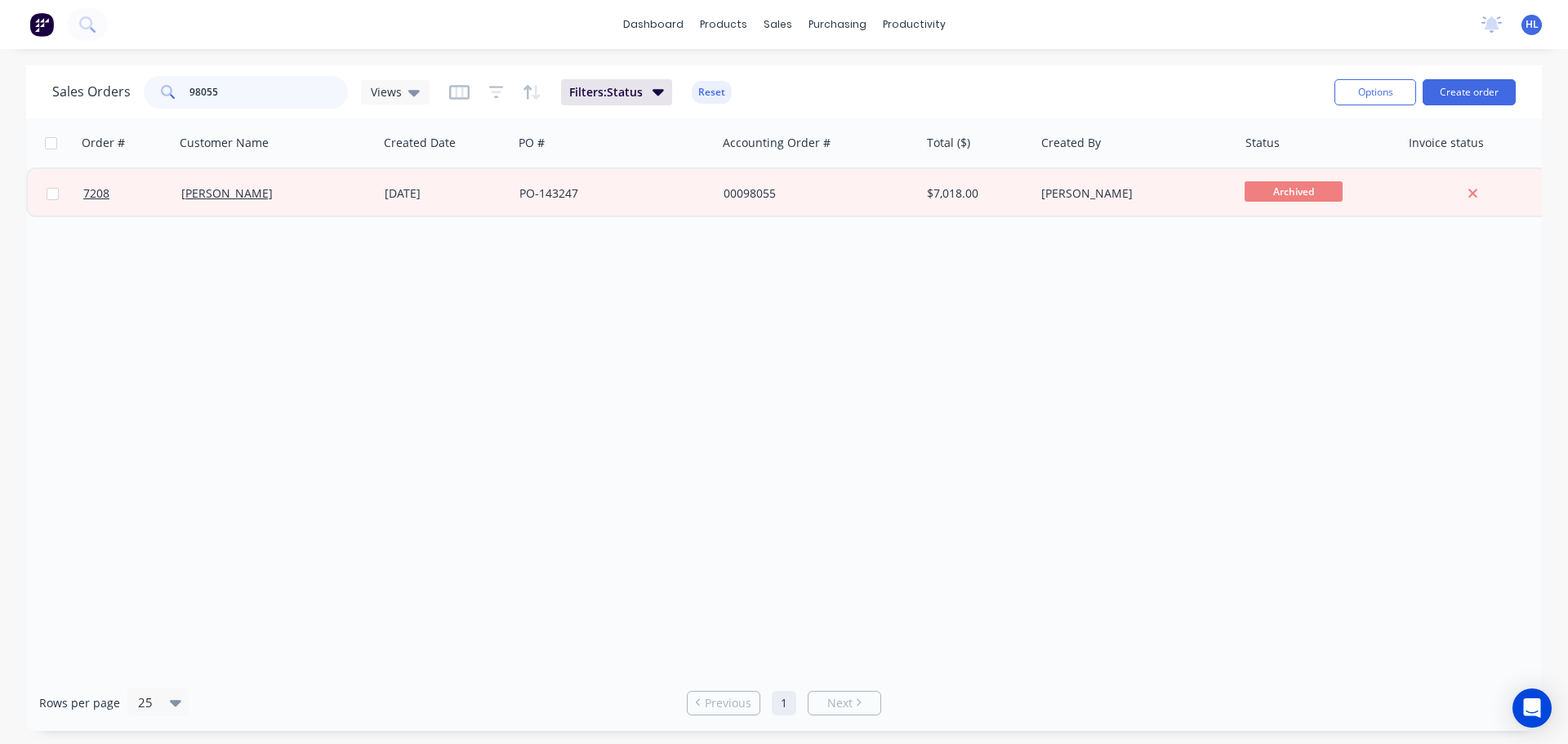
drag, startPoint x: 259, startPoint y: 95, endPoint x: 132, endPoint y: 98, distance: 127.0
click at [132, 98] on div "Sales Orders 98055 Views" at bounding box center [240, 92] width 377 height 33
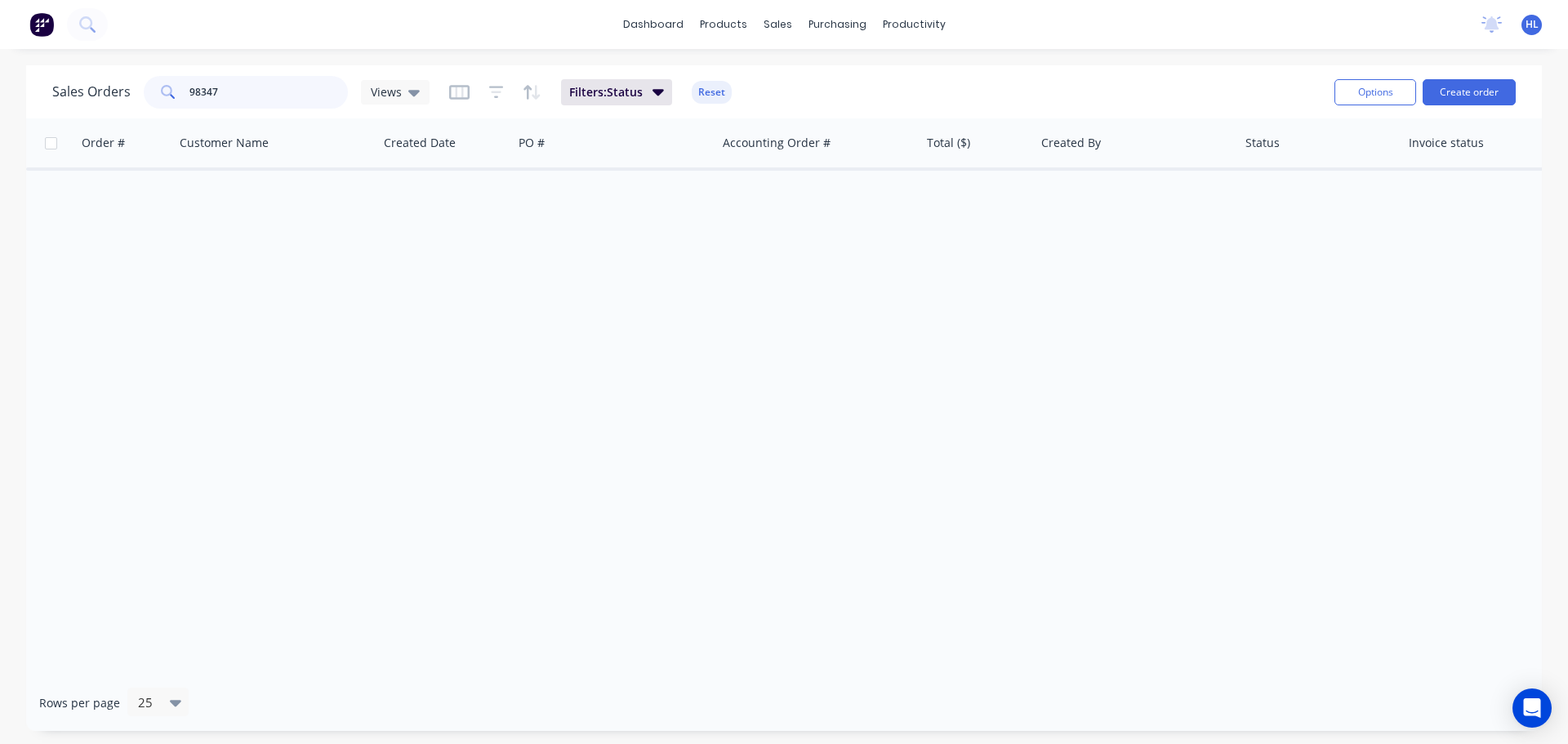
drag, startPoint x: 231, startPoint y: 93, endPoint x: 145, endPoint y: 89, distance: 86.1
click at [145, 89] on div "98347" at bounding box center [245, 92] width 204 height 33
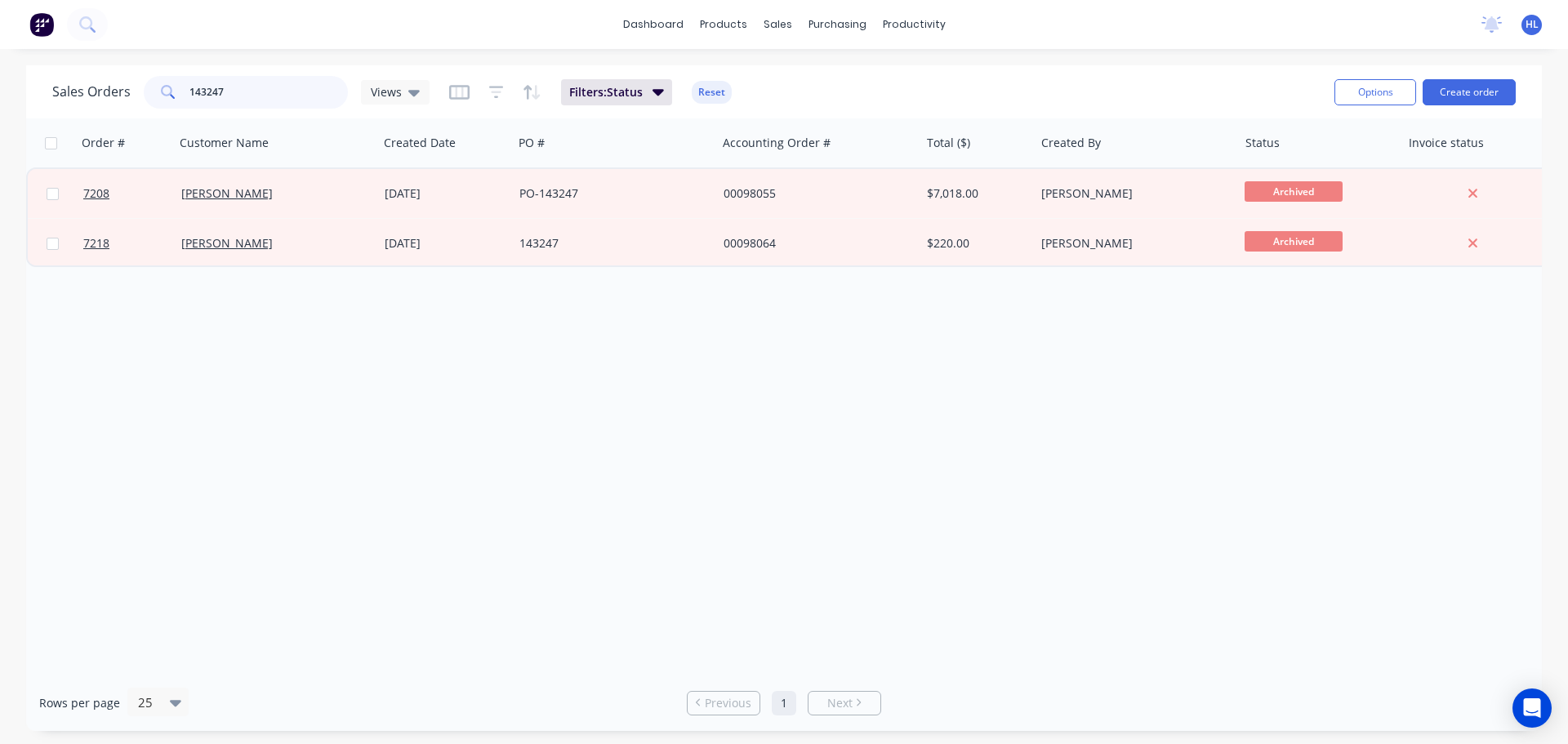
type input "143247"
